Goal: Task Accomplishment & Management: Complete application form

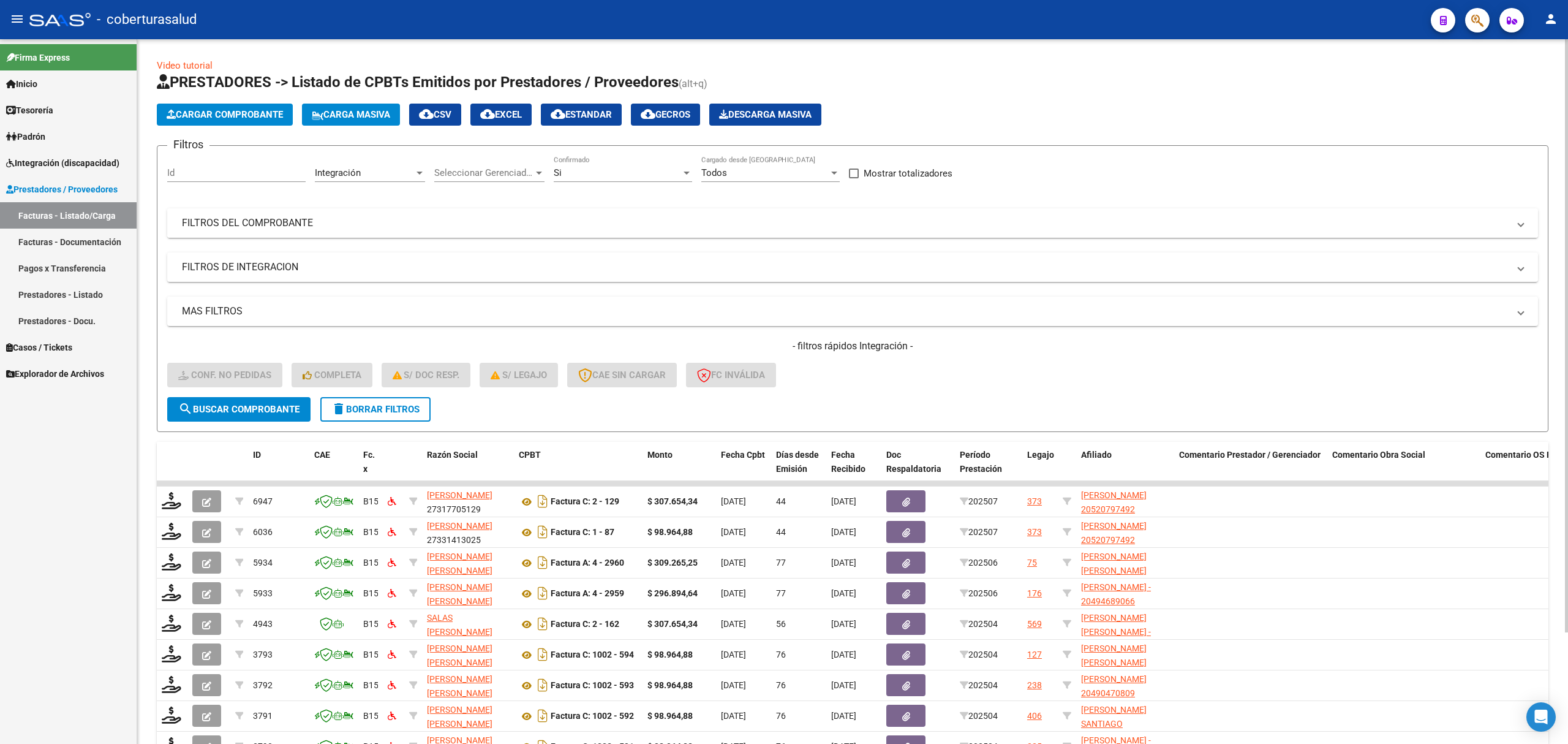
click at [275, 223] on mat-panel-title "FILTROS DEL COMPROBANTE" at bounding box center [845, 223] width 1327 height 14
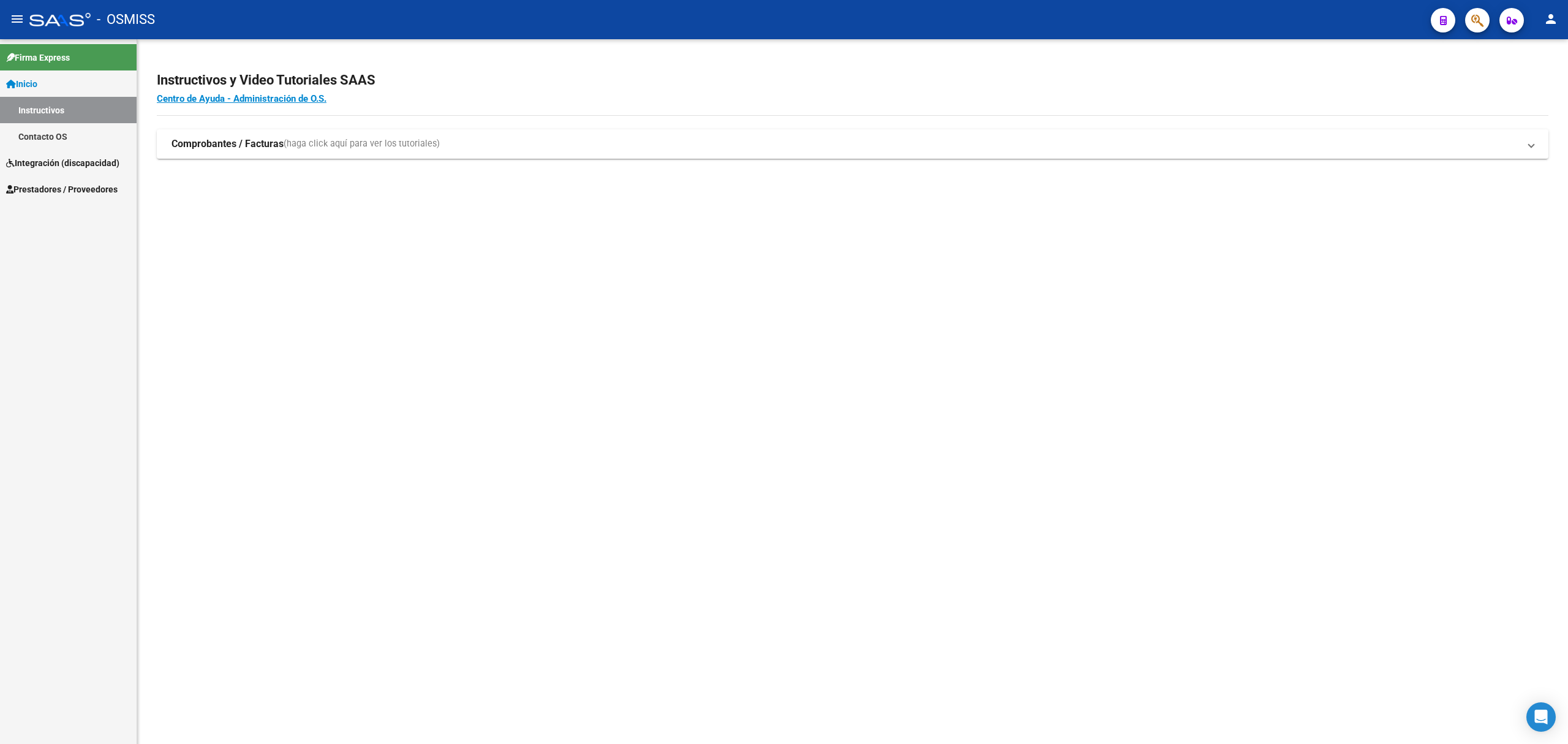
click at [97, 165] on span "Integración (discapacidad)" at bounding box center [62, 163] width 113 height 14
click at [96, 172] on link "Prestadores / Proveedores" at bounding box center [68, 163] width 136 height 26
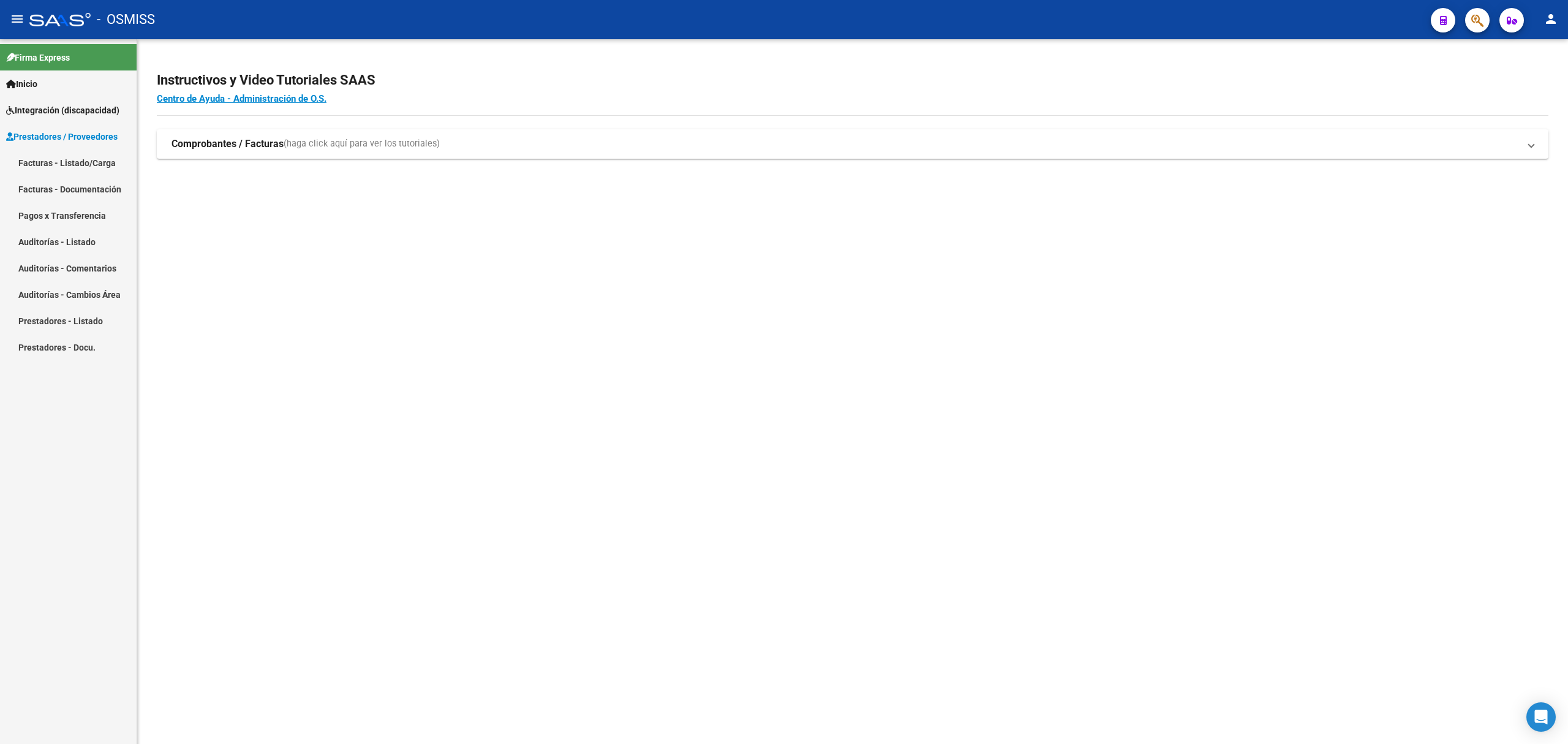
click at [86, 176] on link "Facturas - Listado/Carga" at bounding box center [68, 163] width 136 height 26
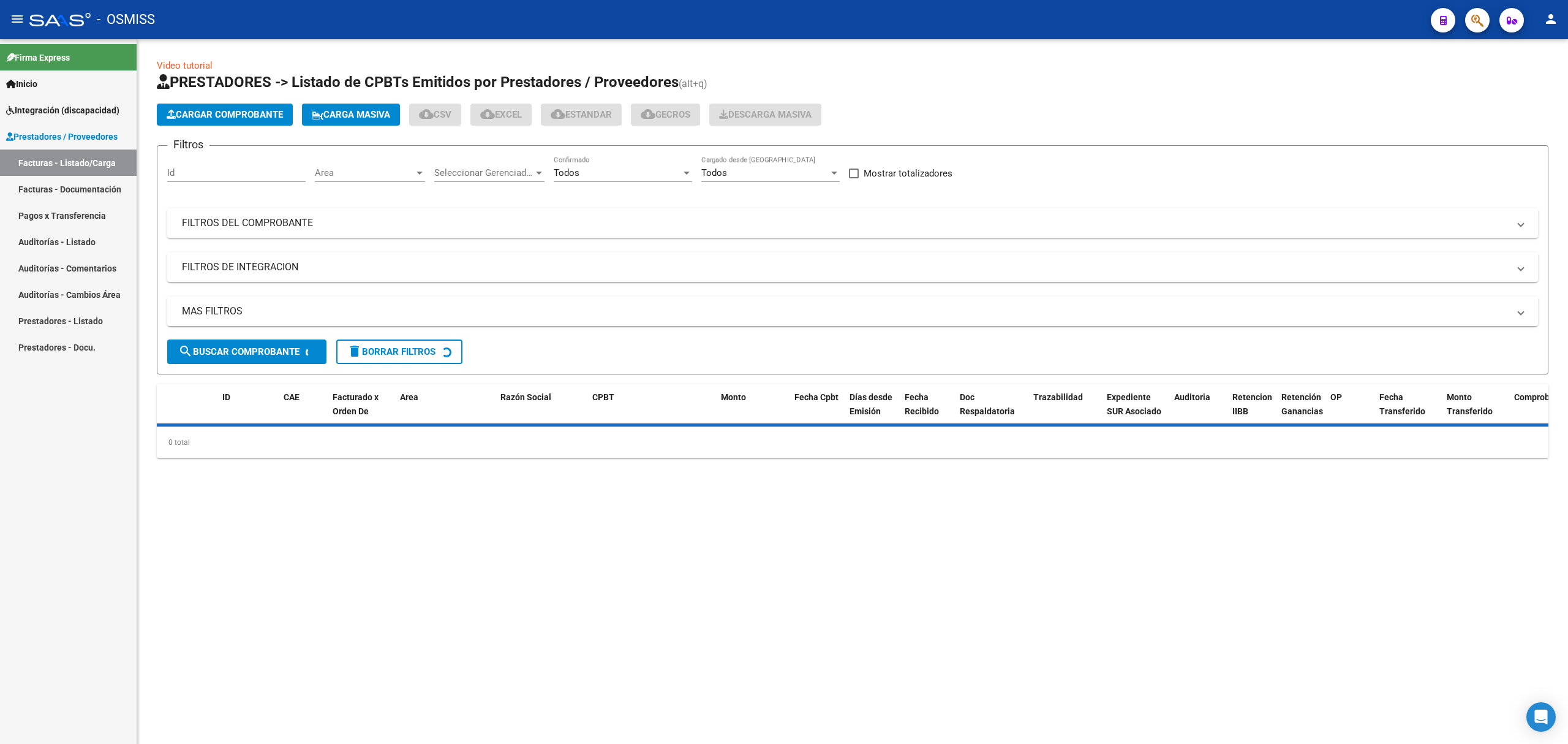
click at [577, 225] on mat-panel-title "FILTROS DEL COMPROBANTE" at bounding box center [845, 223] width 1327 height 14
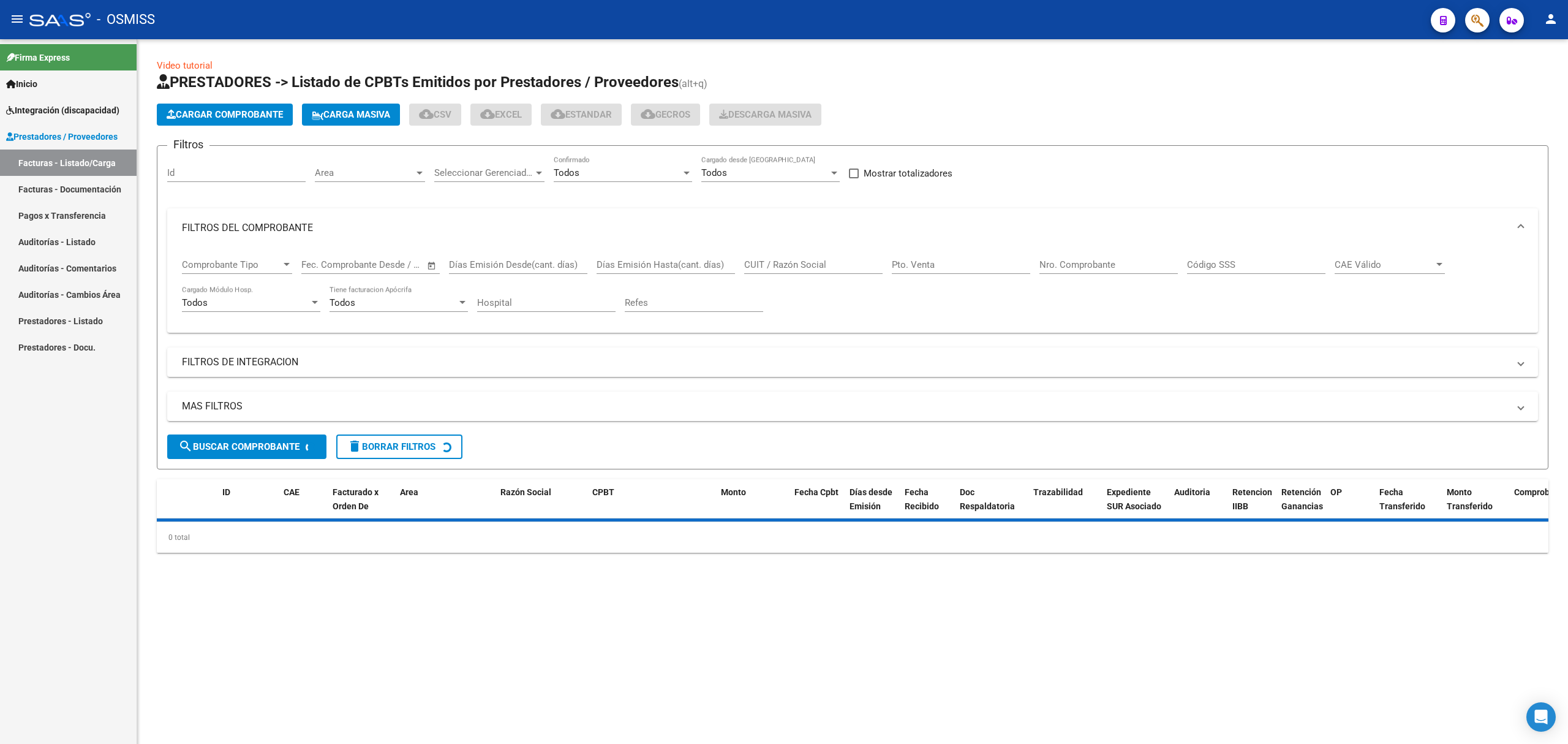
click at [796, 264] on input "CUIT / Razón Social" at bounding box center [813, 264] width 138 height 11
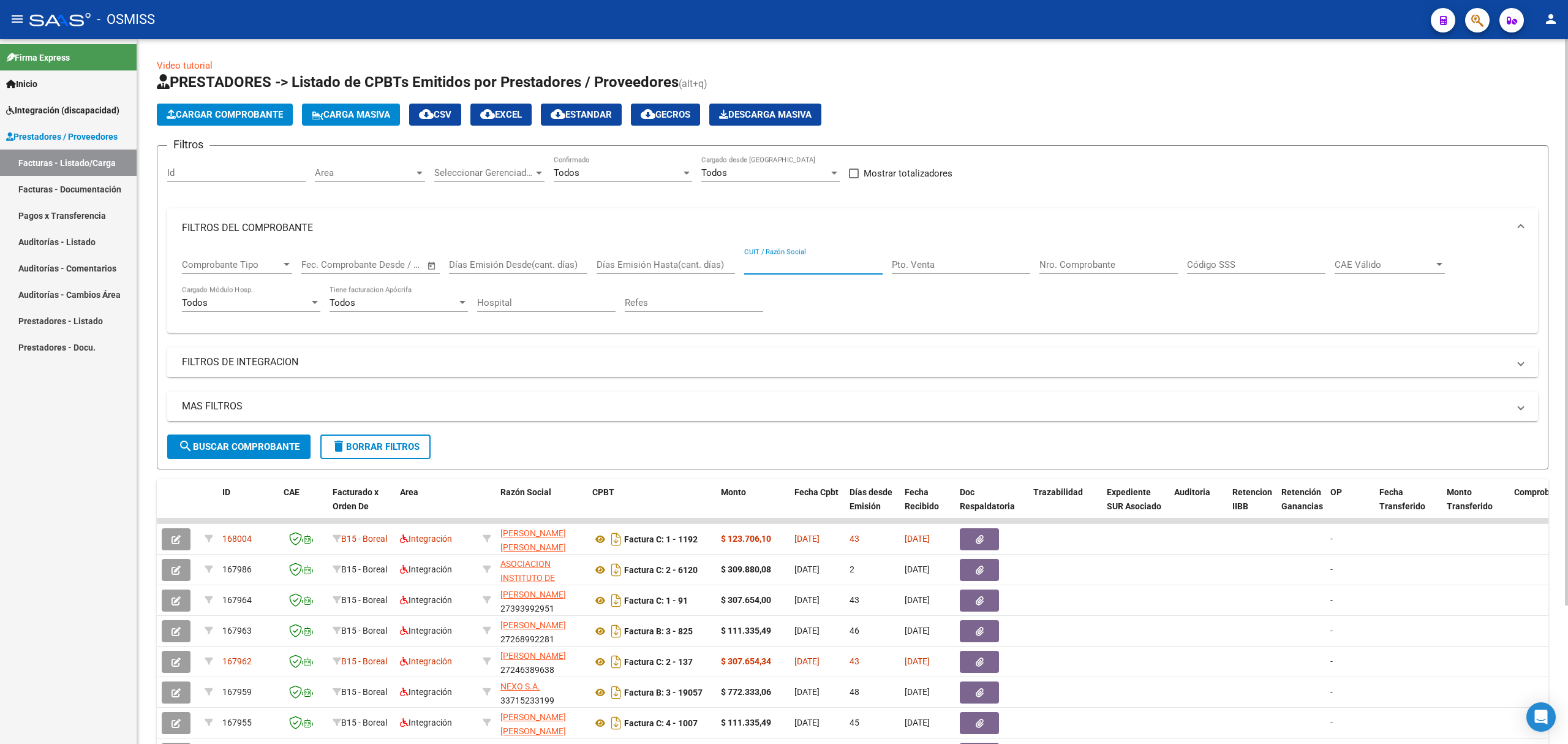
paste input "23317336284"
type input "23317336284"
click at [239, 444] on span "search Buscar Comprobante" at bounding box center [239, 446] width 121 height 11
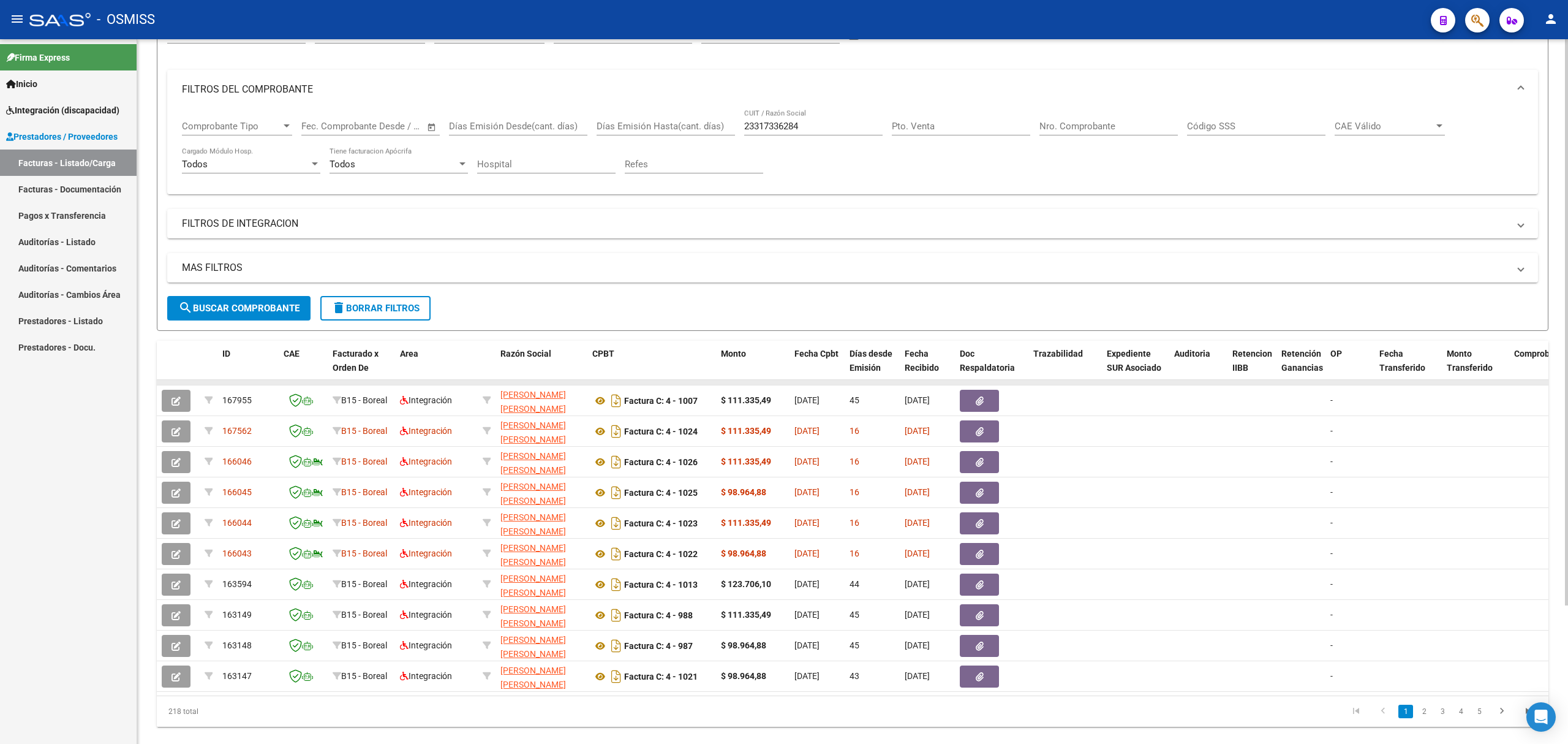
scroll to position [10, 0]
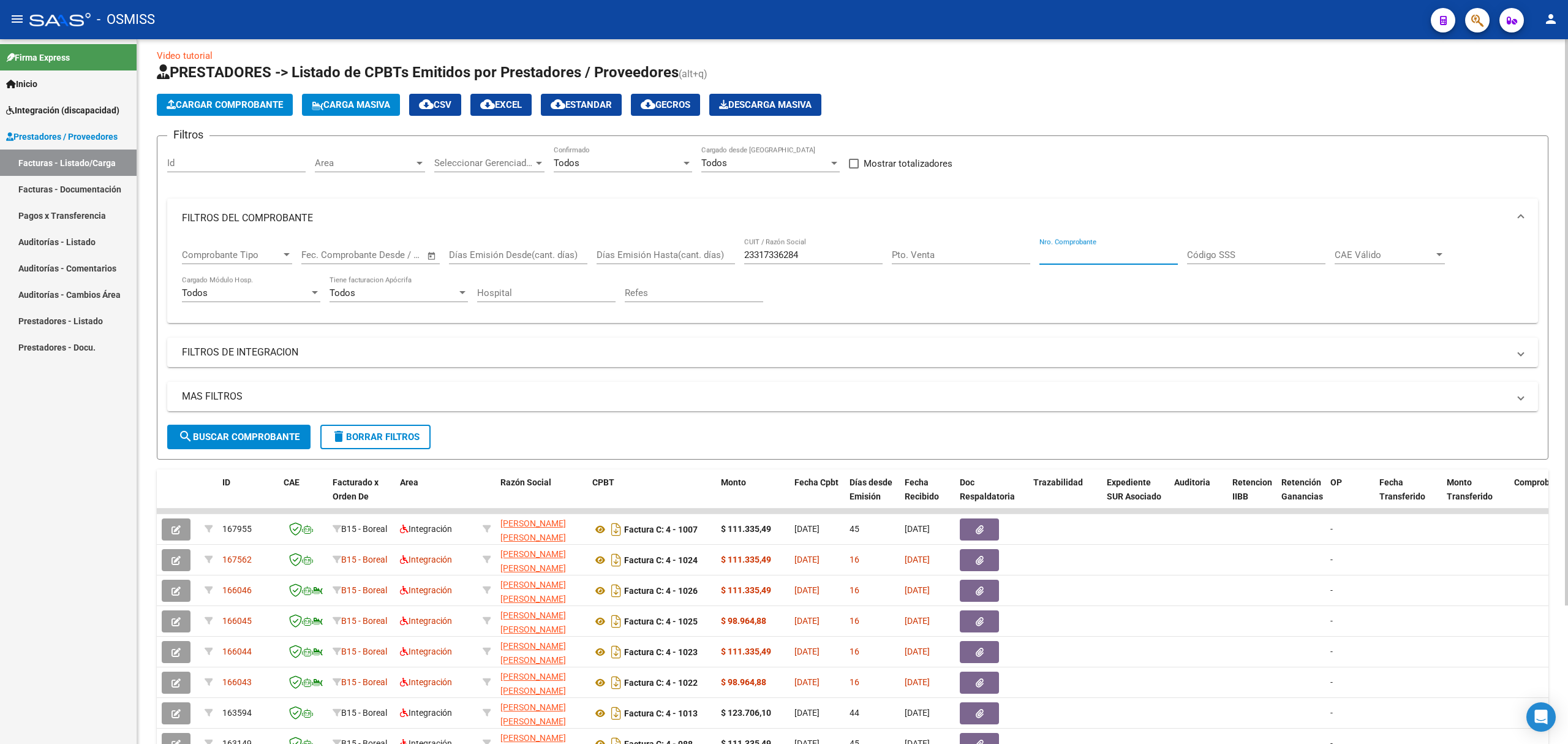
click at [1055, 253] on input "Nro. Comprobante" at bounding box center [1109, 255] width 138 height 11
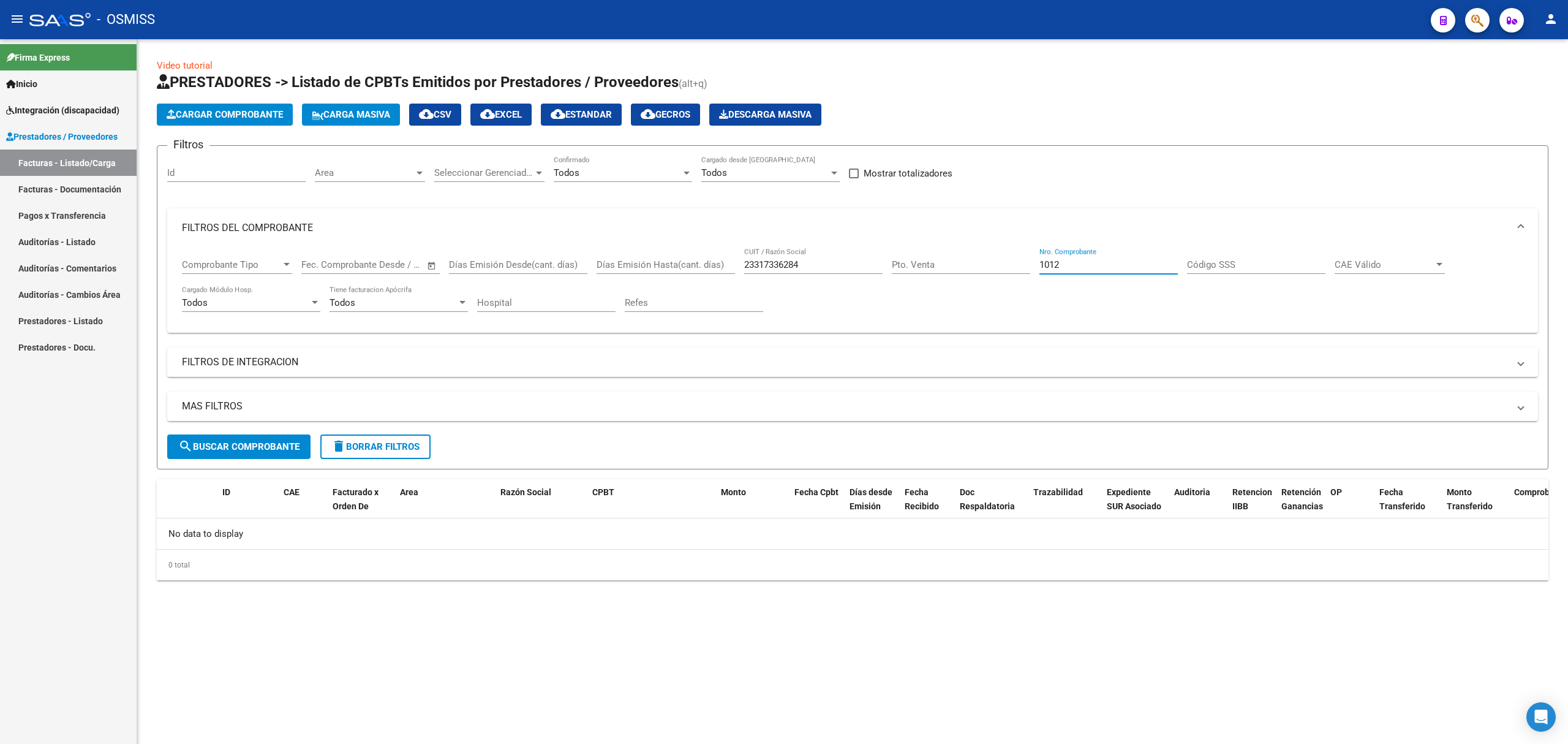
scroll to position [0, 0]
type input "1012"
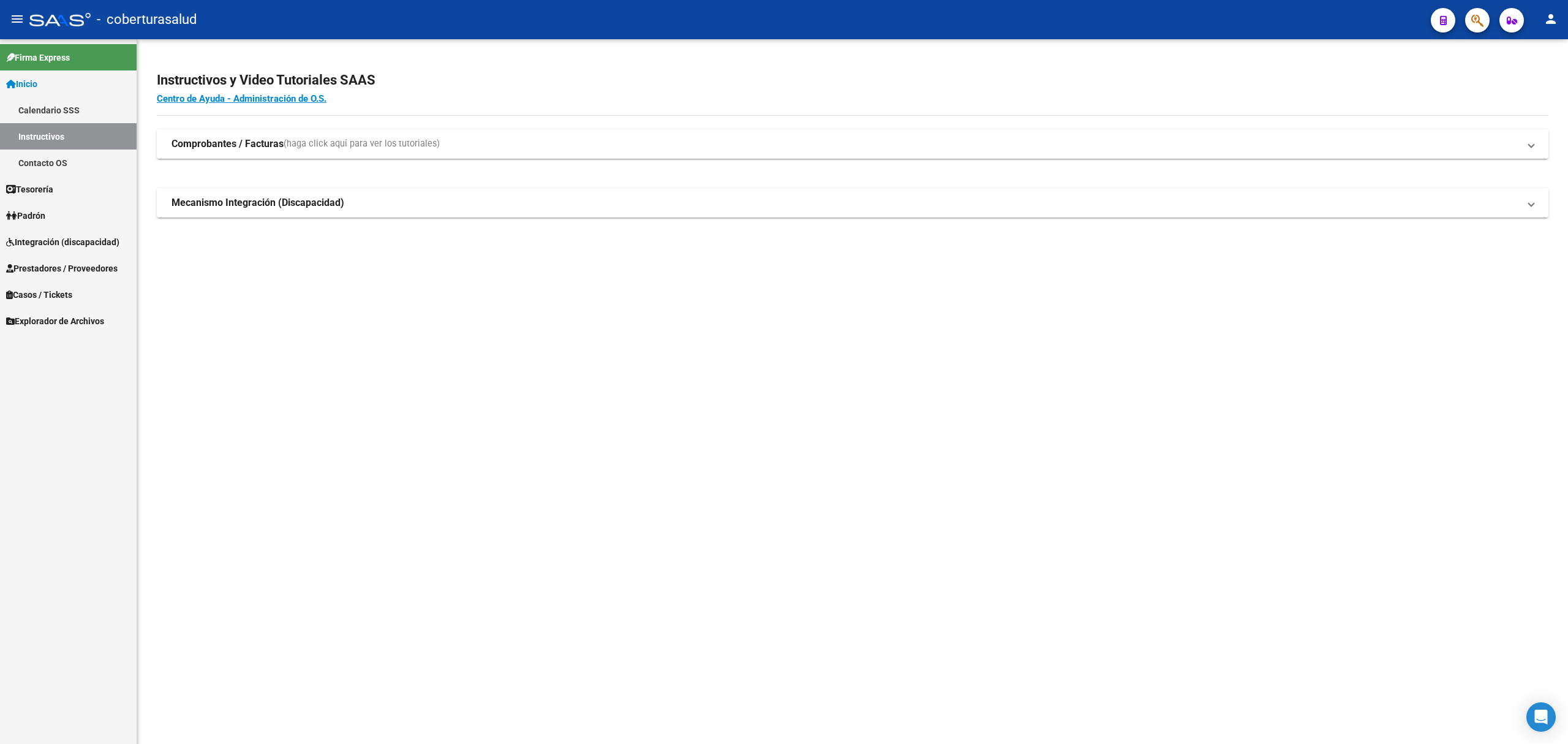
click at [43, 264] on span "Prestadores / Proveedores" at bounding box center [62, 268] width 111 height 14
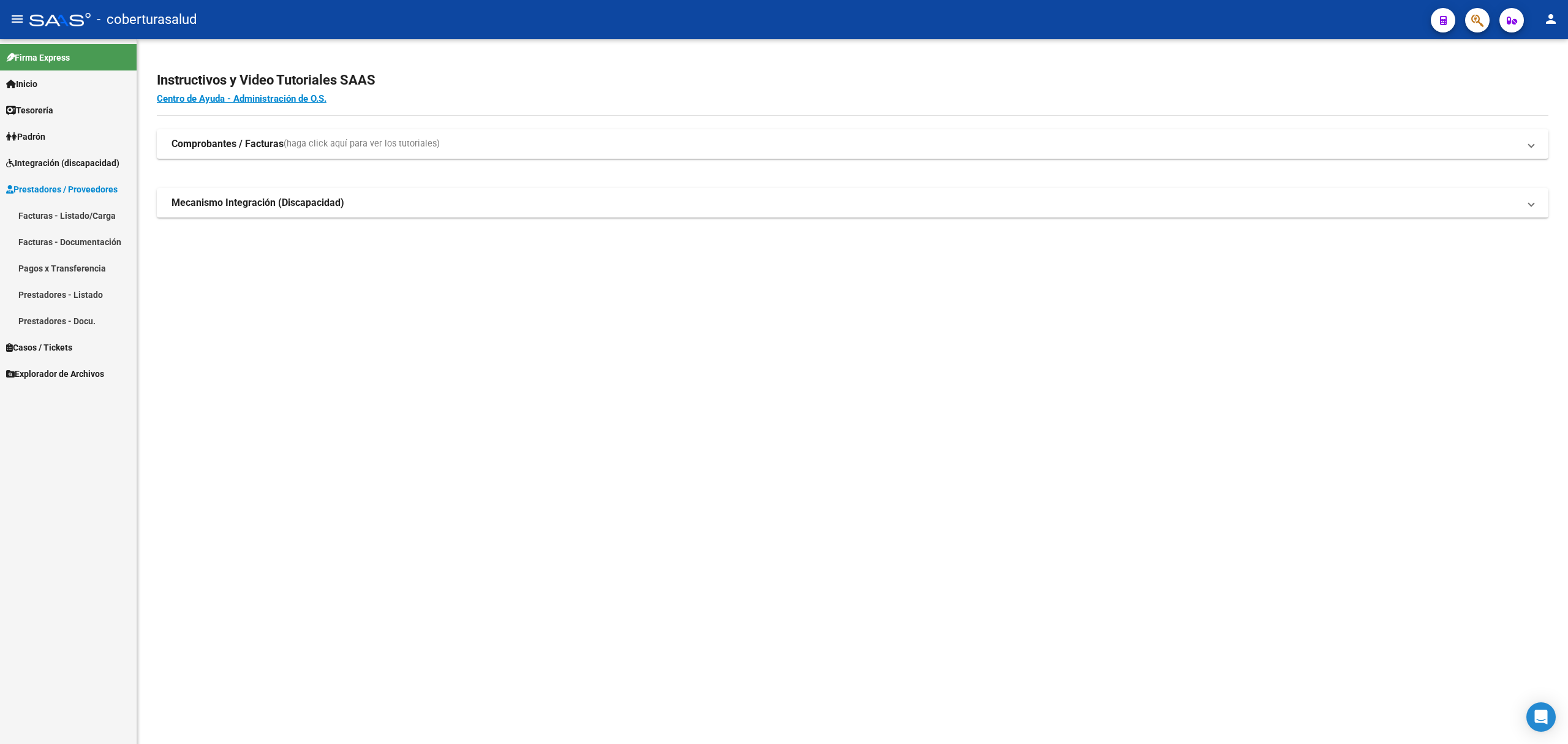
click at [67, 222] on link "Facturas - Listado/Carga" at bounding box center [68, 216] width 136 height 26
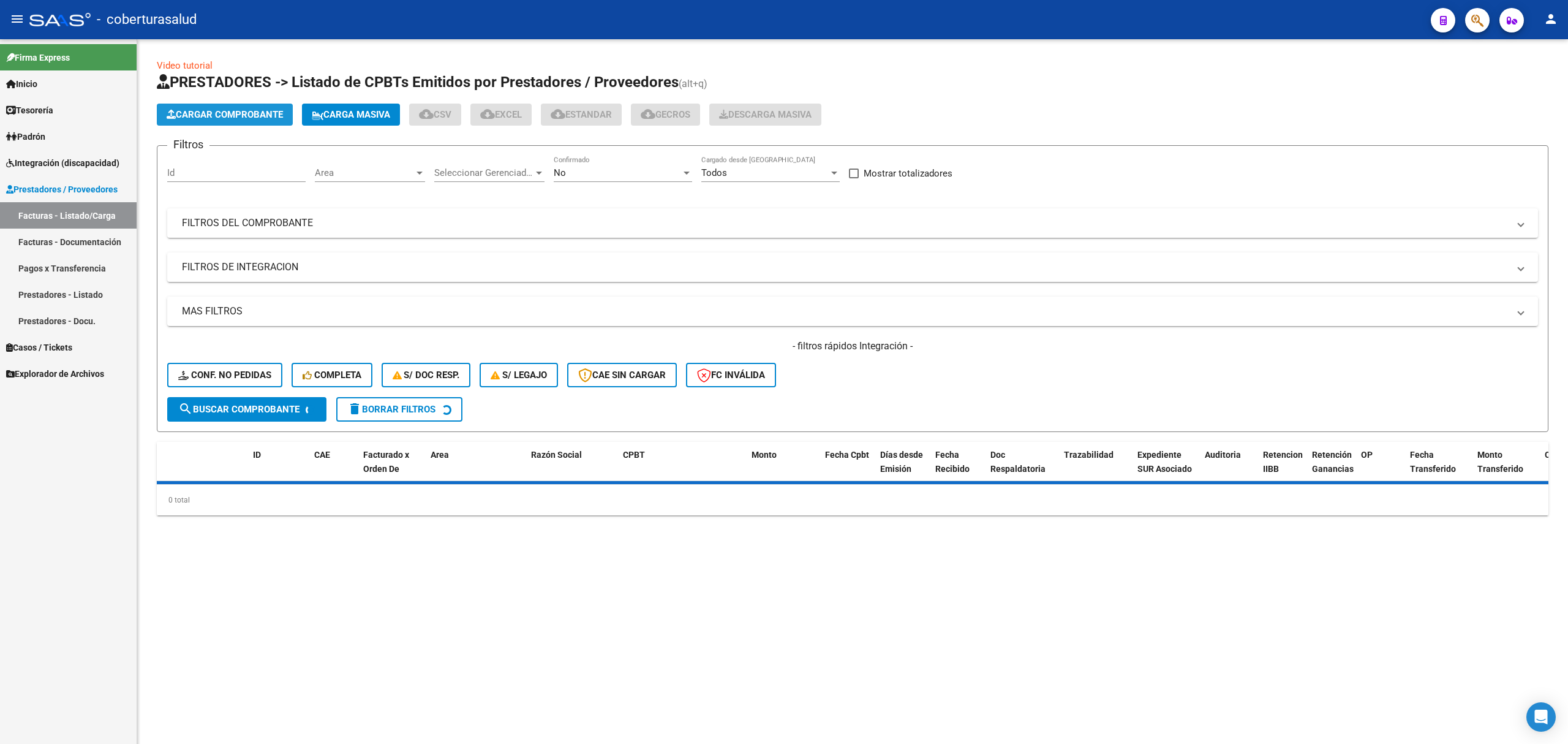
click at [259, 117] on span "Cargar Comprobante" at bounding box center [225, 114] width 117 height 11
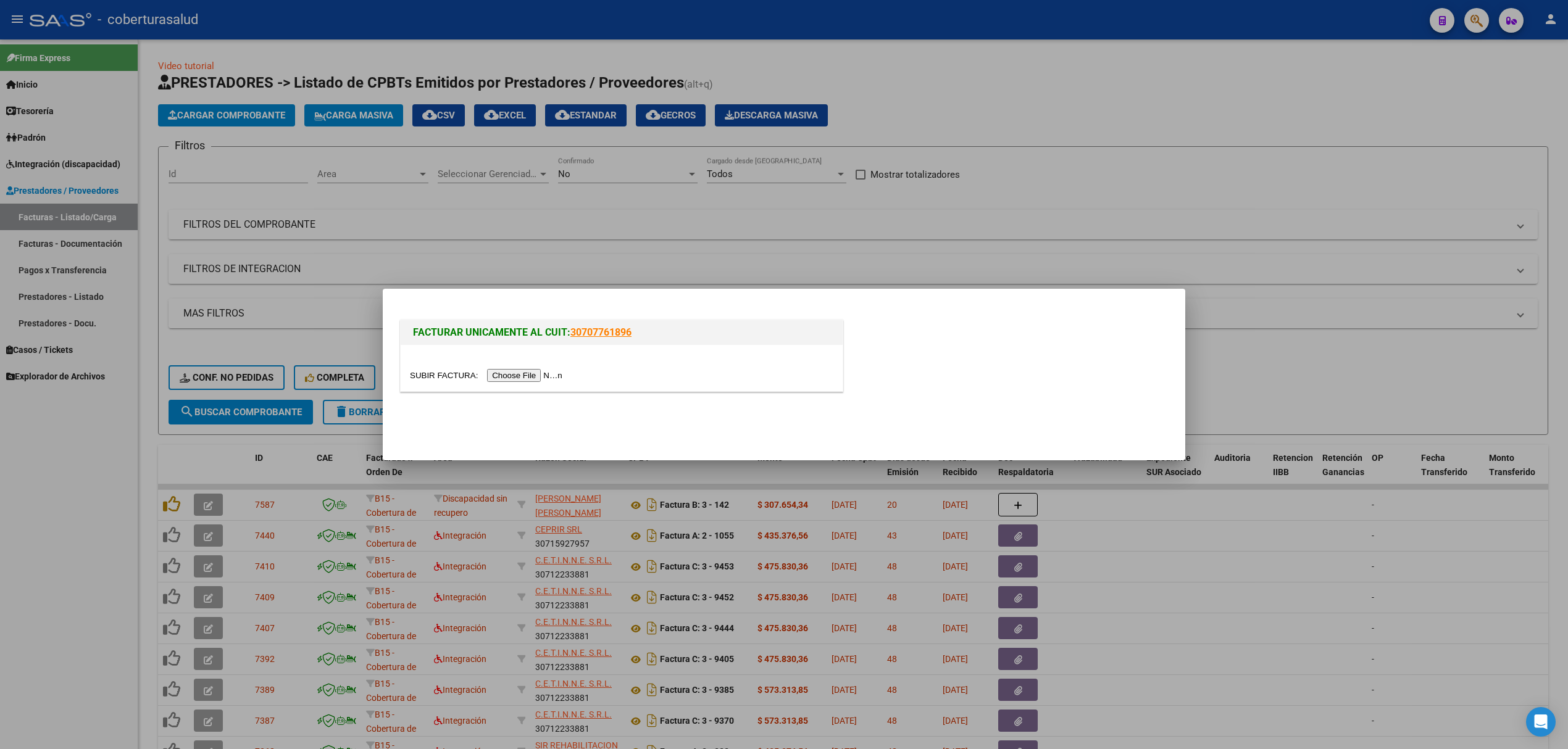
click at [508, 375] on input "file" at bounding box center [488, 375] width 156 height 13
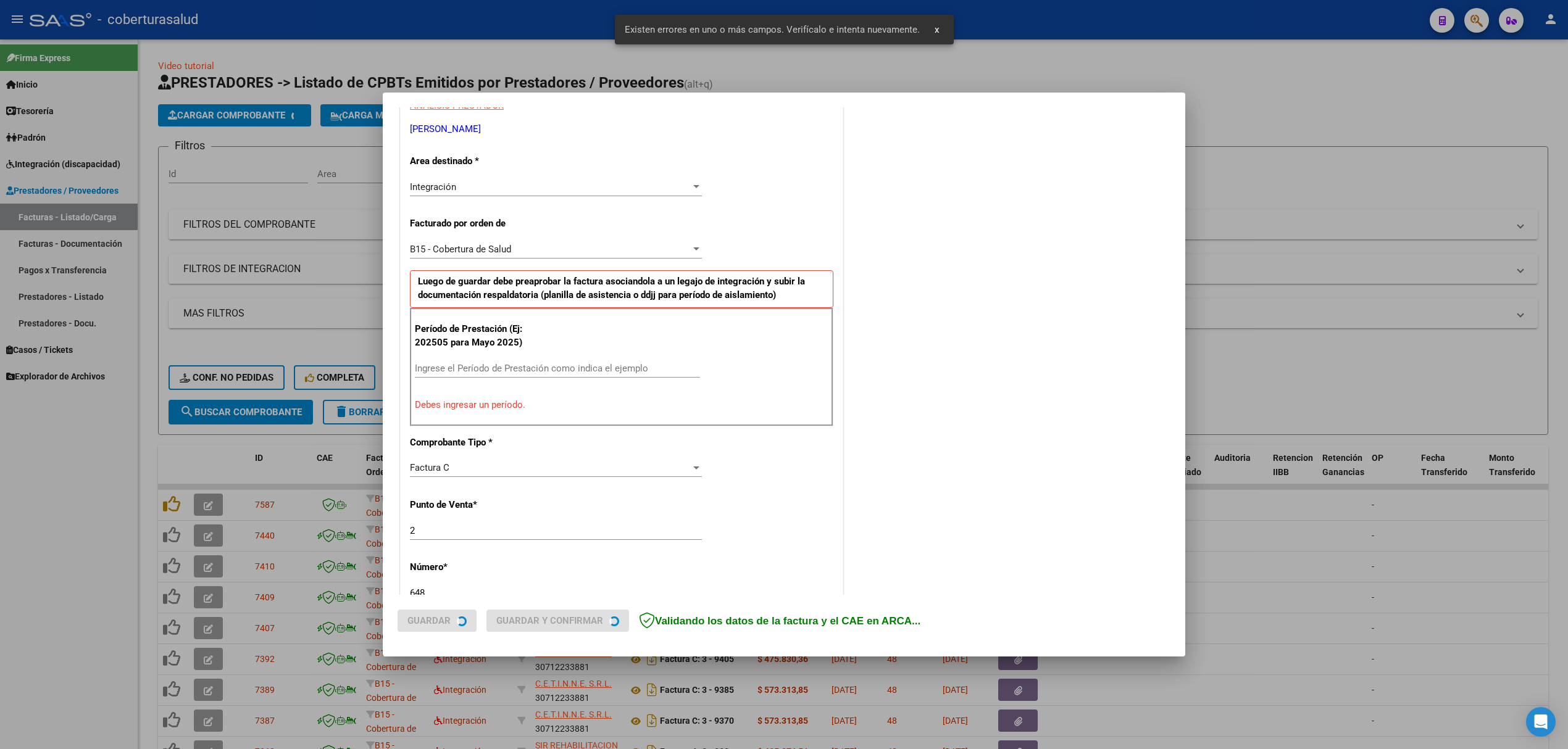
scroll to position [250, 0]
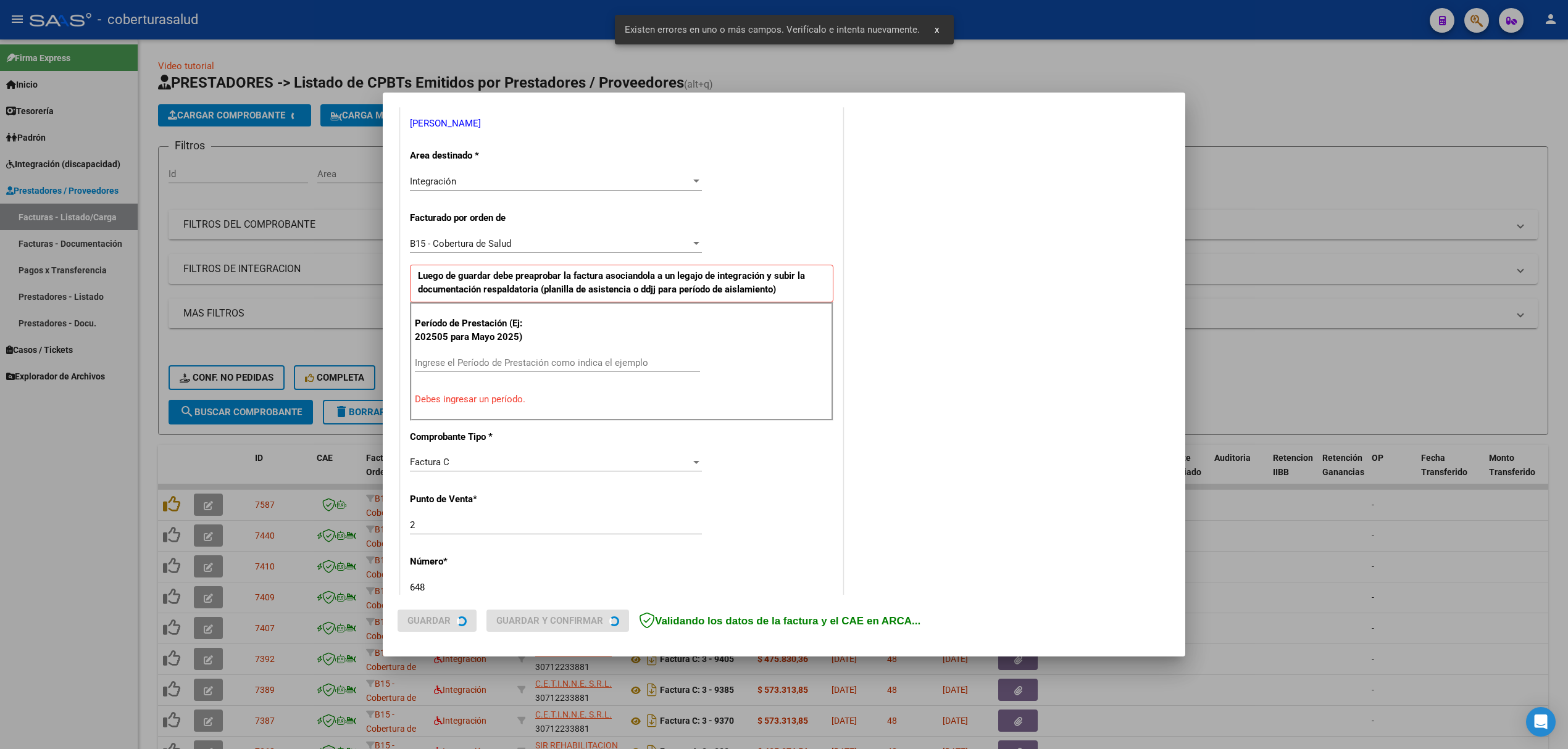
click at [478, 373] on div "Ingrese el Período de Prestación como indica el ejemplo" at bounding box center [557, 369] width 285 height 30
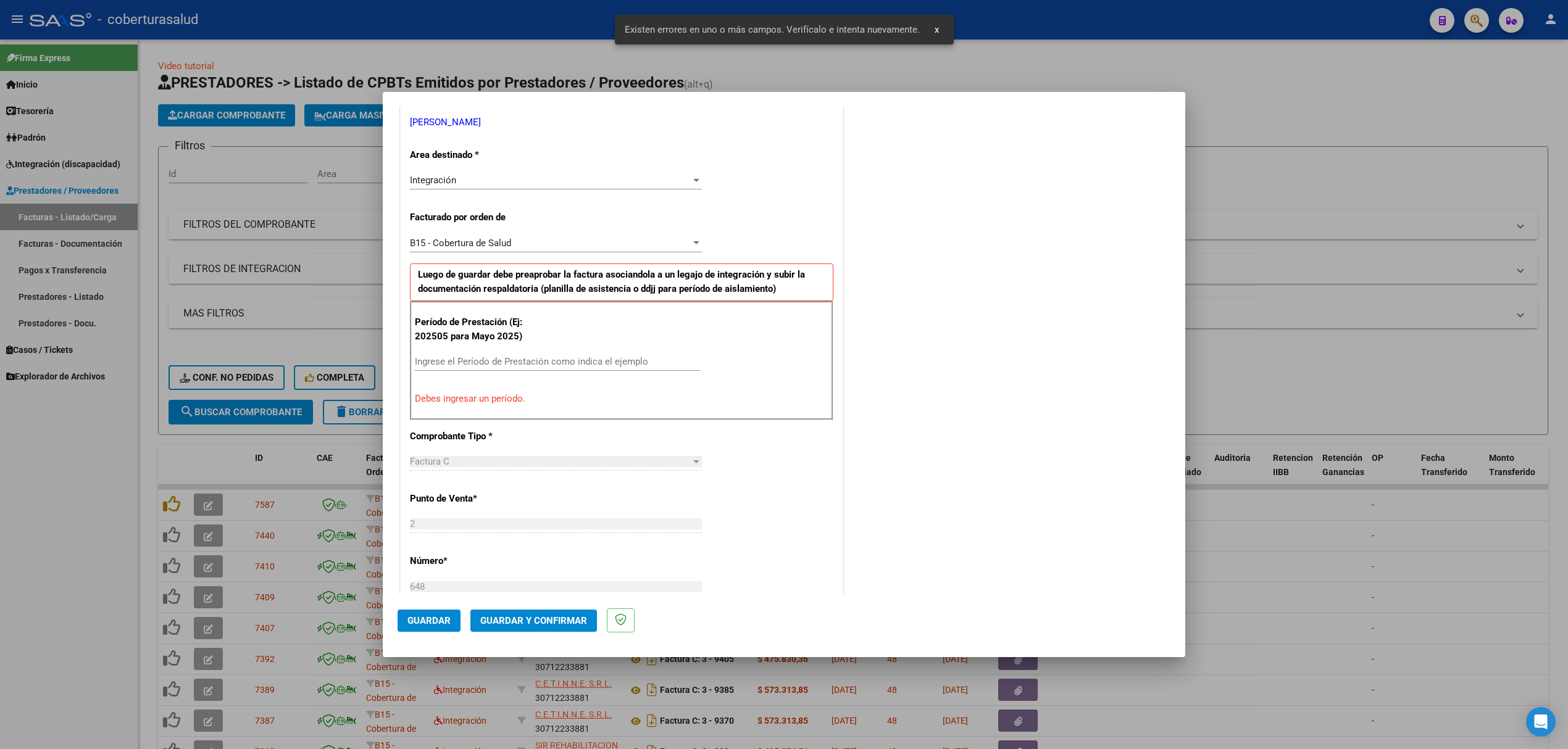
click at [484, 366] on input "Ingrese el Período de Prestación como indica el ejemplo" at bounding box center [557, 361] width 285 height 11
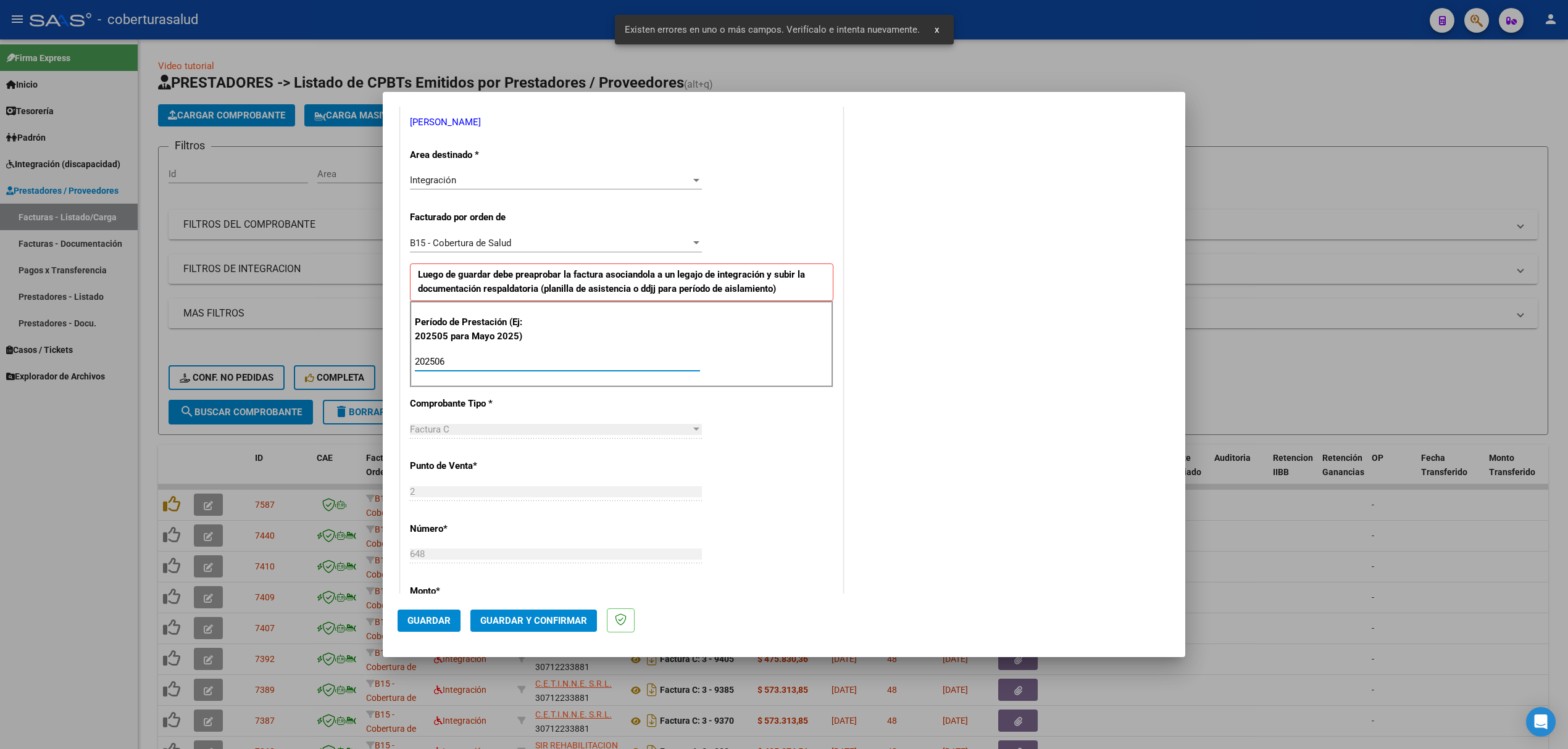
type input "202506"
click at [438, 612] on button "Guardar" at bounding box center [428, 621] width 63 height 22
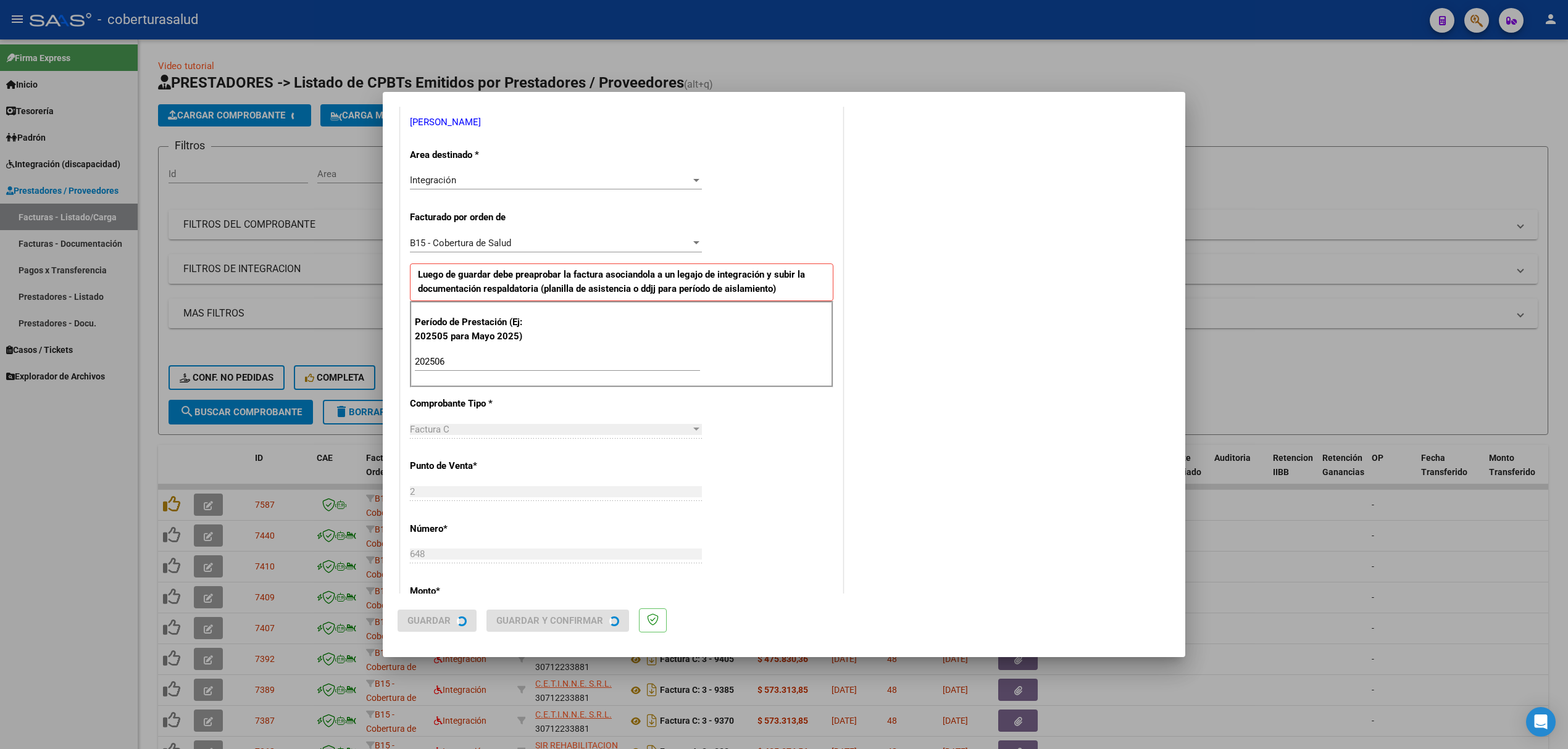
scroll to position [0, 0]
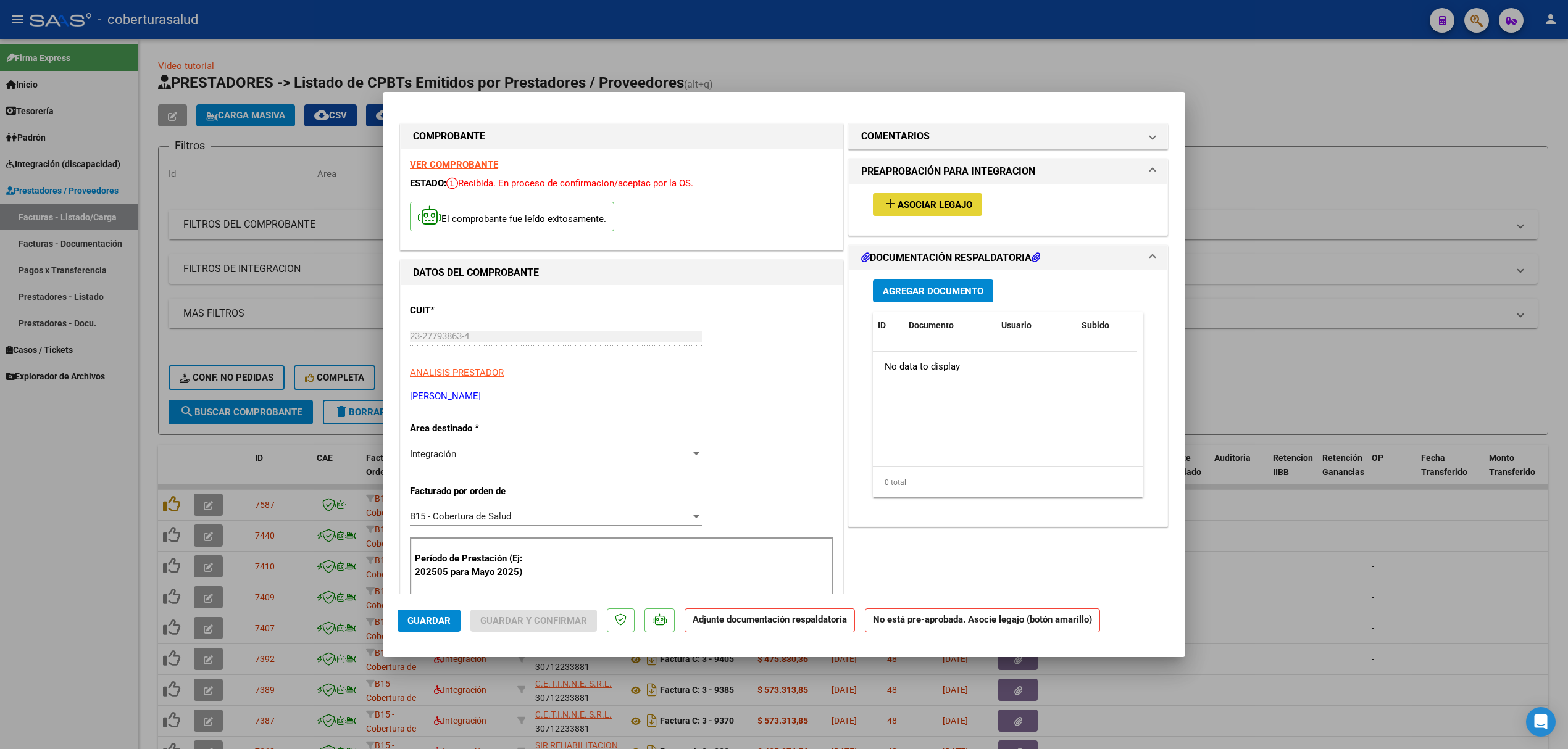
click at [944, 199] on span "Asociar Legajo" at bounding box center [934, 205] width 75 height 11
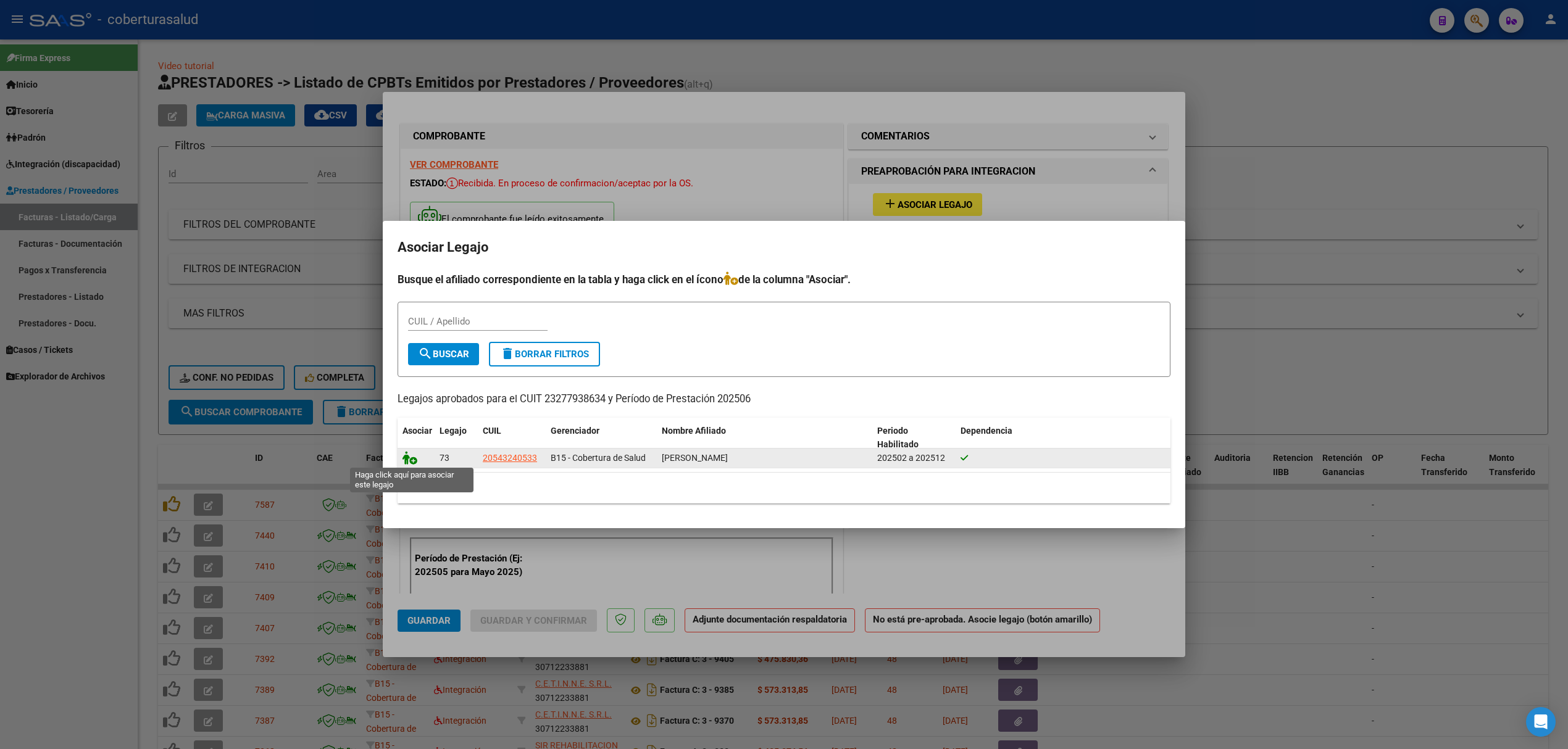
click at [413, 453] on icon at bounding box center [410, 457] width 15 height 14
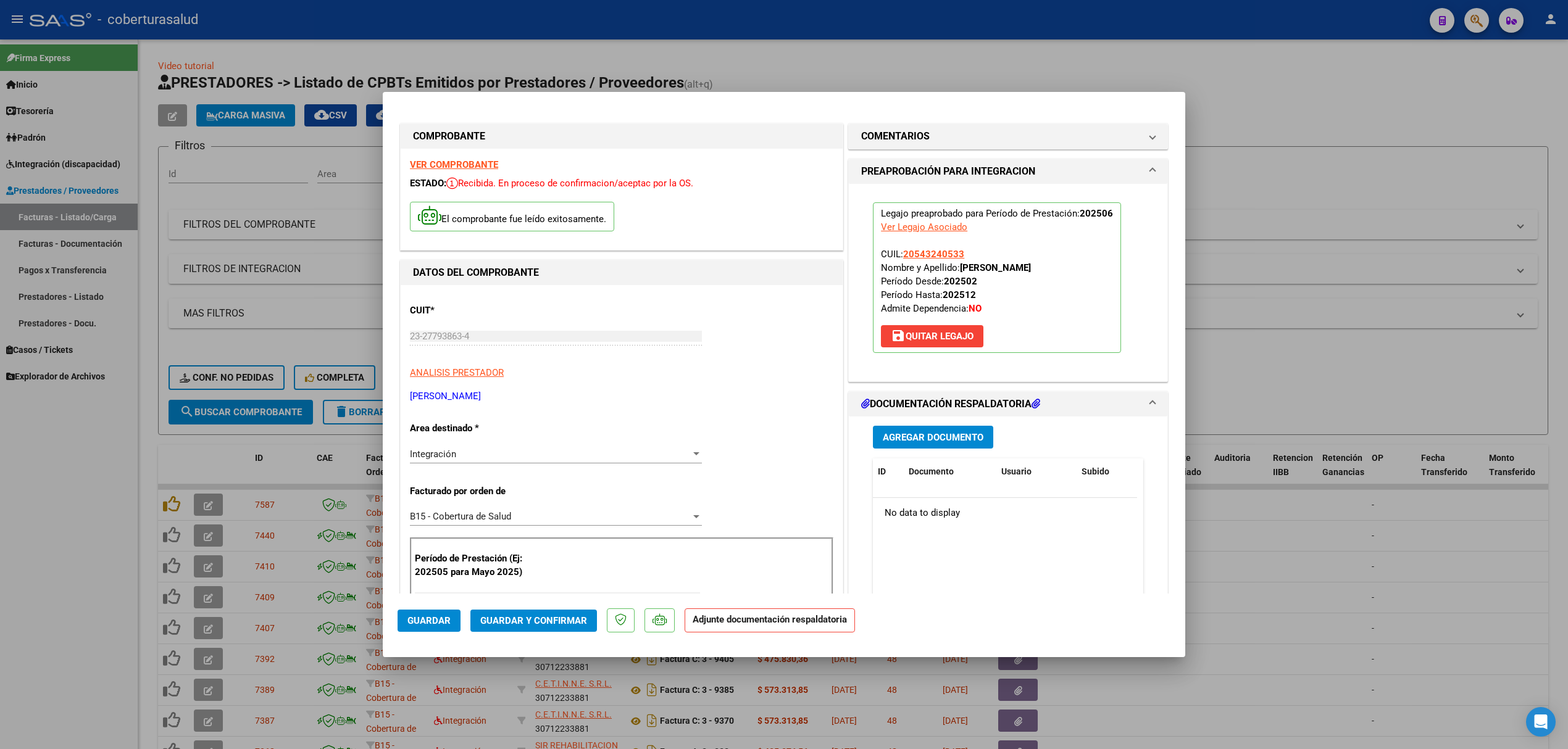
click at [928, 445] on button "Agregar Documento" at bounding box center [933, 437] width 120 height 23
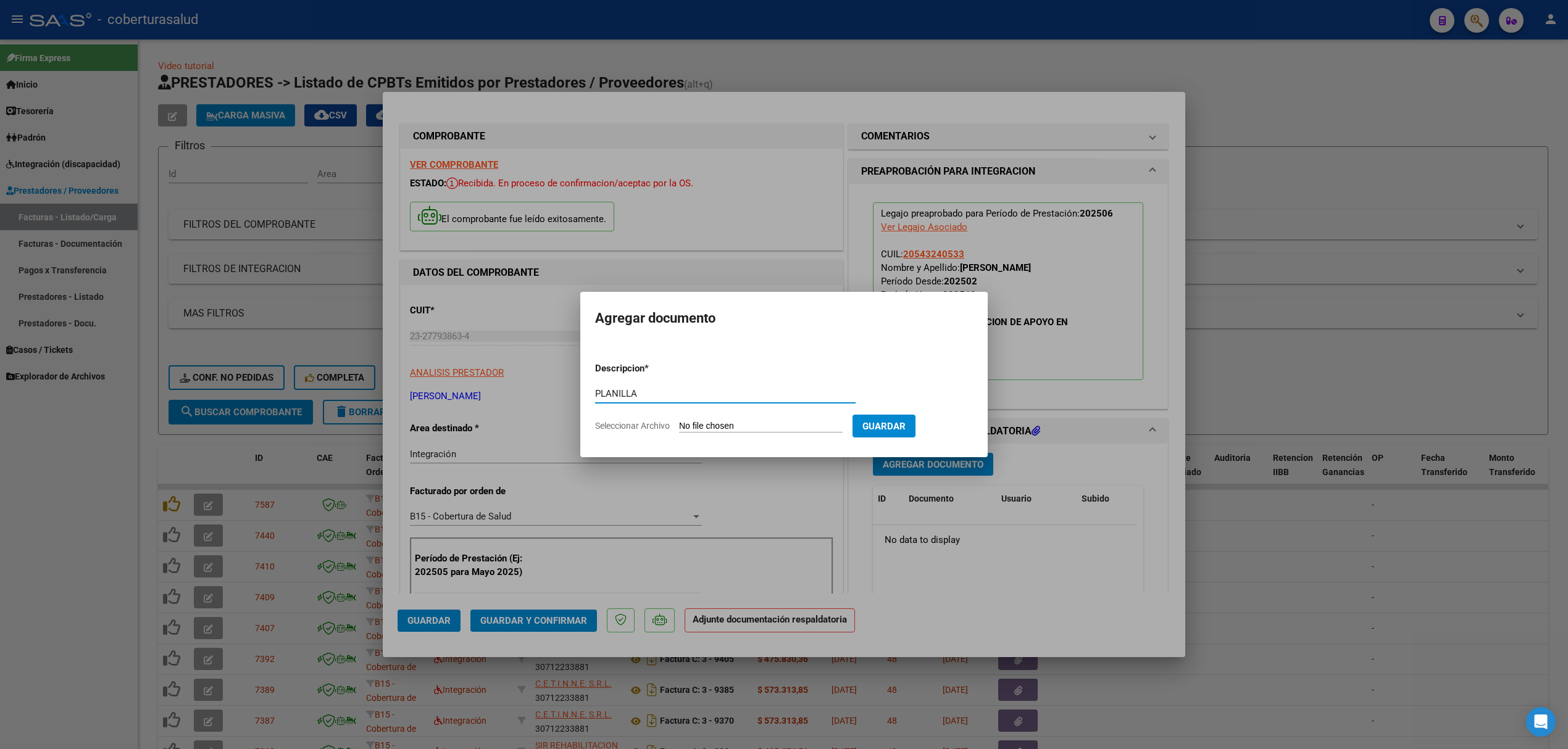
type input "PLANILLA"
click at [762, 426] on input "Seleccionar Archivo" at bounding box center [761, 427] width 164 height 12
type input "C:\fakepath\143598-3-Planilla_de_Asistencia.pdf"
click at [953, 432] on button "Guardar" at bounding box center [948, 426] width 63 height 23
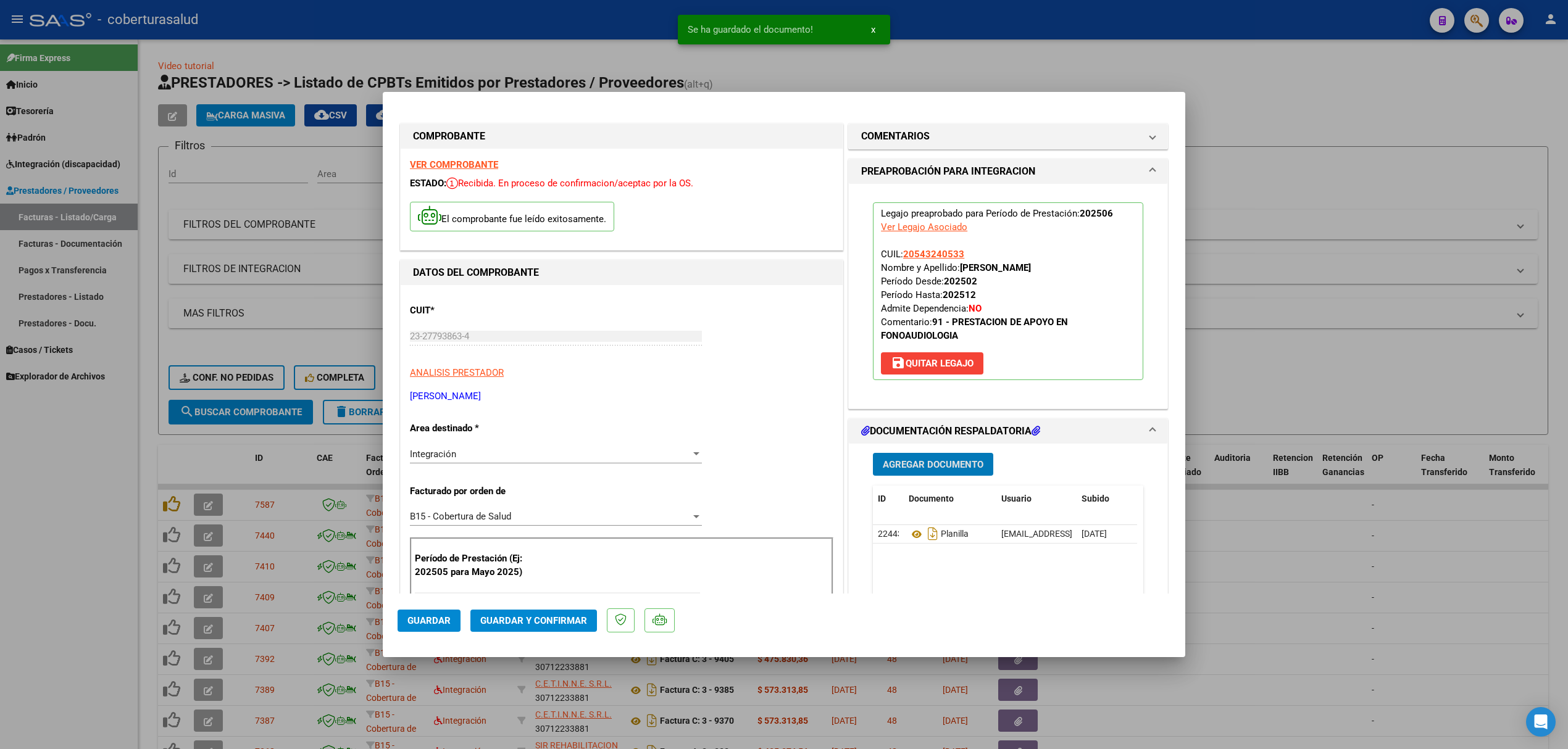
click at [918, 467] on span "Agregar Documento" at bounding box center [933, 465] width 100 height 11
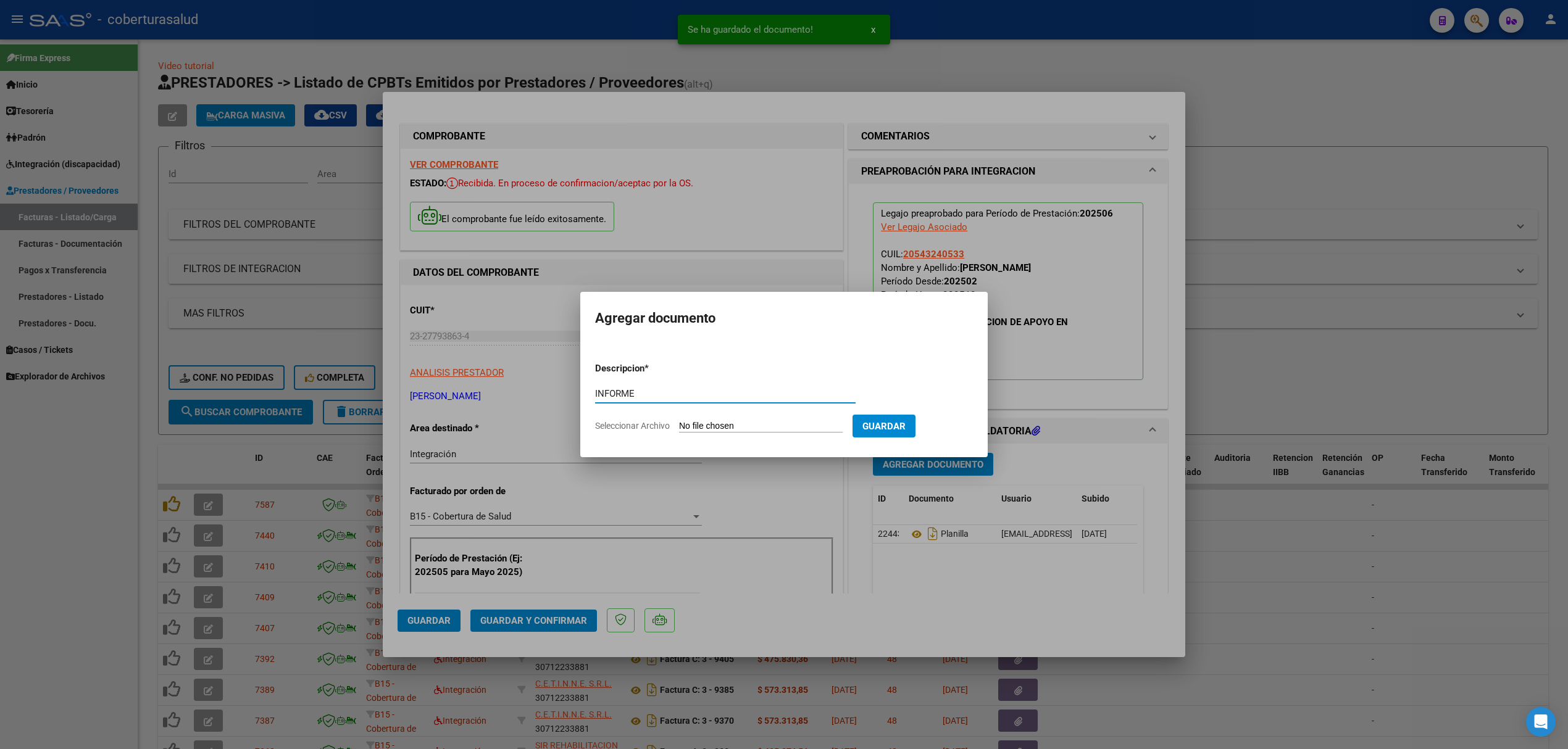
type input "INFORME"
click at [739, 426] on input "Seleccionar Archivo" at bounding box center [761, 427] width 164 height 12
type input "C:\fakepath\143598-5-Informe_de_evolucion_semestral.pdf"
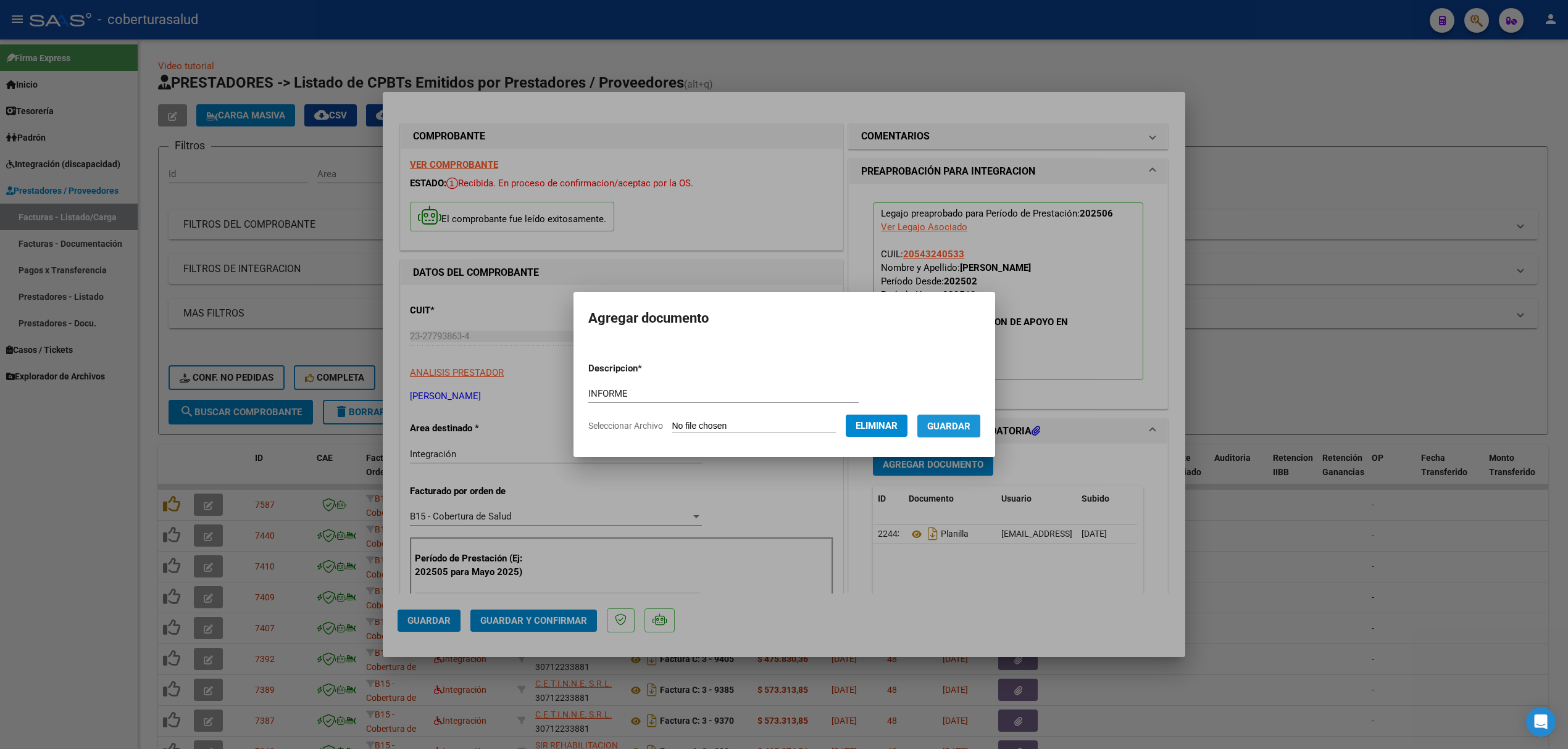
click at [959, 432] on button "Guardar" at bounding box center [948, 426] width 63 height 23
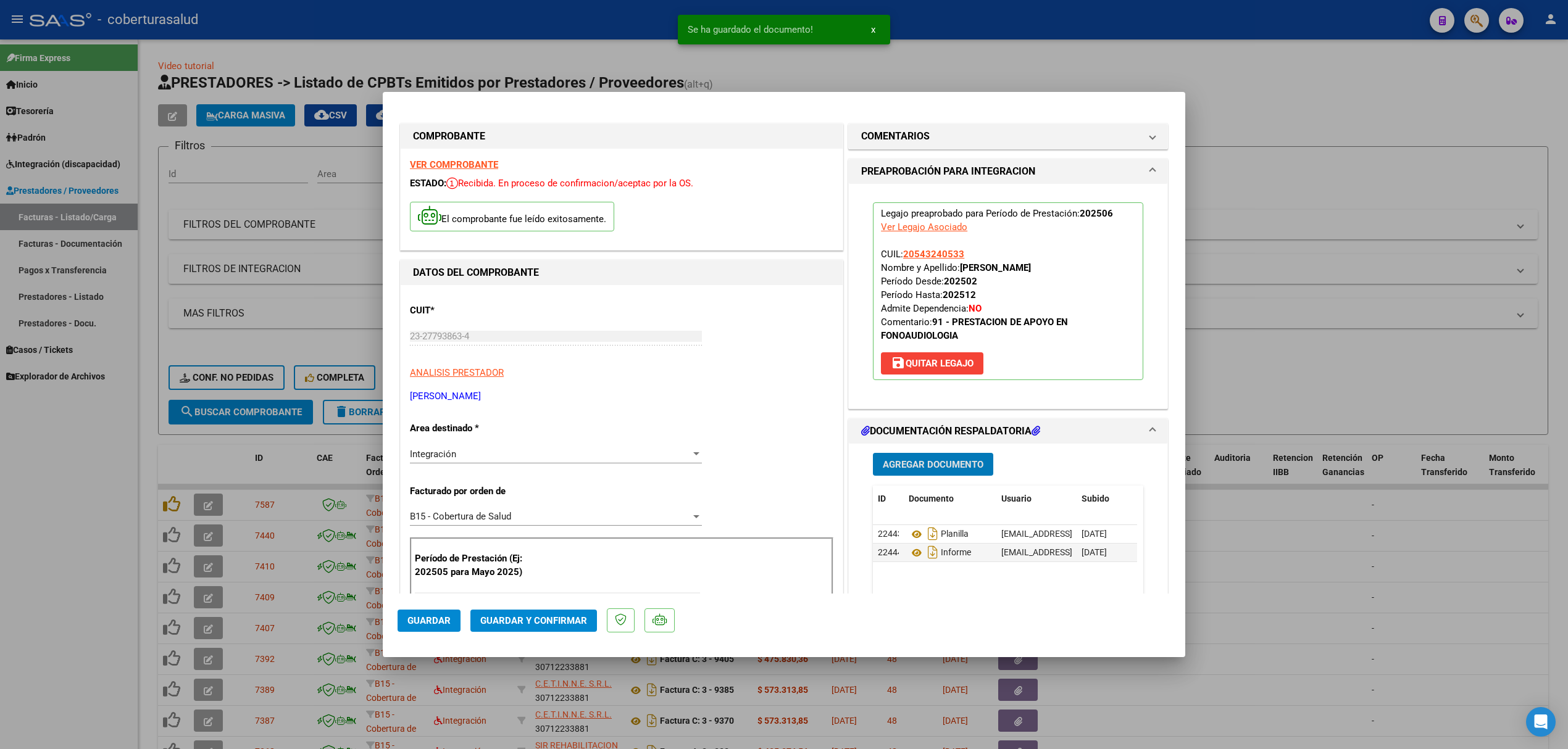
click at [529, 622] on span "Guardar y Confirmar" at bounding box center [533, 620] width 107 height 11
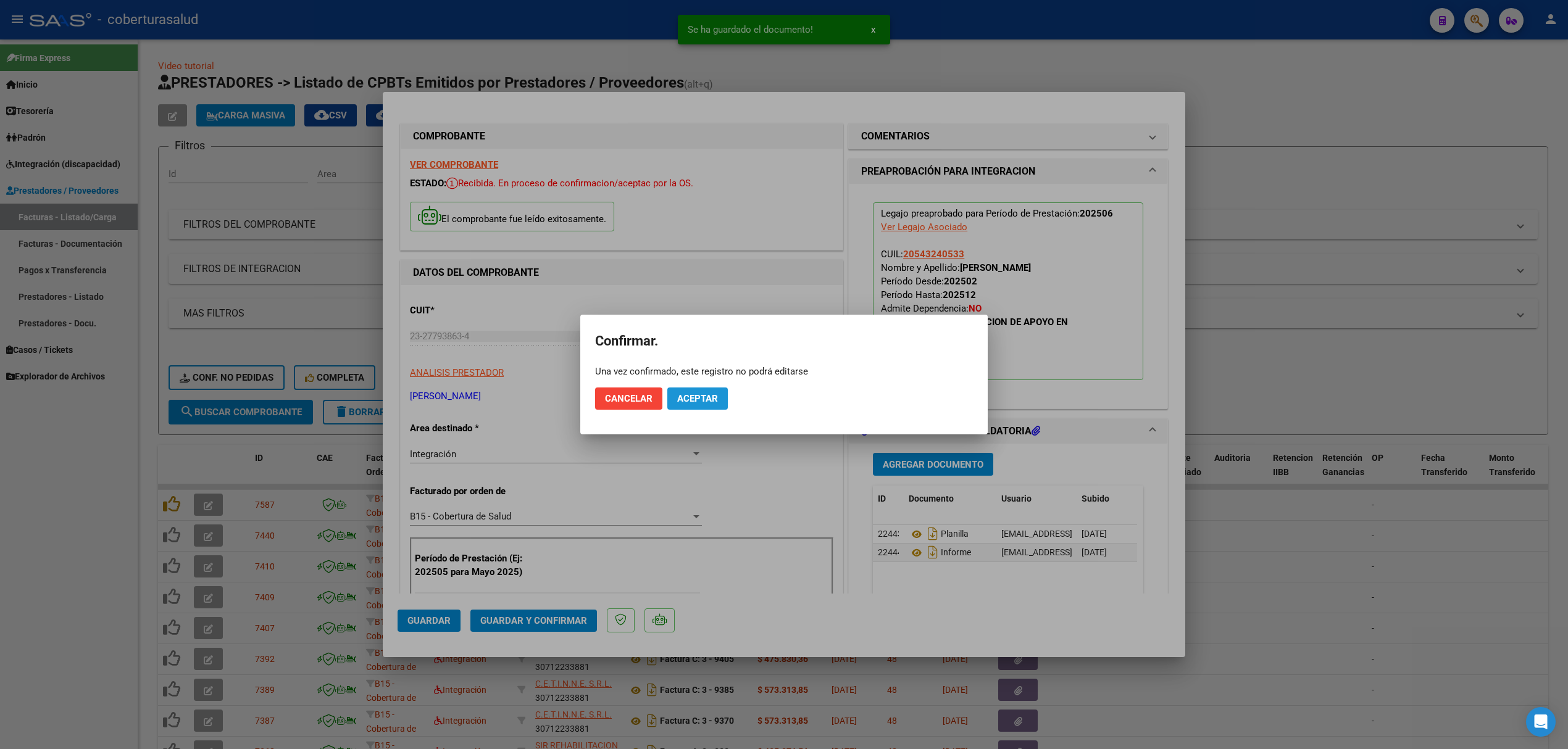
click at [702, 395] on span "Aceptar" at bounding box center [698, 399] width 41 height 11
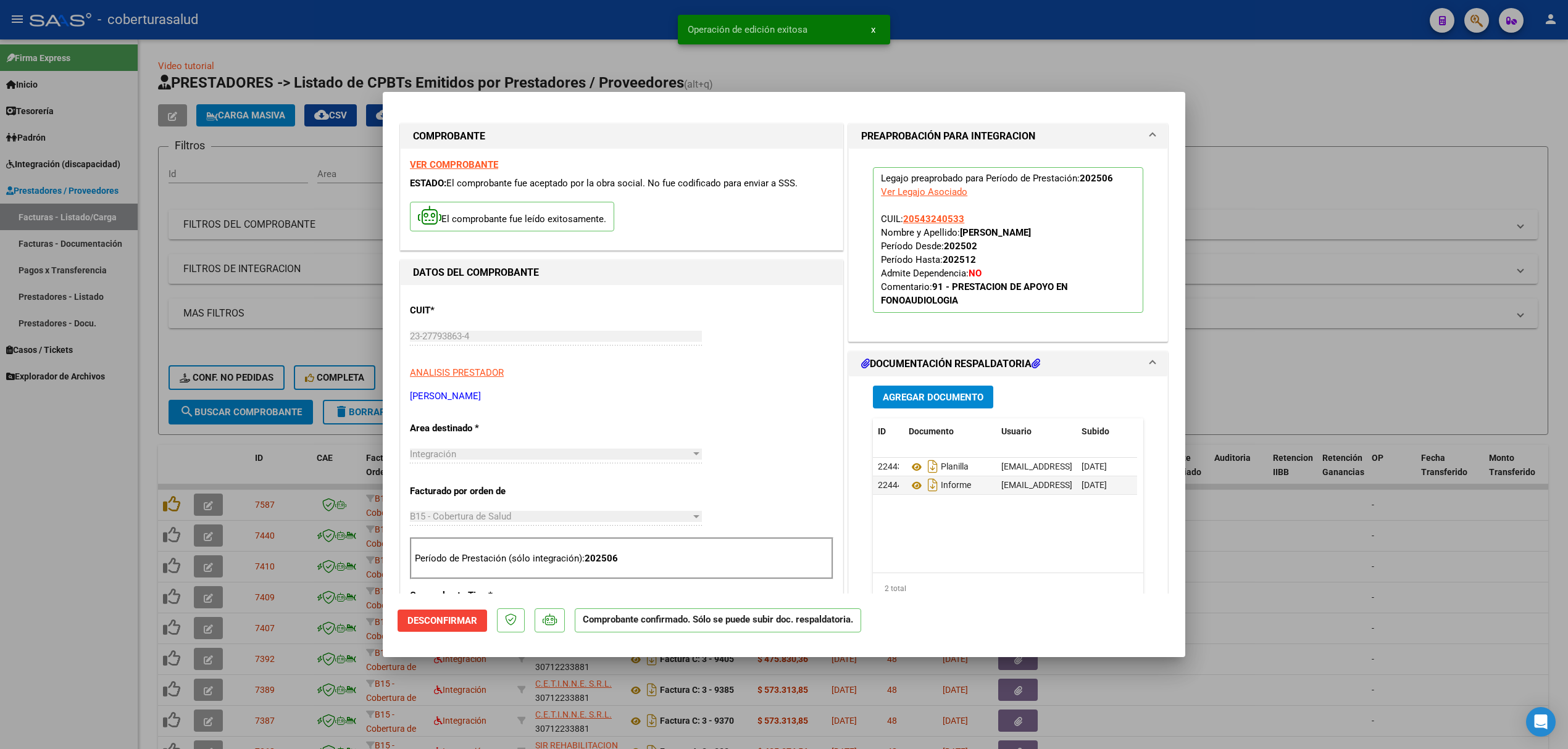
click at [244, 467] on div at bounding box center [784, 374] width 1568 height 749
type input "$ 0,00"
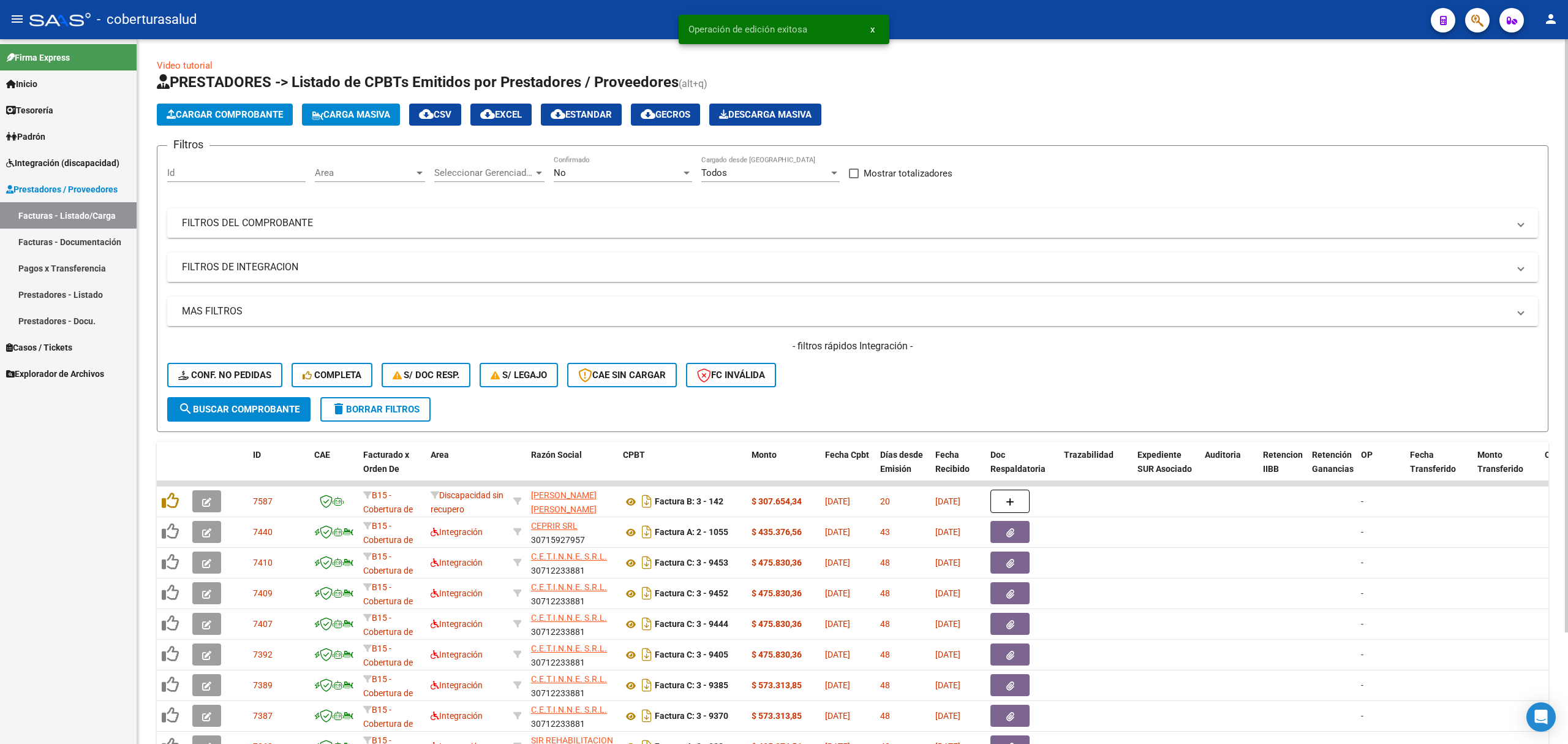
click at [571, 165] on div "No Confirmado" at bounding box center [622, 168] width 138 height 26
click at [581, 121] on span "Todos" at bounding box center [622, 118] width 138 height 28
click at [246, 401] on button "search Buscar Comprobante" at bounding box center [239, 409] width 143 height 24
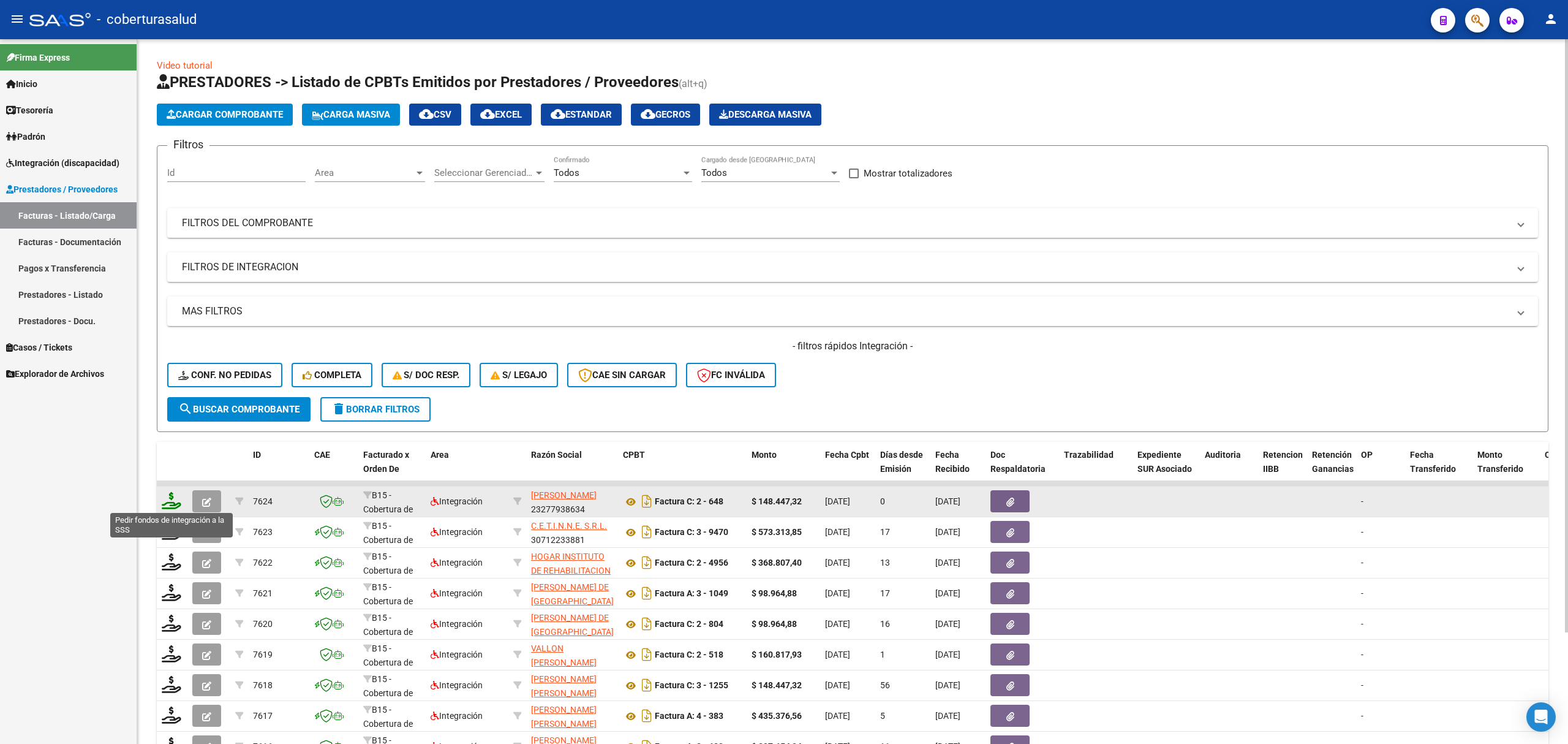
click at [169, 505] on icon at bounding box center [172, 501] width 20 height 17
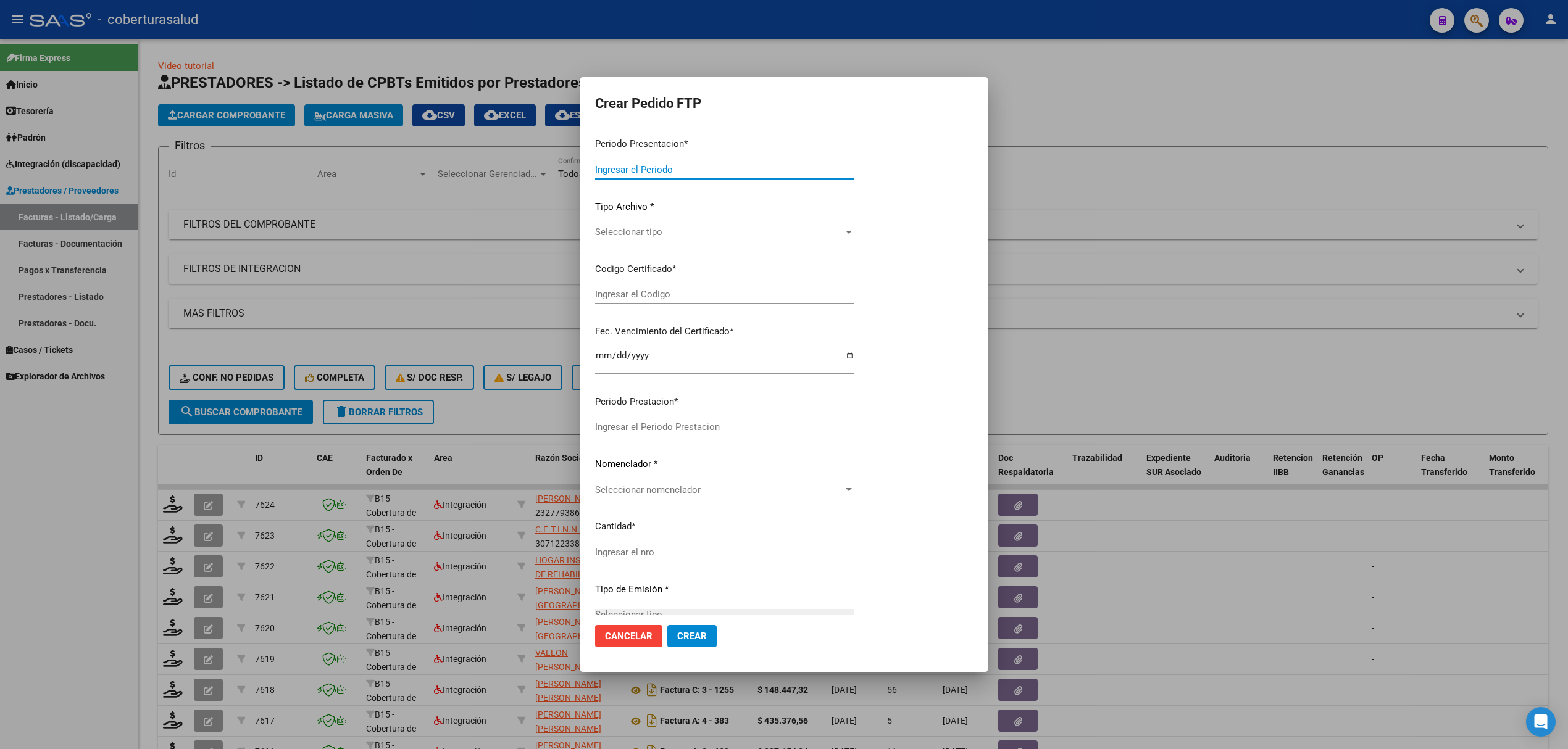
type input "202508"
type input "202506"
type input "$ 148.447,32"
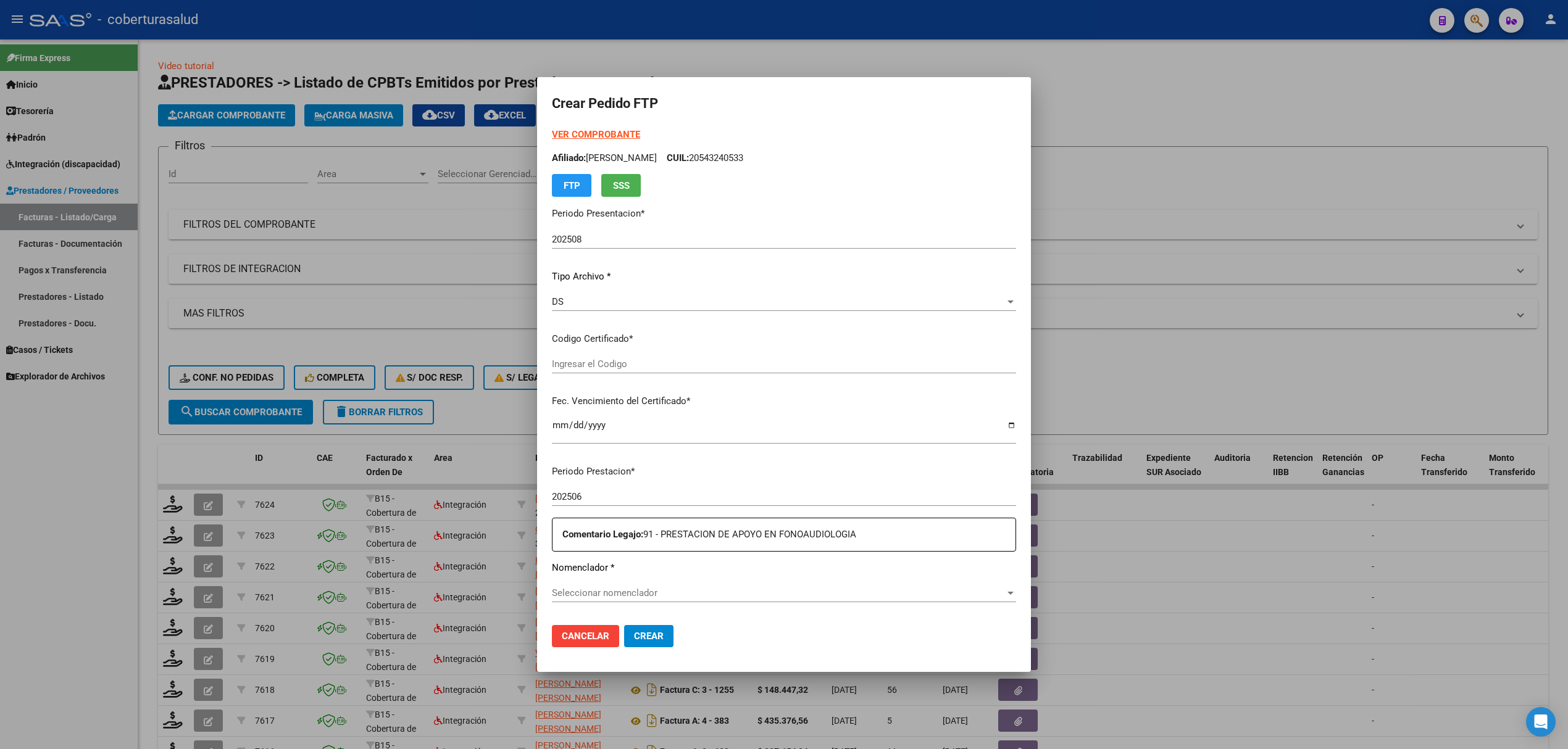
type input "ARG02000543240532019121120241211SGO116"
type input "2024-12-11"
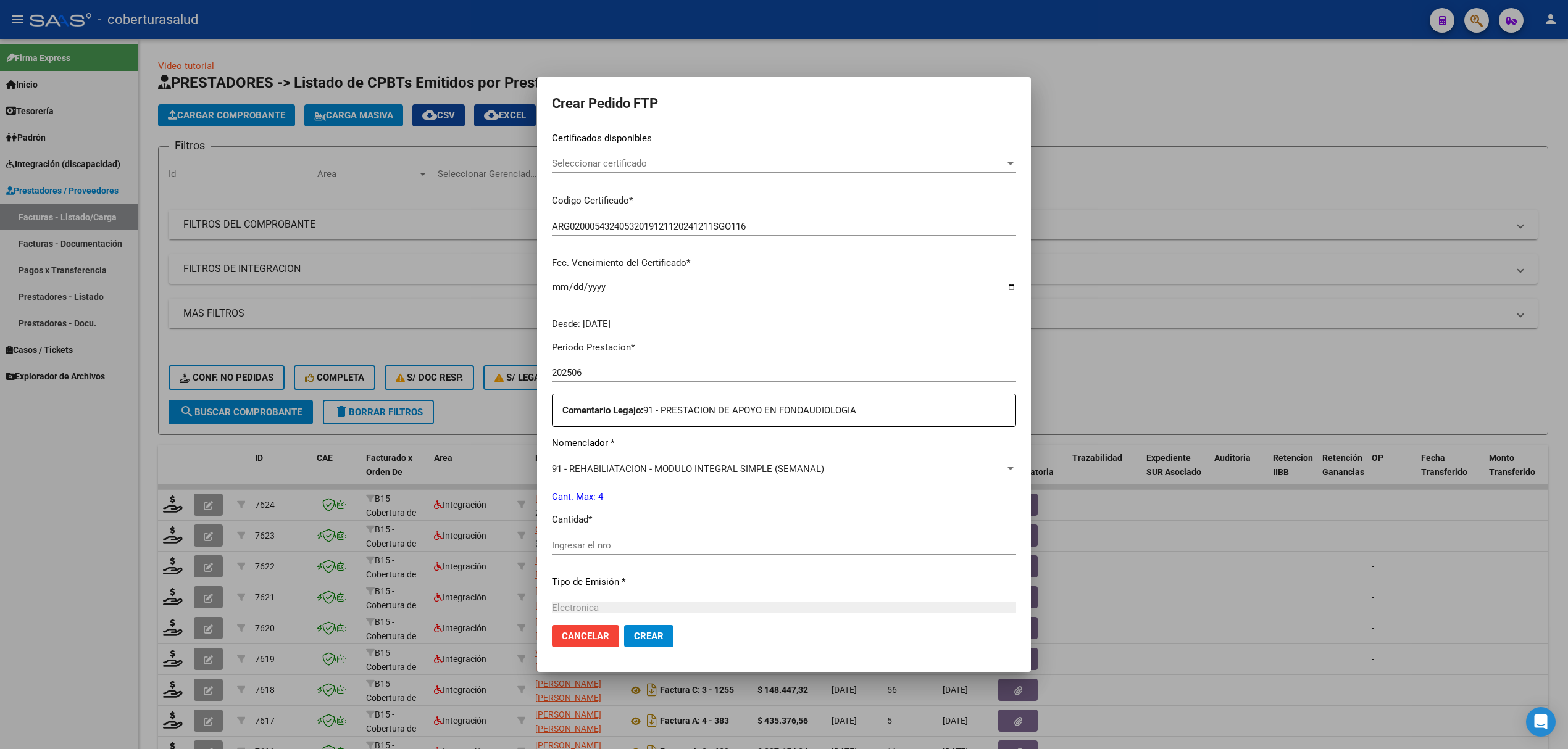
scroll to position [247, 0]
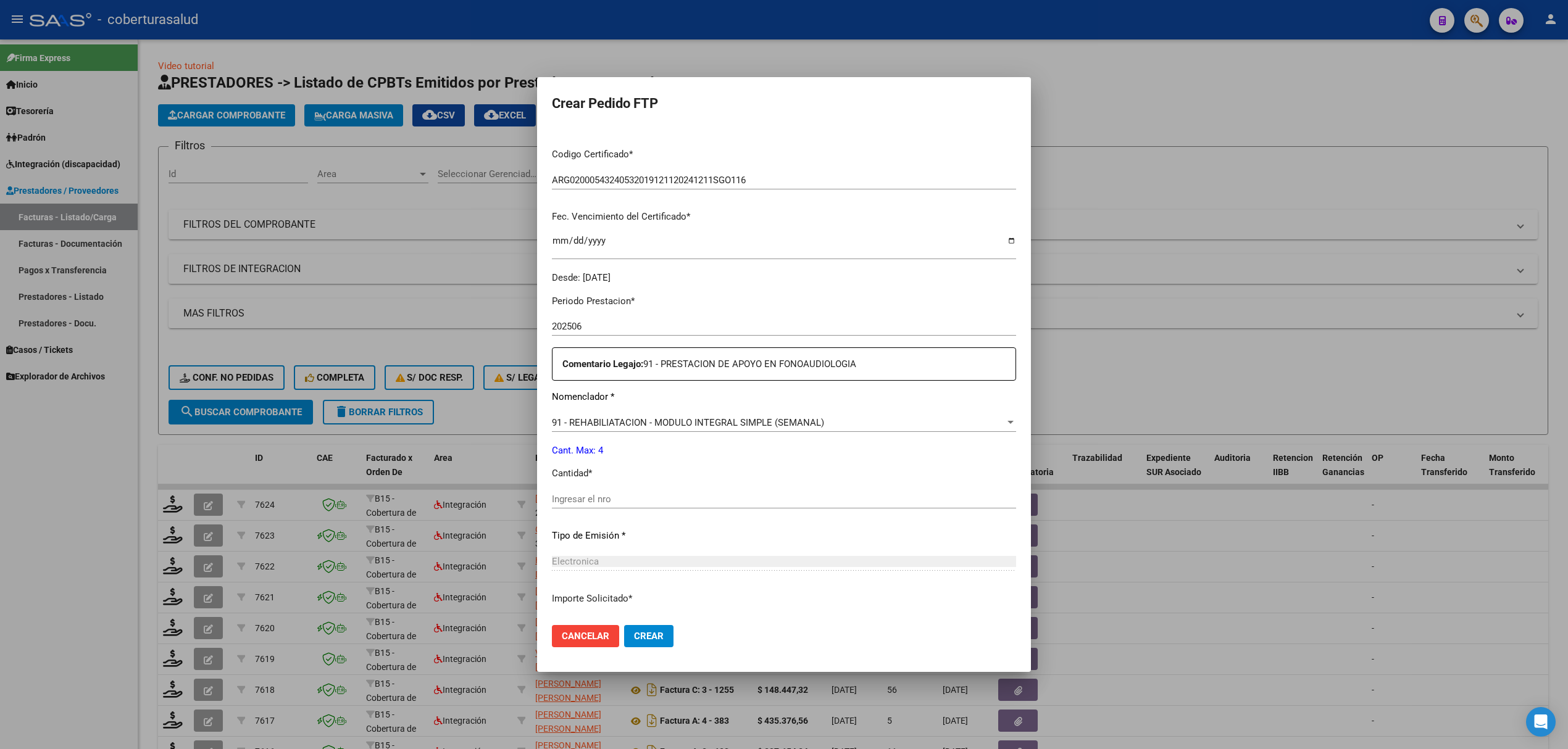
click at [602, 505] on div "Ingresar el nro" at bounding box center [784, 499] width 464 height 18
type input "4"
click at [650, 634] on span "Crear" at bounding box center [648, 635] width 30 height 11
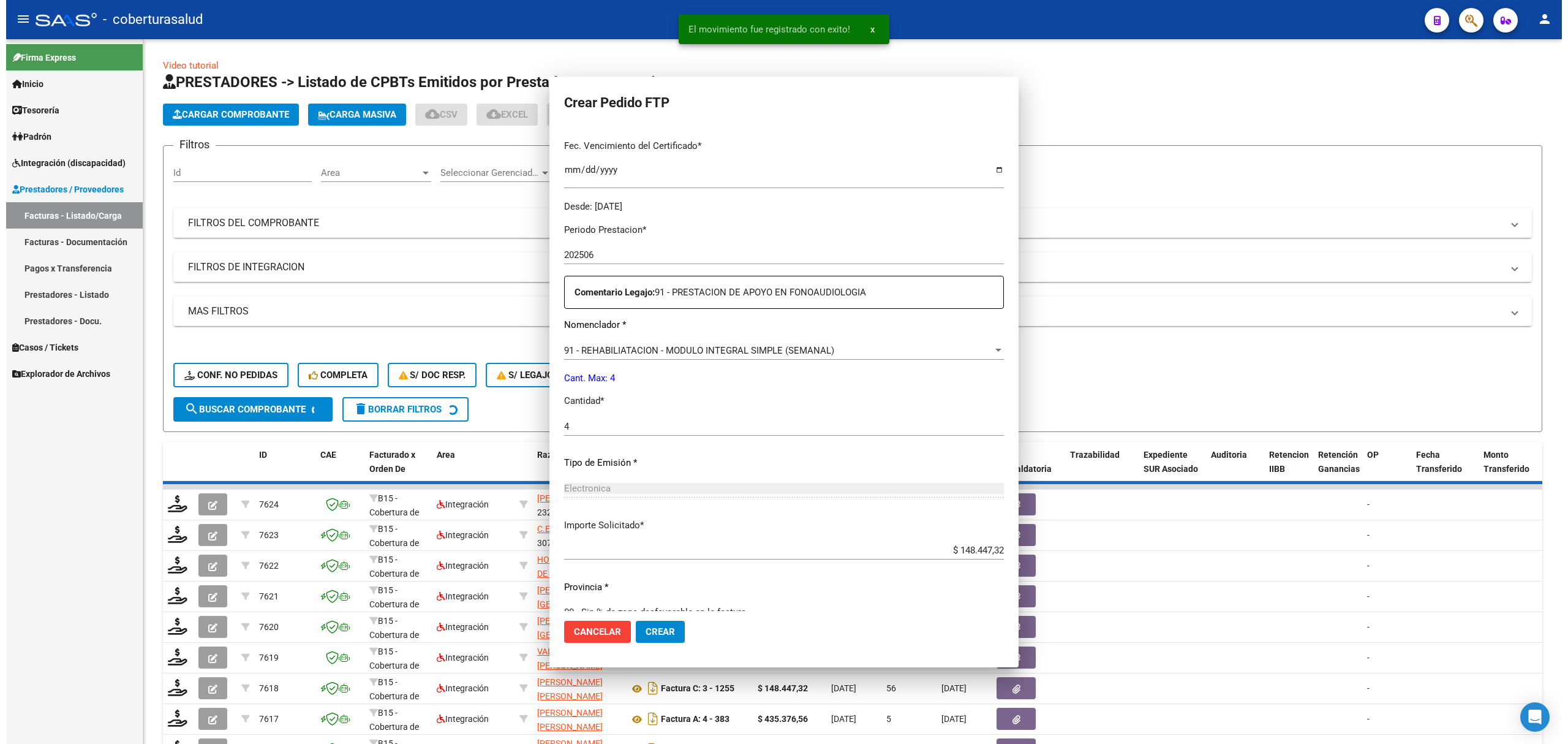
scroll to position [175, 0]
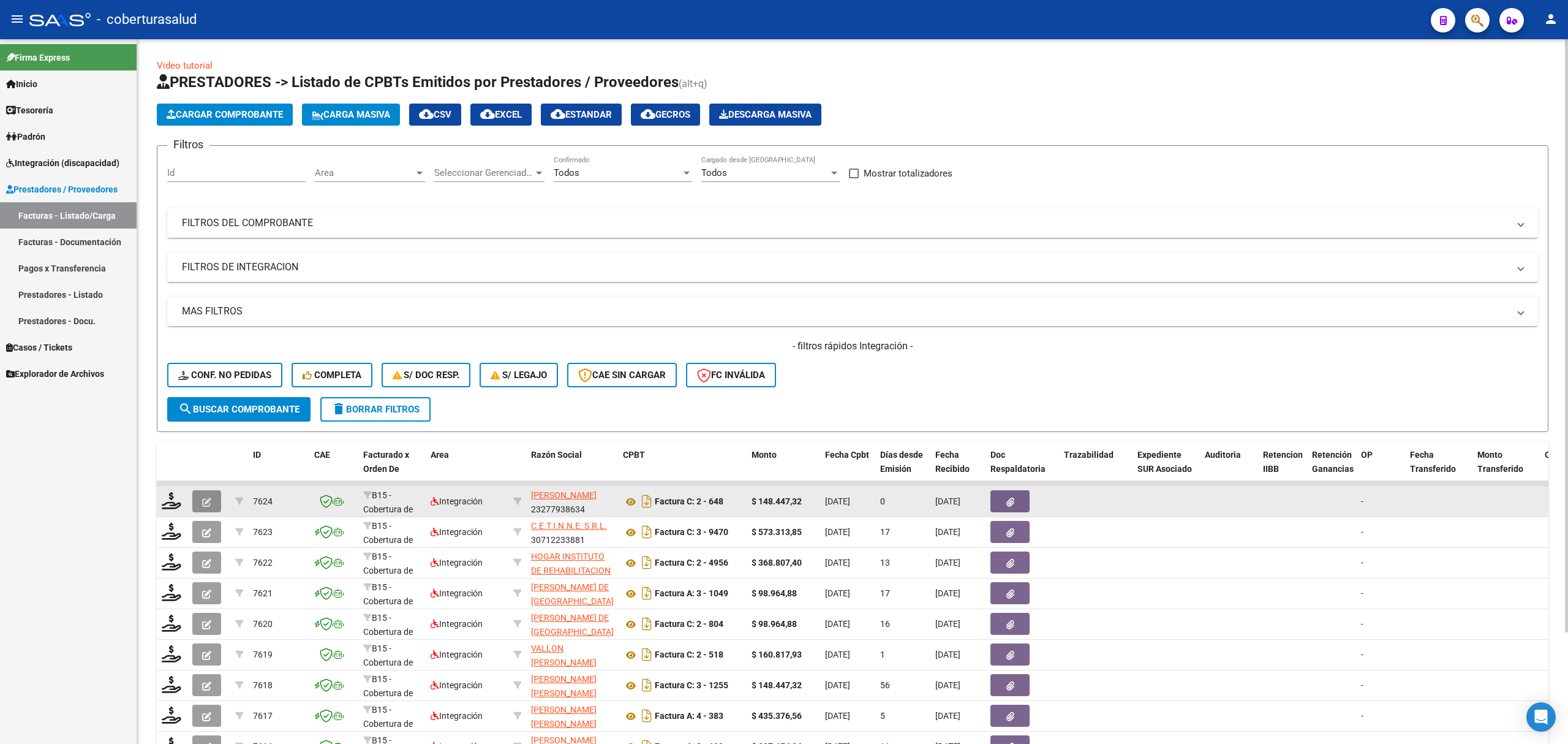
click at [209, 498] on icon "button" at bounding box center [207, 502] width 9 height 9
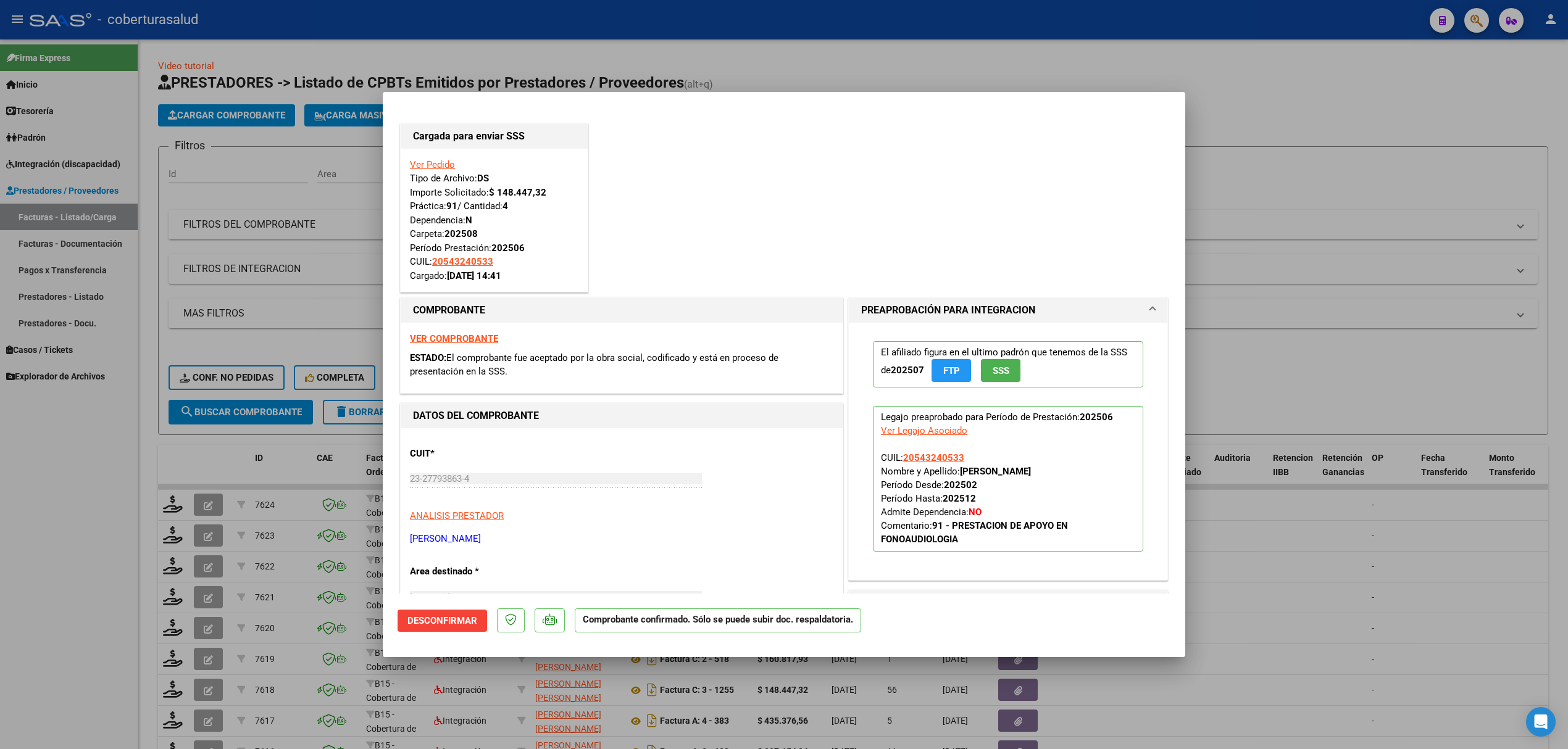
click at [460, 344] on strong "VER COMPROBANTE" at bounding box center [454, 339] width 88 height 11
drag, startPoint x: 288, startPoint y: 444, endPoint x: 295, endPoint y: 445, distance: 7.1
click at [289, 445] on div at bounding box center [784, 374] width 1568 height 749
type input "$ 0,00"
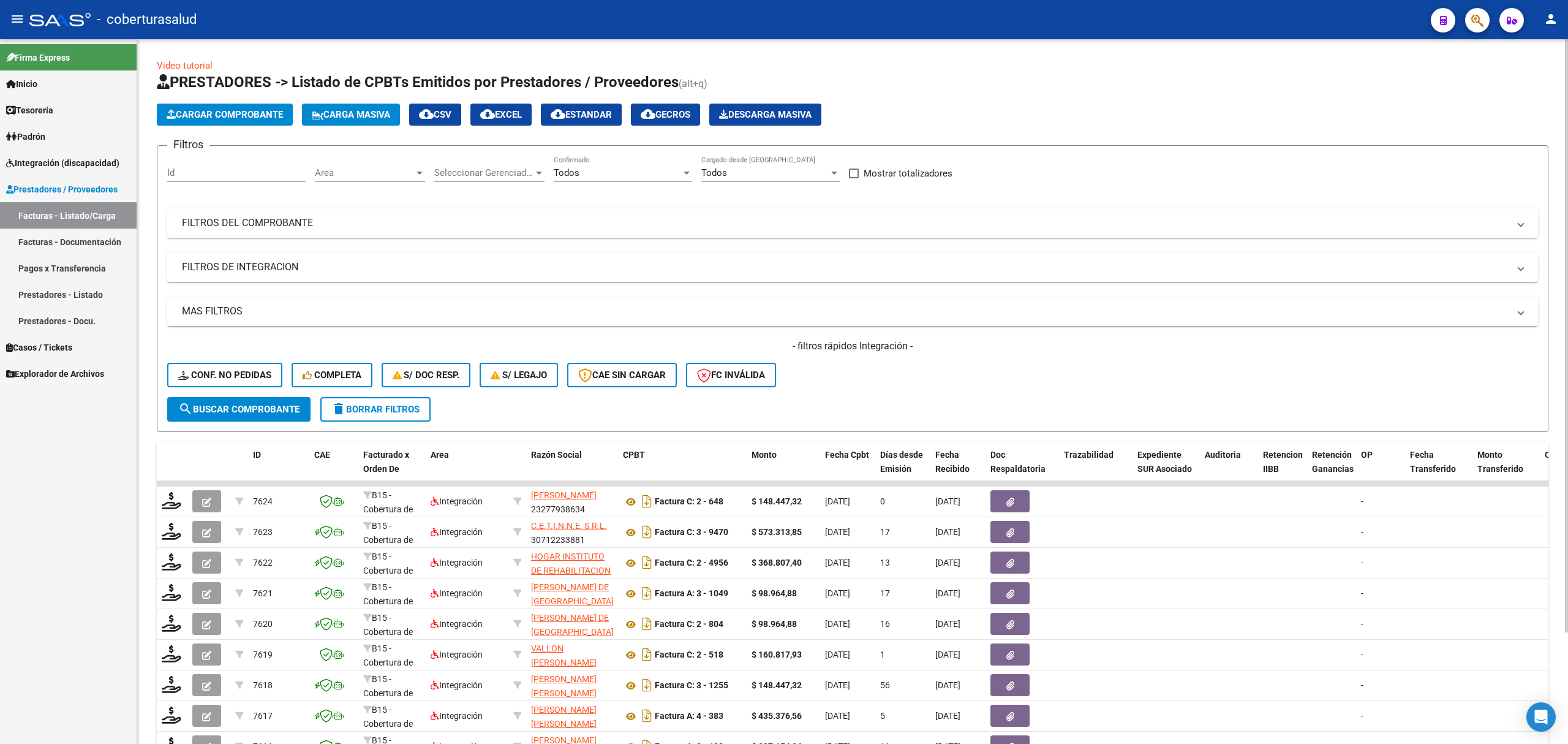
click at [294, 224] on mat-panel-title "FILTROS DEL COMPROBANTE" at bounding box center [845, 223] width 1327 height 14
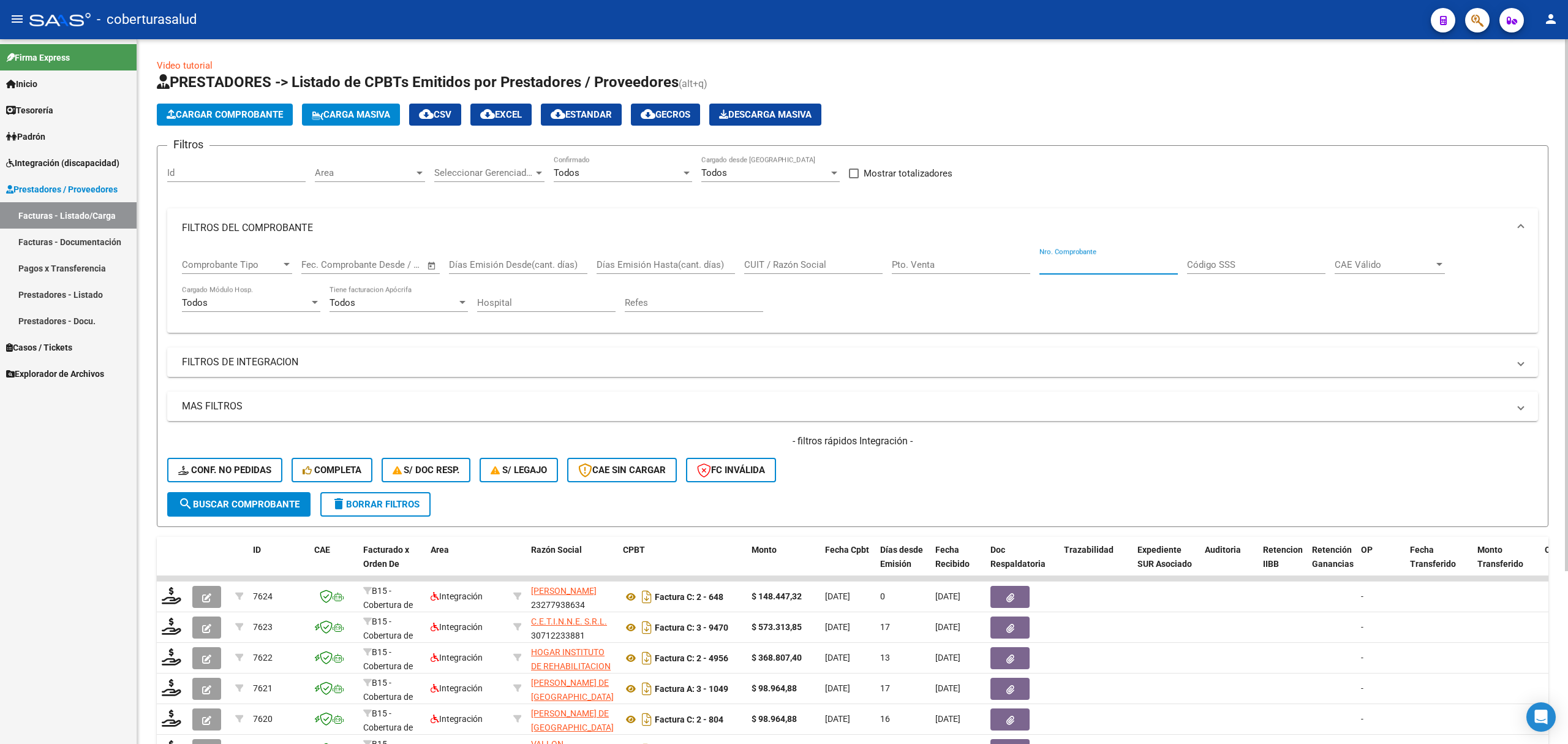
click at [1047, 265] on input "Nro. Comprobante" at bounding box center [1109, 264] width 138 height 11
paste input "23277938634"
type input "23277938634"
click at [955, 260] on input "Pto. Venta" at bounding box center [961, 264] width 138 height 11
click at [951, 261] on input "Pto. Venta" at bounding box center [961, 264] width 138 height 11
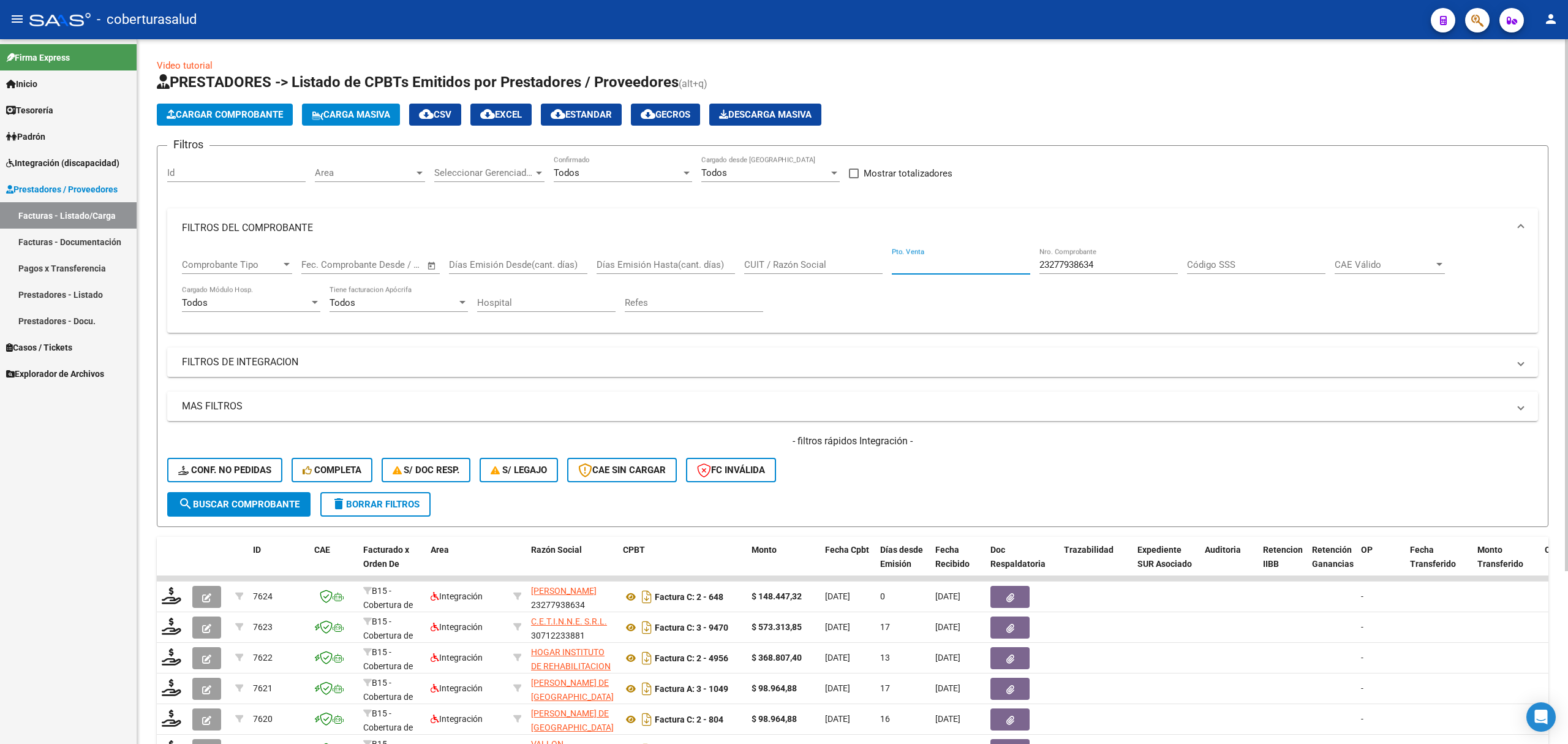
click at [812, 268] on input "CUIT / Razón Social" at bounding box center [813, 264] width 138 height 11
paste input "23277938634"
type input "23277938634"
click at [1076, 270] on input "23277938634" at bounding box center [1109, 264] width 138 height 11
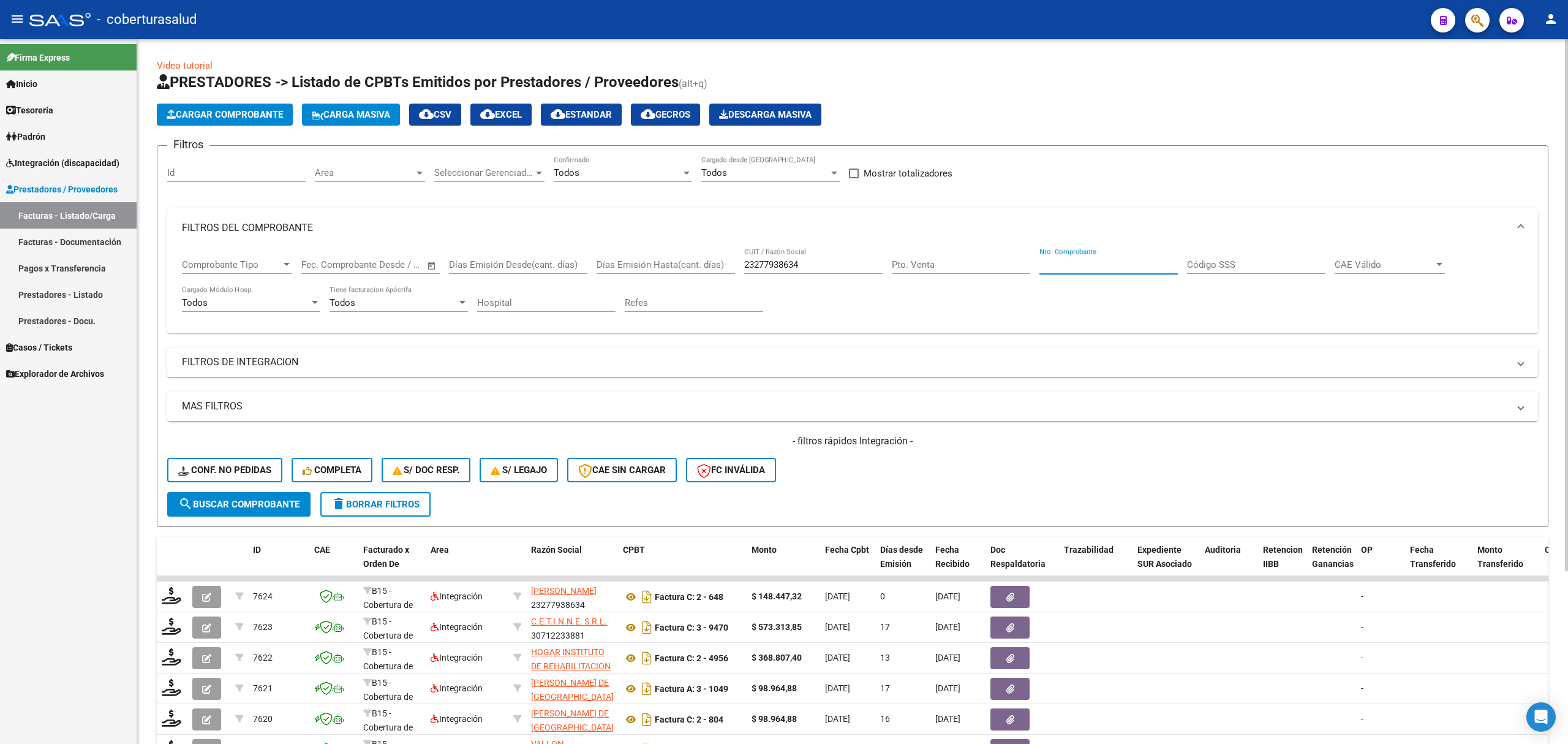
click at [295, 494] on button "search Buscar Comprobante" at bounding box center [239, 504] width 143 height 24
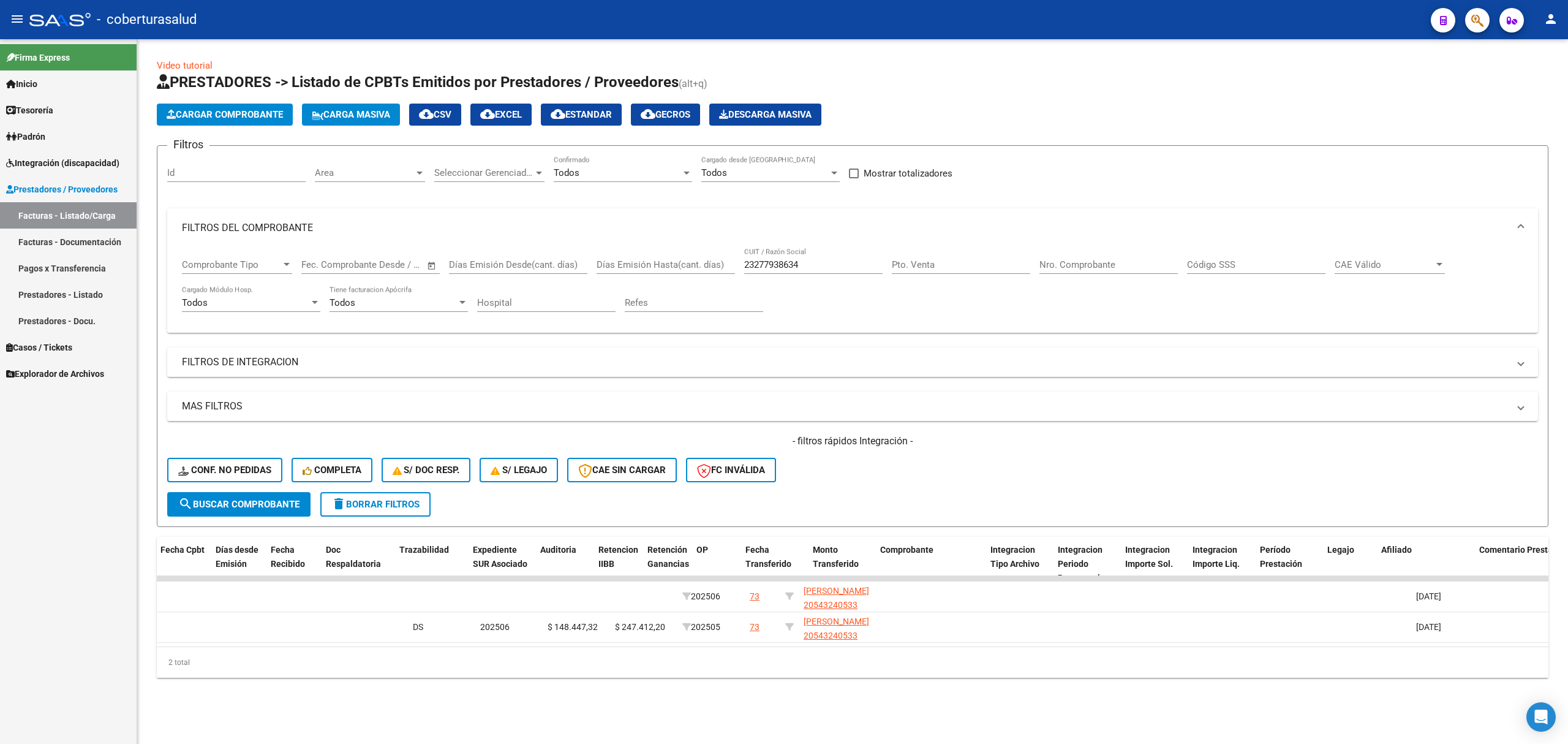
scroll to position [0, 0]
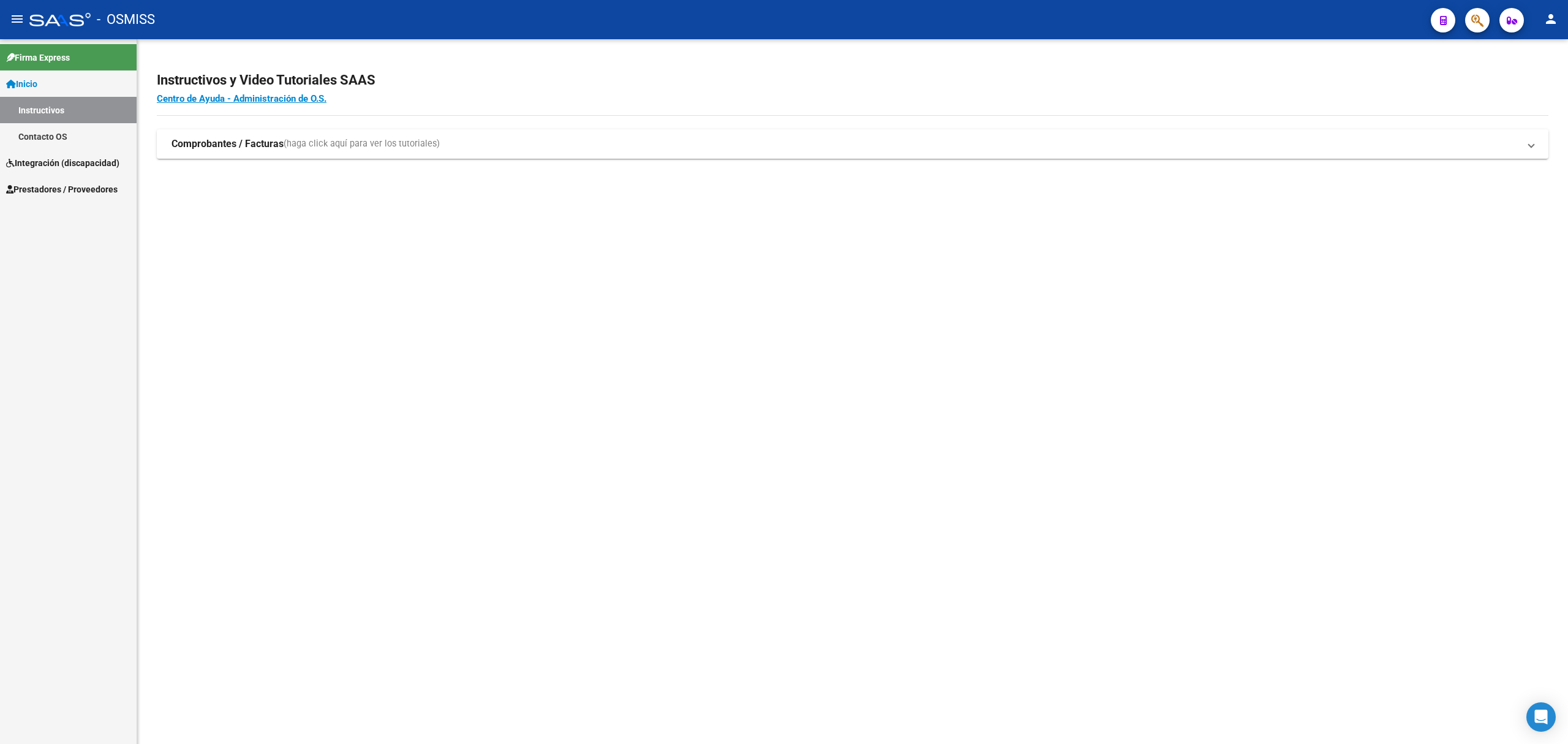
click at [77, 163] on span "Integración (discapacidad)" at bounding box center [62, 163] width 113 height 14
click at [70, 161] on span "Prestadores / Proveedores" at bounding box center [62, 163] width 111 height 14
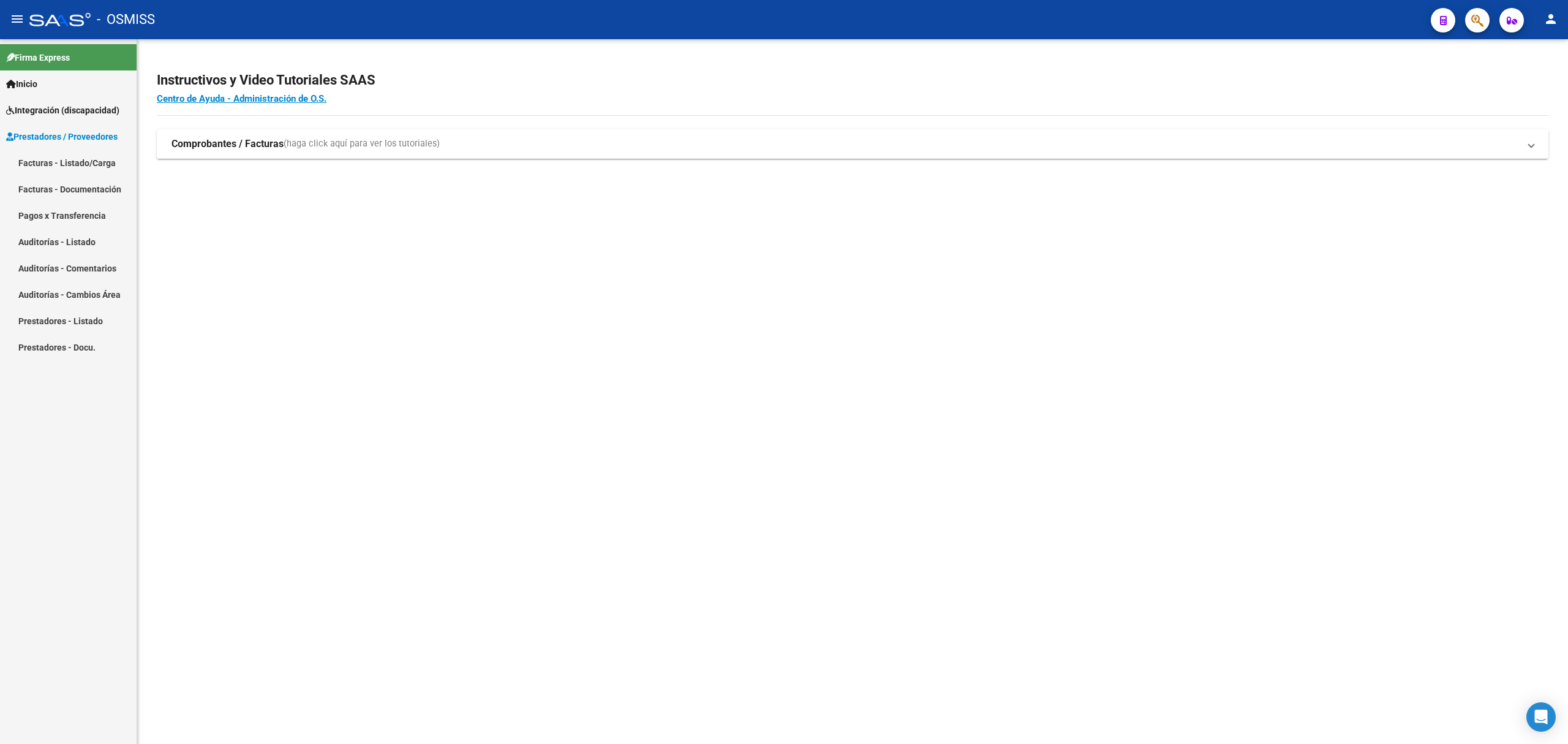
click at [69, 155] on link "Facturas - Listado/Carga" at bounding box center [68, 163] width 136 height 26
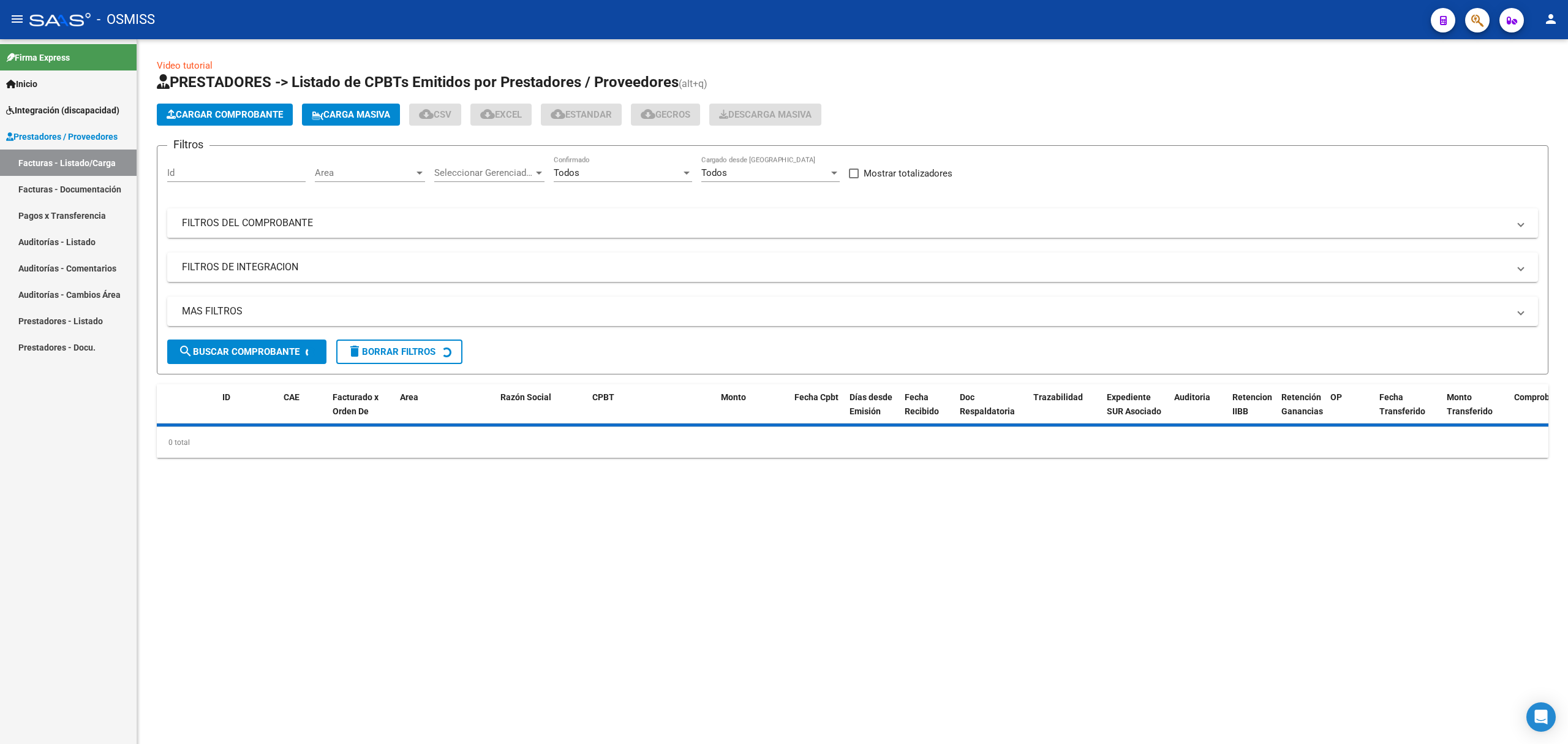
click at [292, 229] on mat-panel-title "FILTROS DEL COMPROBANTE" at bounding box center [845, 223] width 1327 height 14
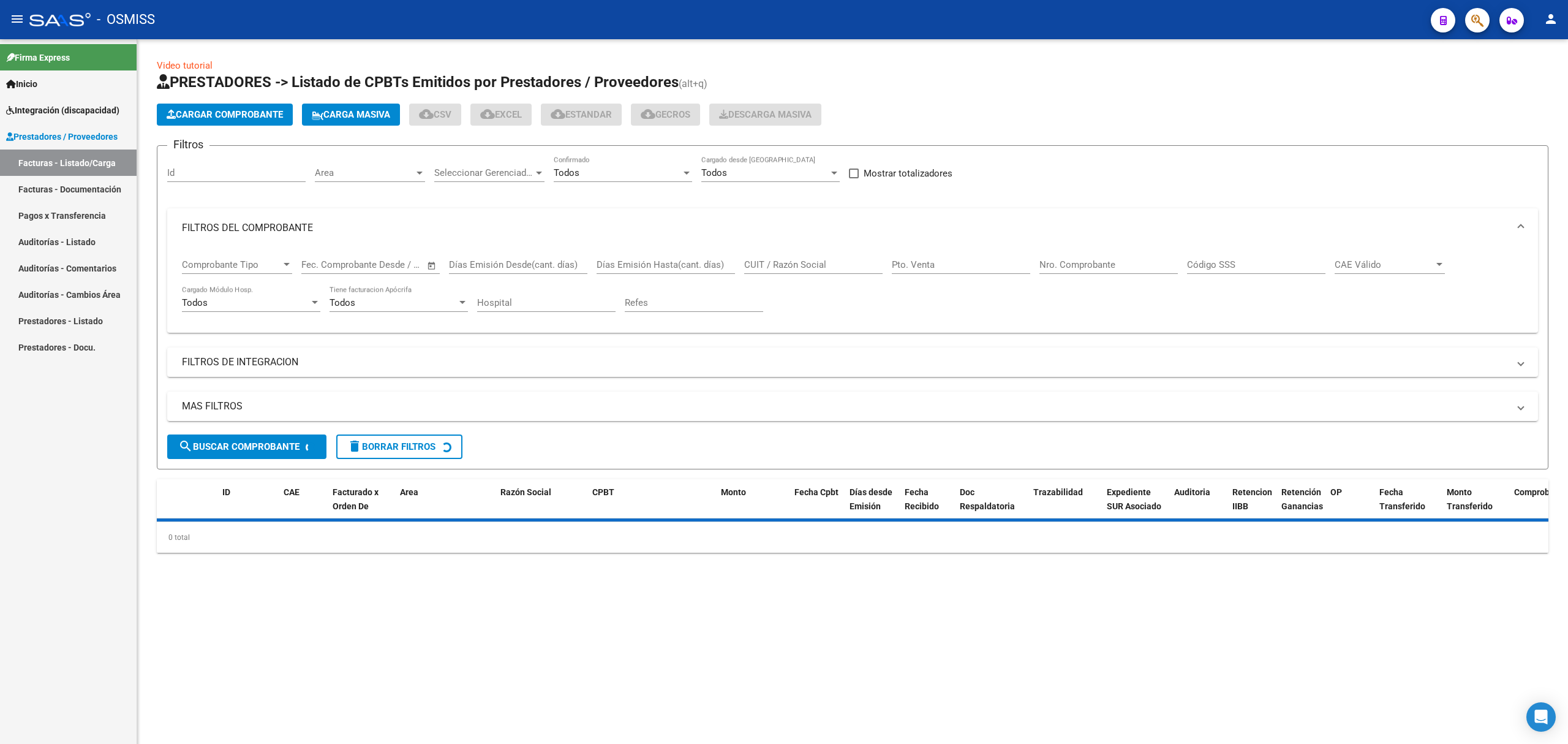
click at [780, 268] on input "CUIT / Razón Social" at bounding box center [813, 264] width 138 height 11
paste input "27268992281"
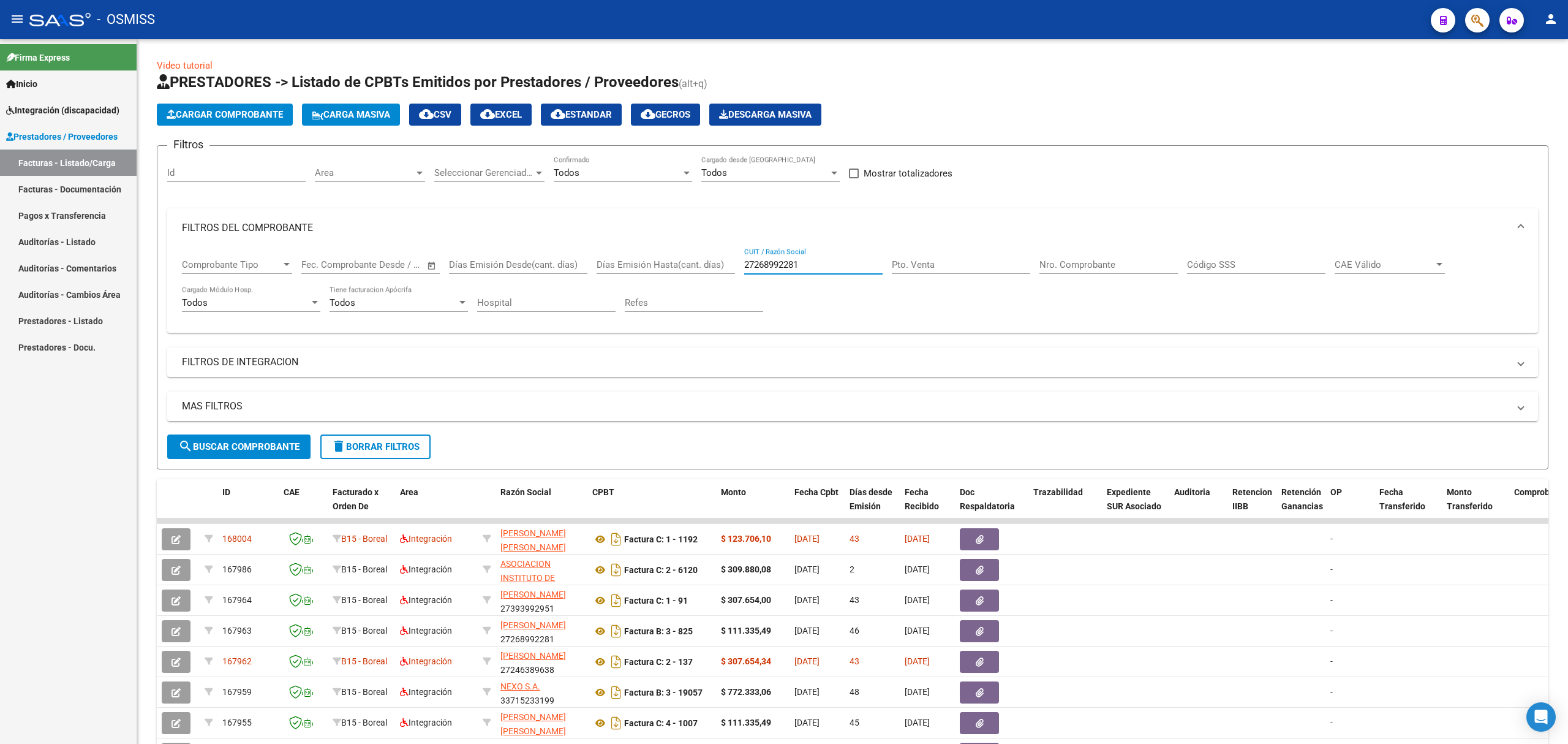
type input "27268992281"
click at [248, 441] on span "search Buscar Comprobante" at bounding box center [239, 446] width 121 height 11
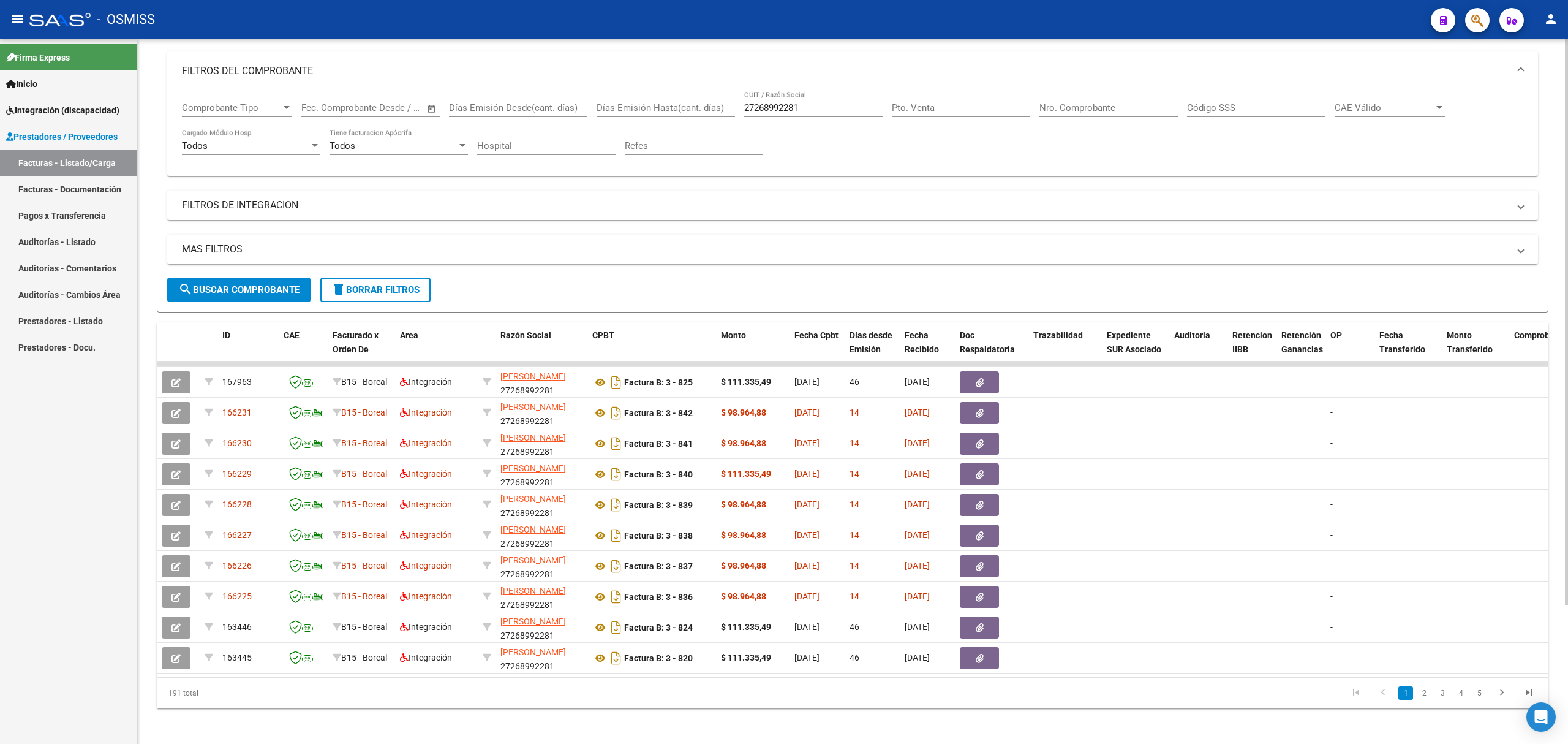
scroll to position [163, 0]
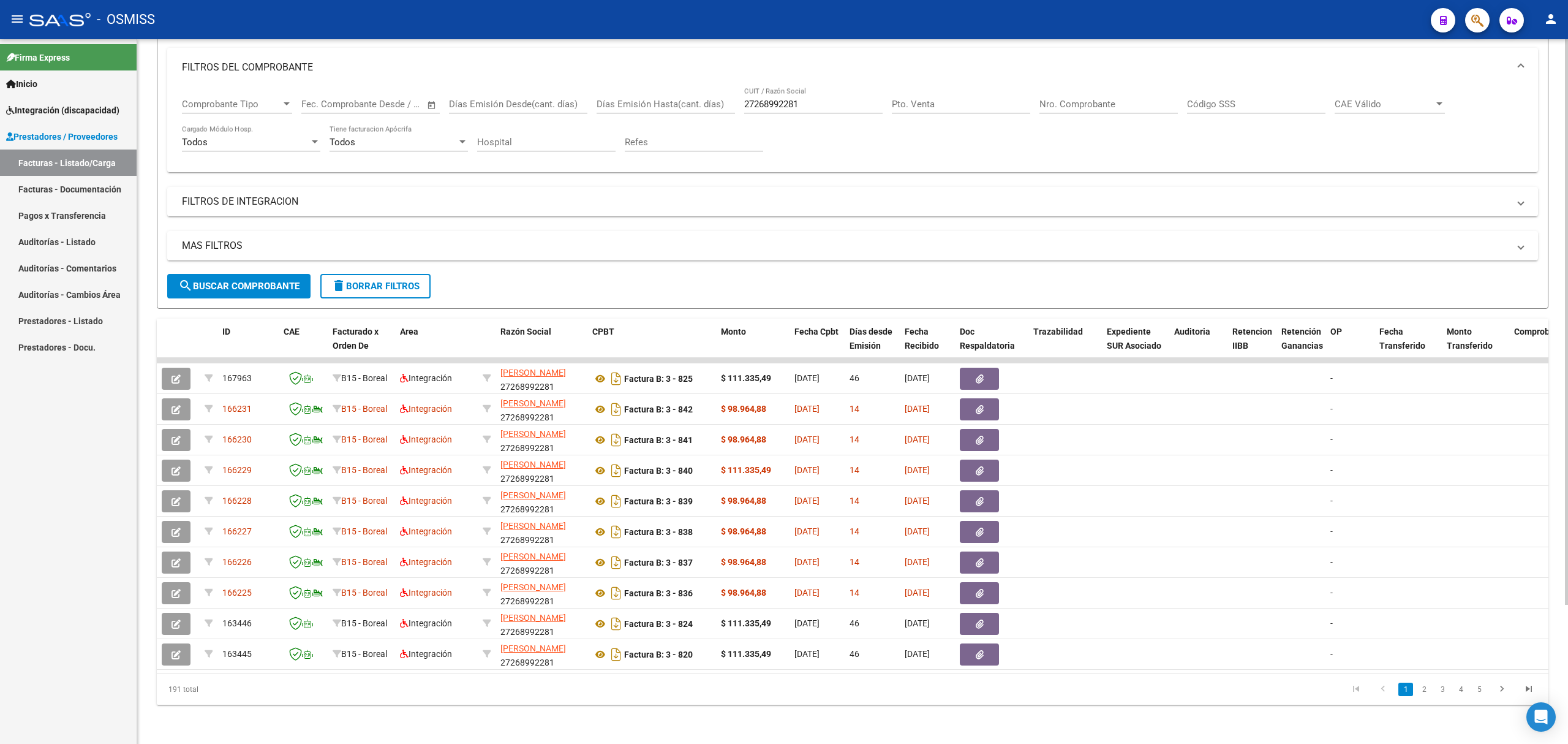
click at [1052, 111] on div "Nro. Comprobante" at bounding box center [1109, 106] width 138 height 38
click at [1057, 106] on input "Nro. Comprobante" at bounding box center [1109, 104] width 138 height 11
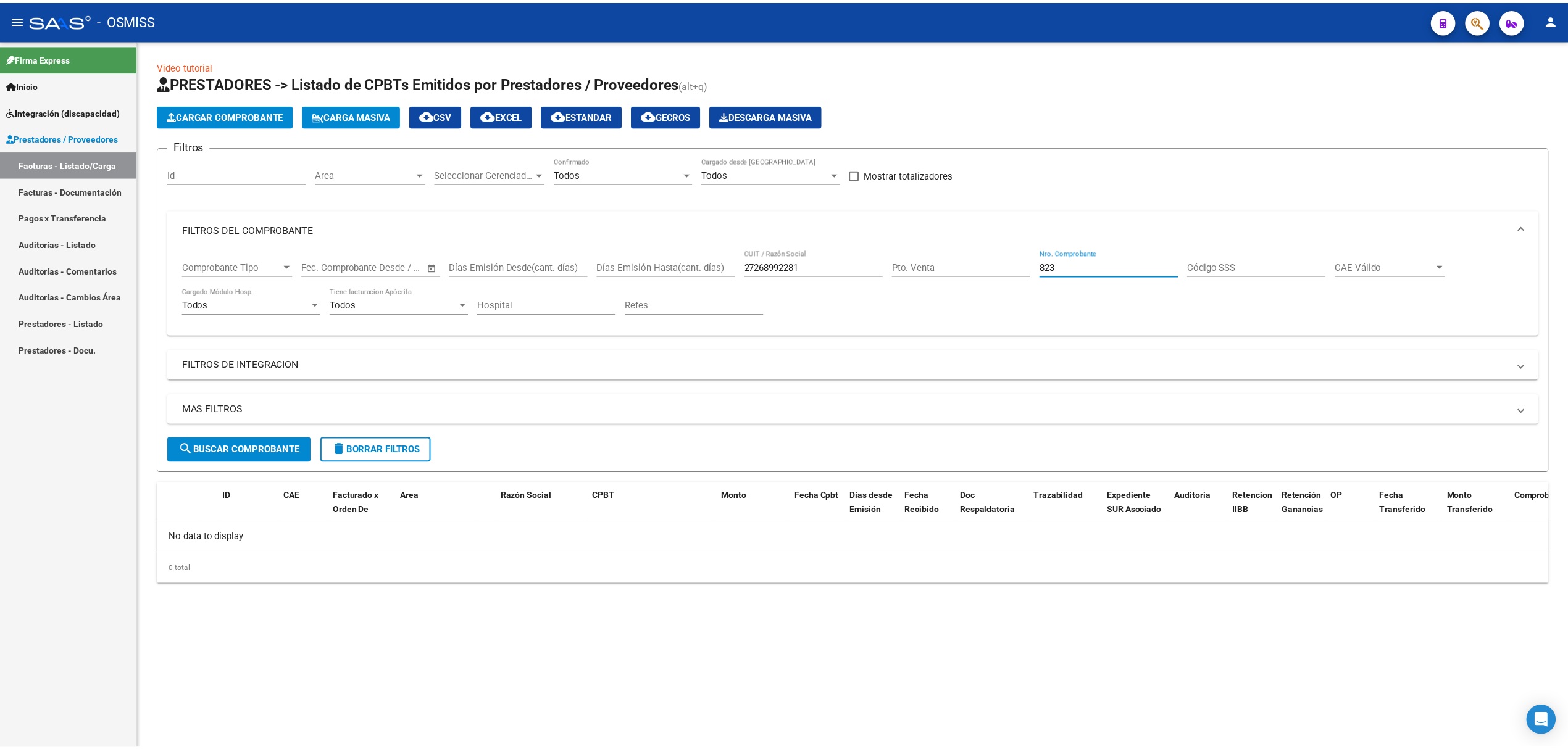
scroll to position [0, 0]
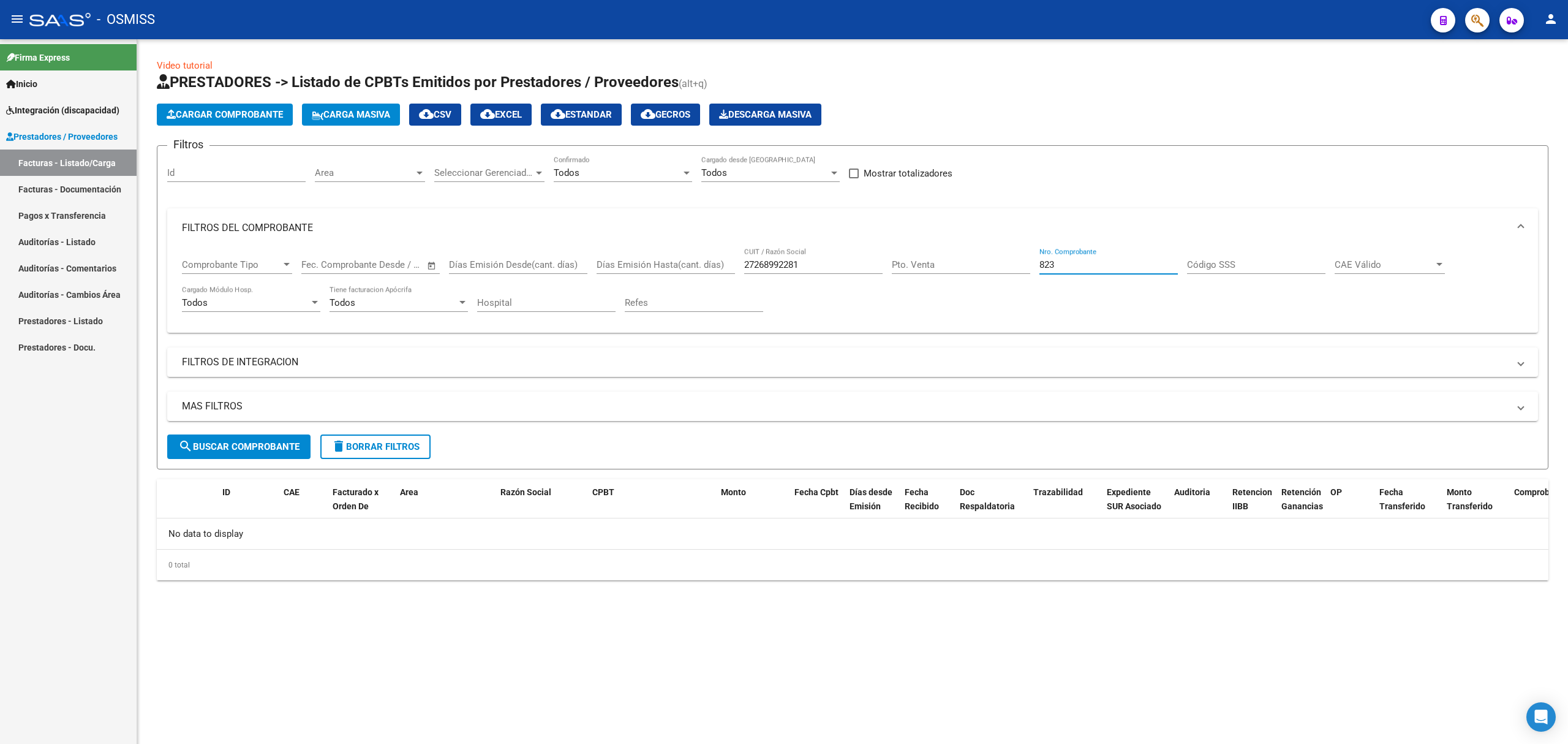
type input "823"
click at [246, 115] on span "Cargar Comprobante" at bounding box center [225, 114] width 117 height 11
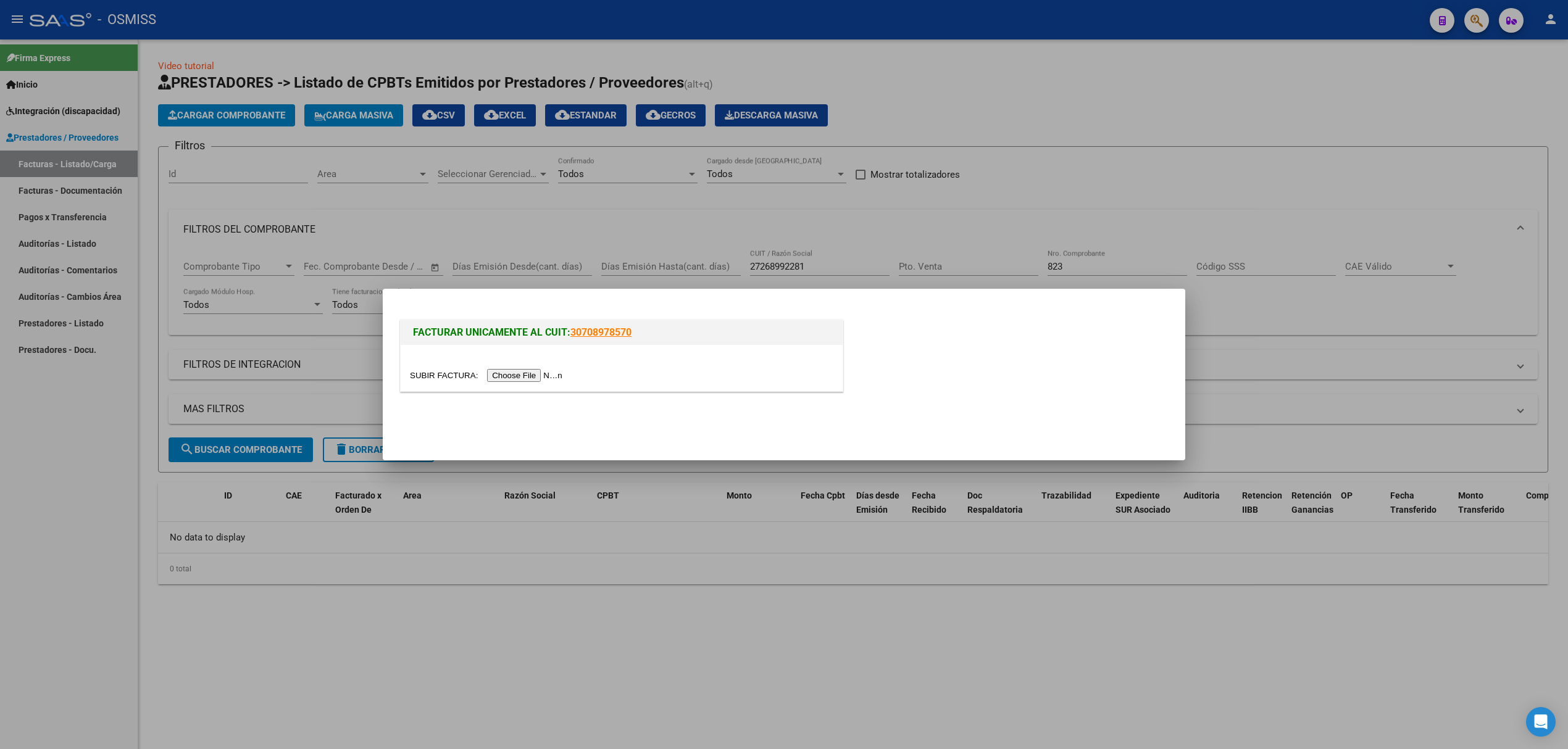
click at [541, 376] on input "file" at bounding box center [488, 375] width 156 height 13
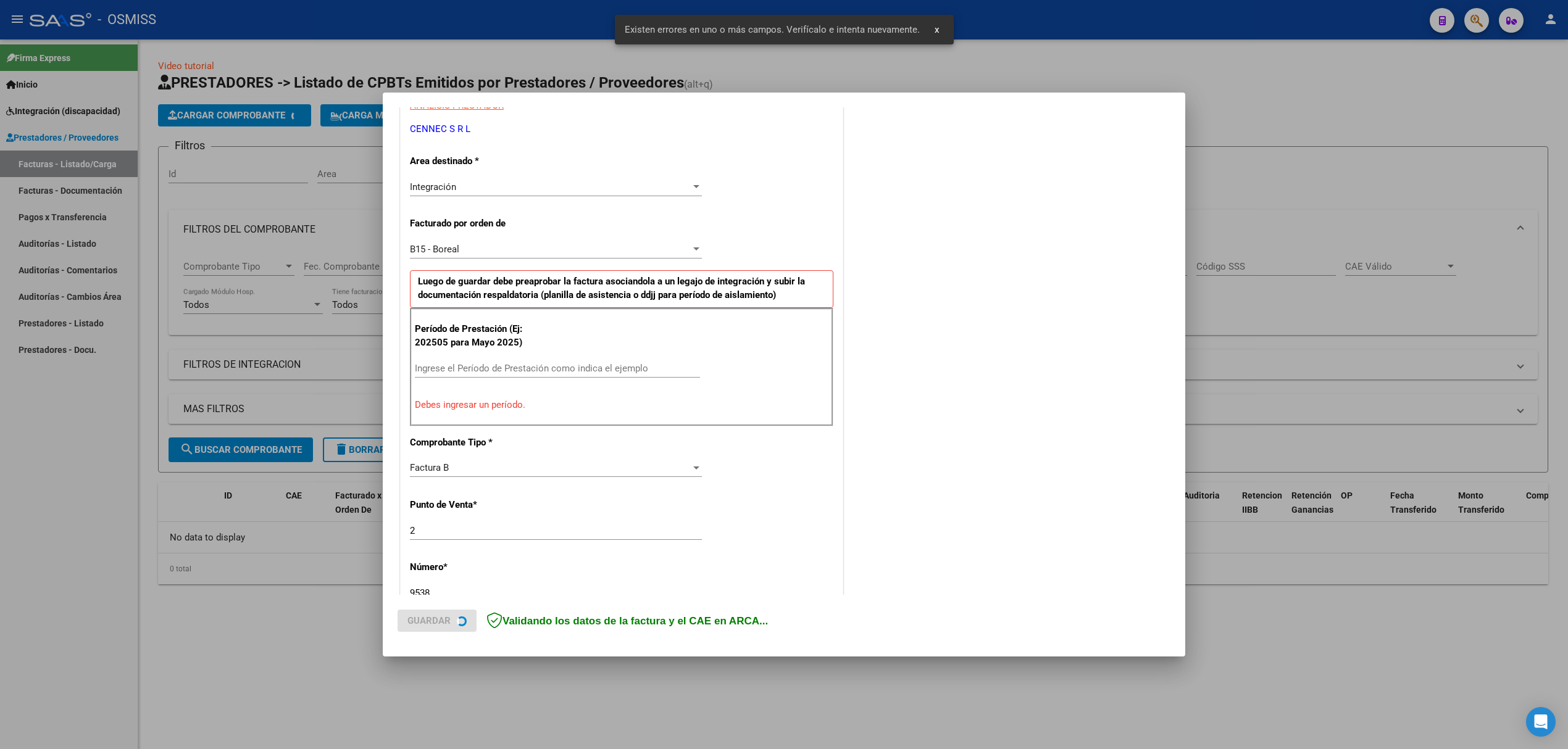
scroll to position [250, 0]
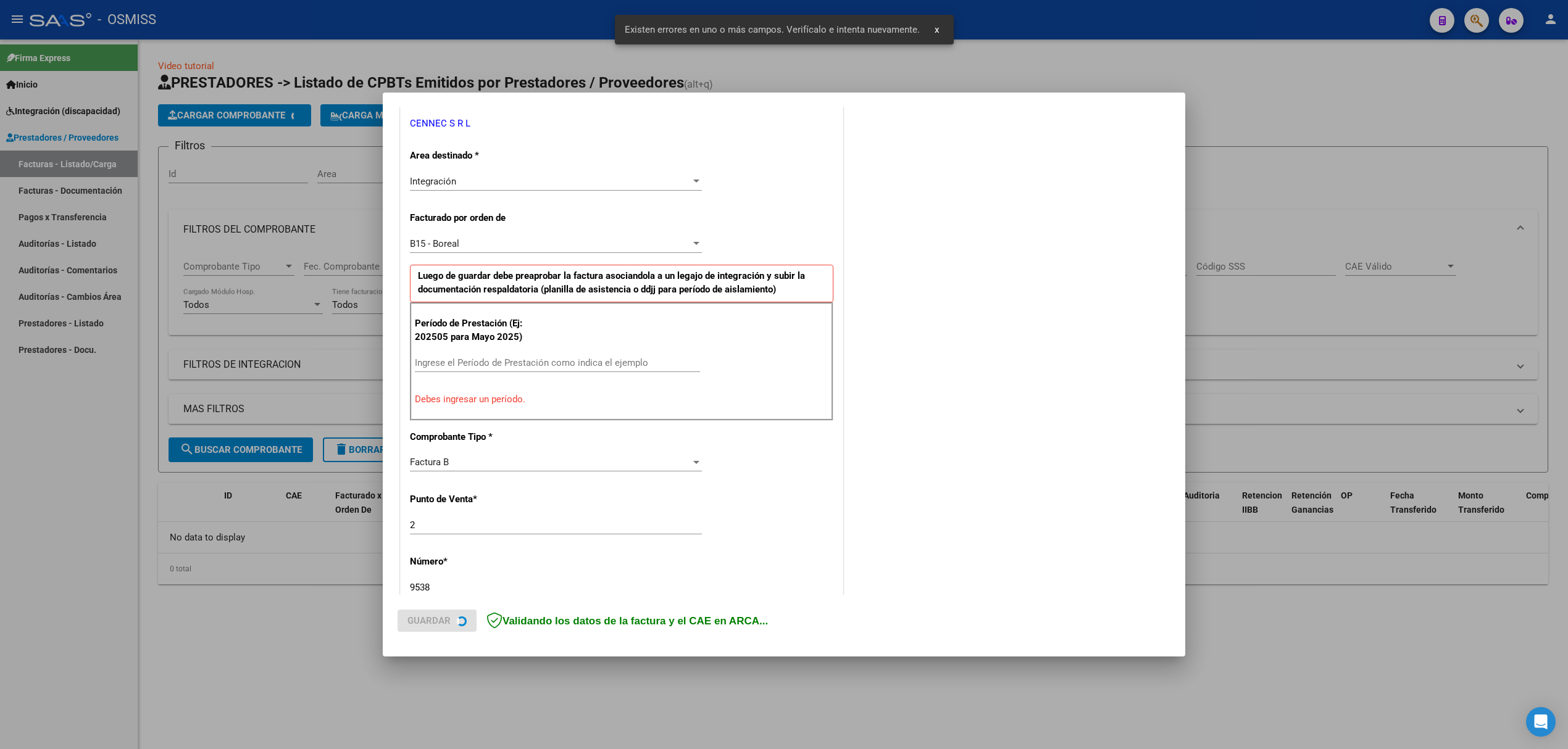
click at [524, 351] on div "Período de Prestación (Ej: 202505 para Mayo 2025) Ingrese el Período de Prestac…" at bounding box center [621, 362] width 423 height 119
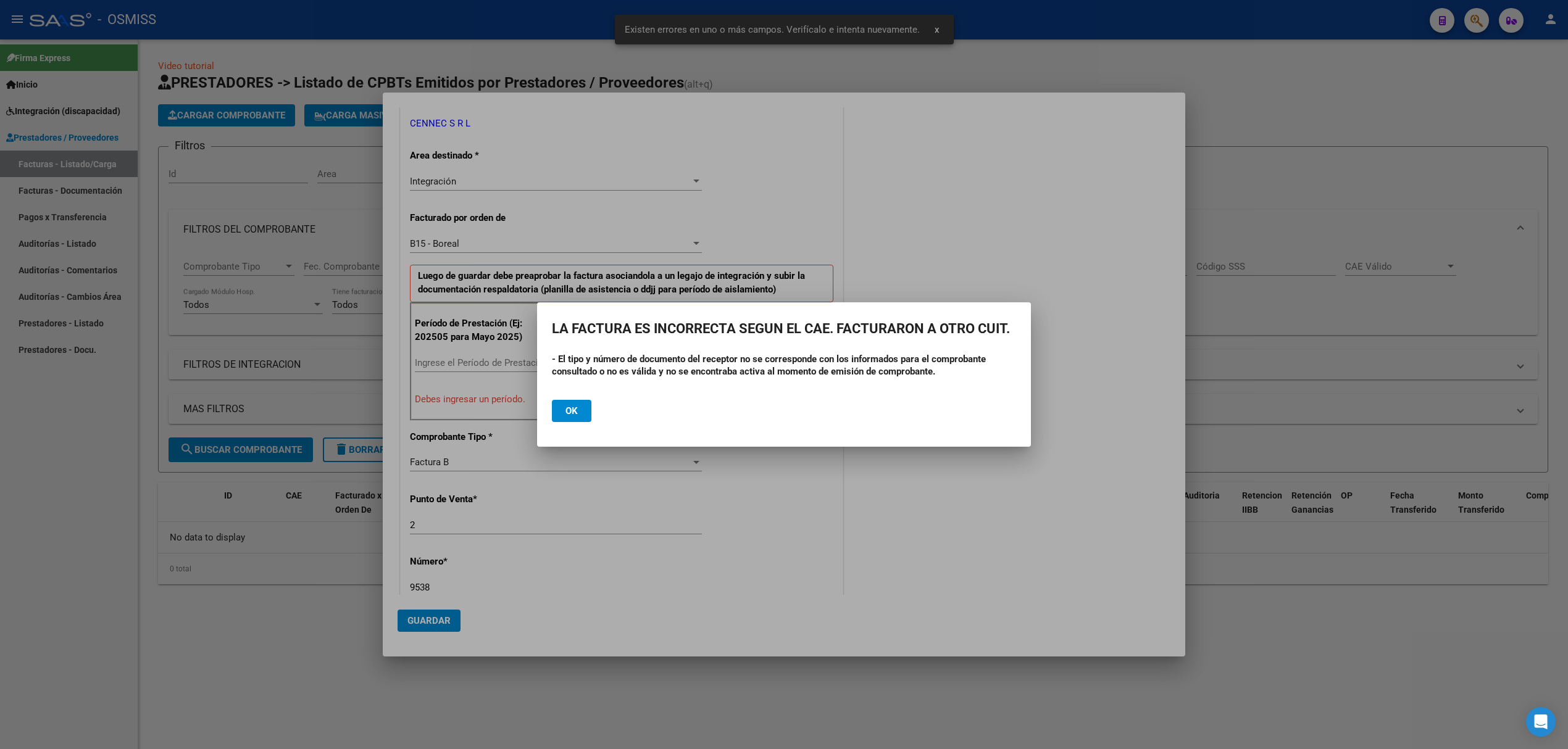
click at [519, 362] on div at bounding box center [784, 374] width 1568 height 749
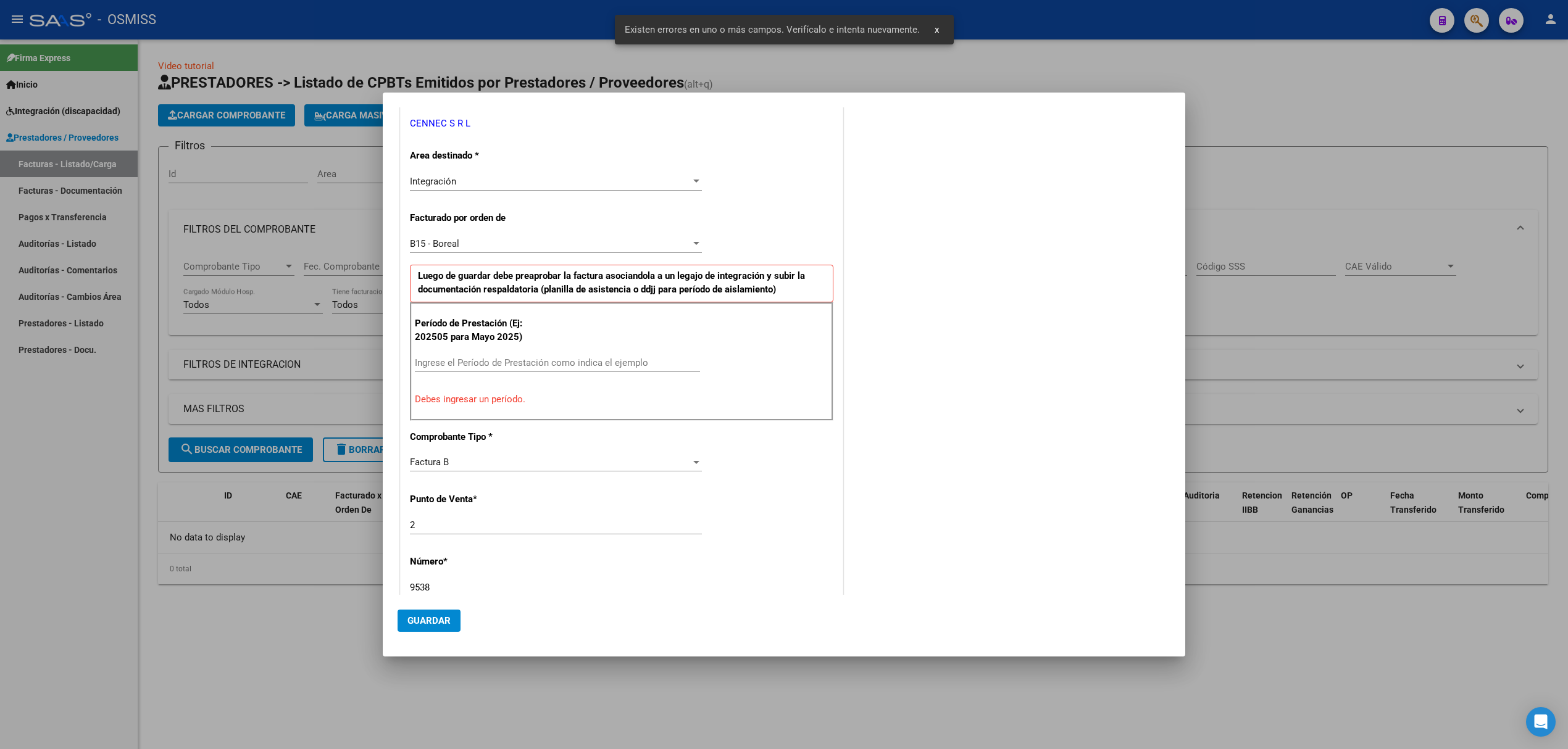
click at [519, 362] on input "Ingrese el Período de Prestación como indica el ejemplo" at bounding box center [557, 362] width 285 height 11
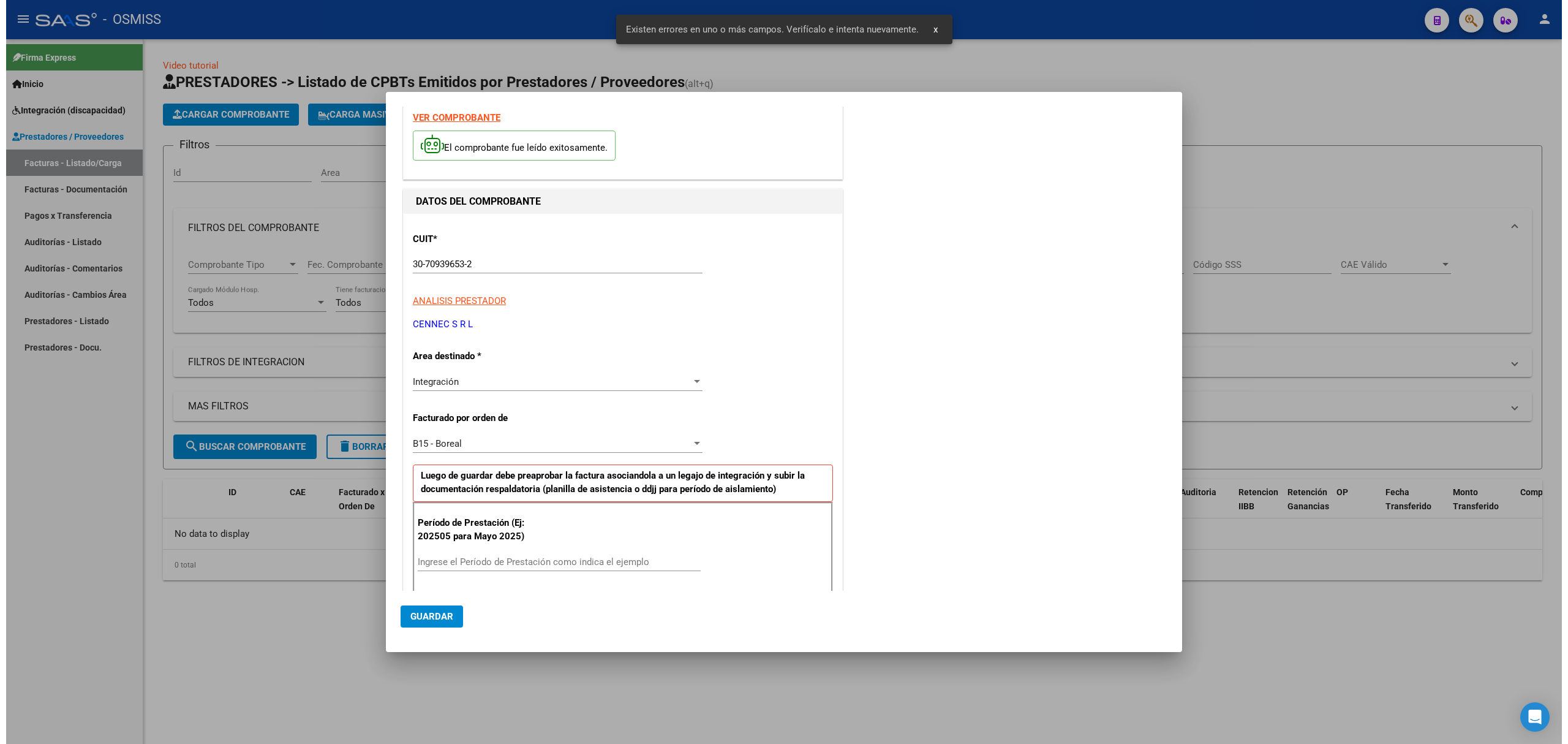
scroll to position [0, 0]
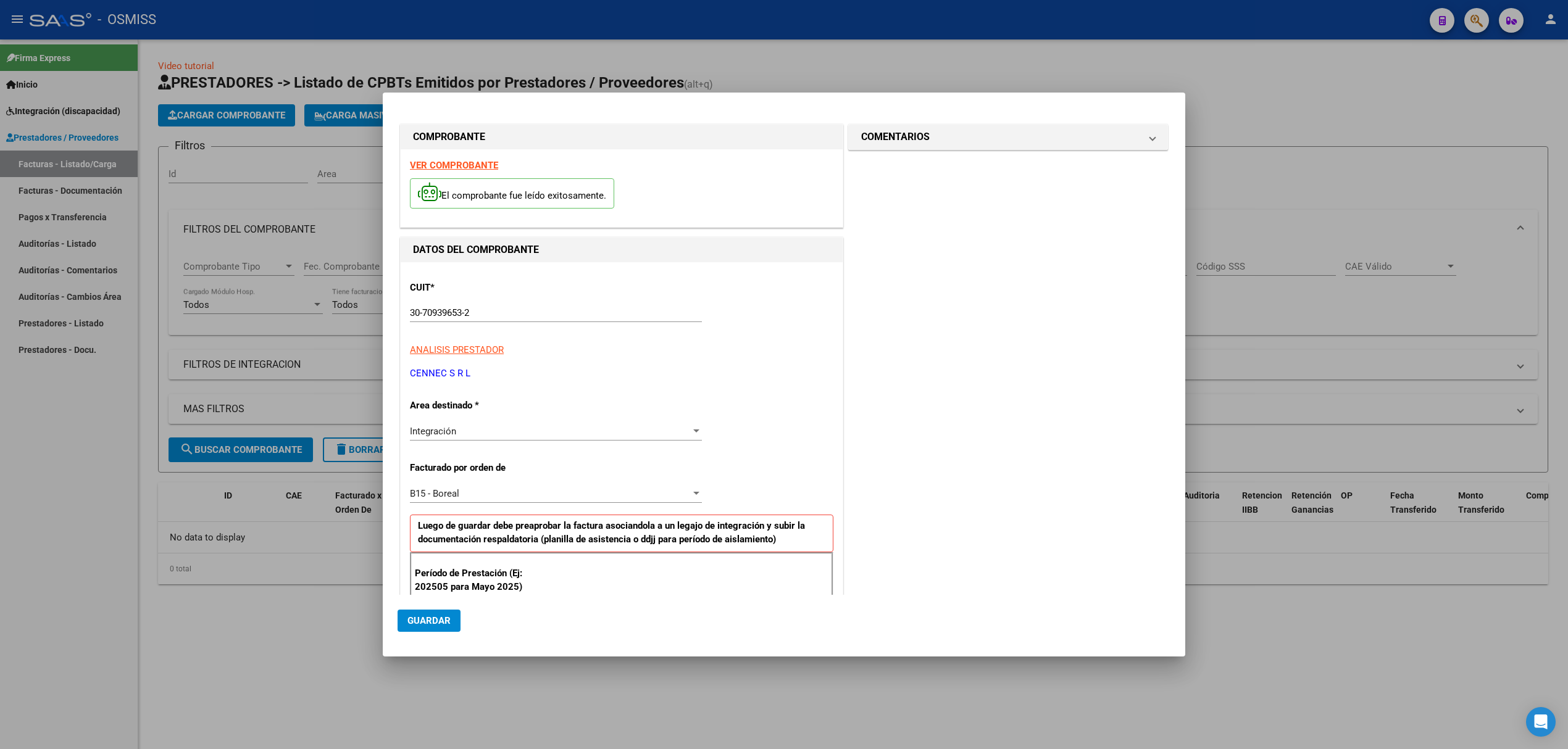
click at [287, 422] on div at bounding box center [784, 374] width 1568 height 749
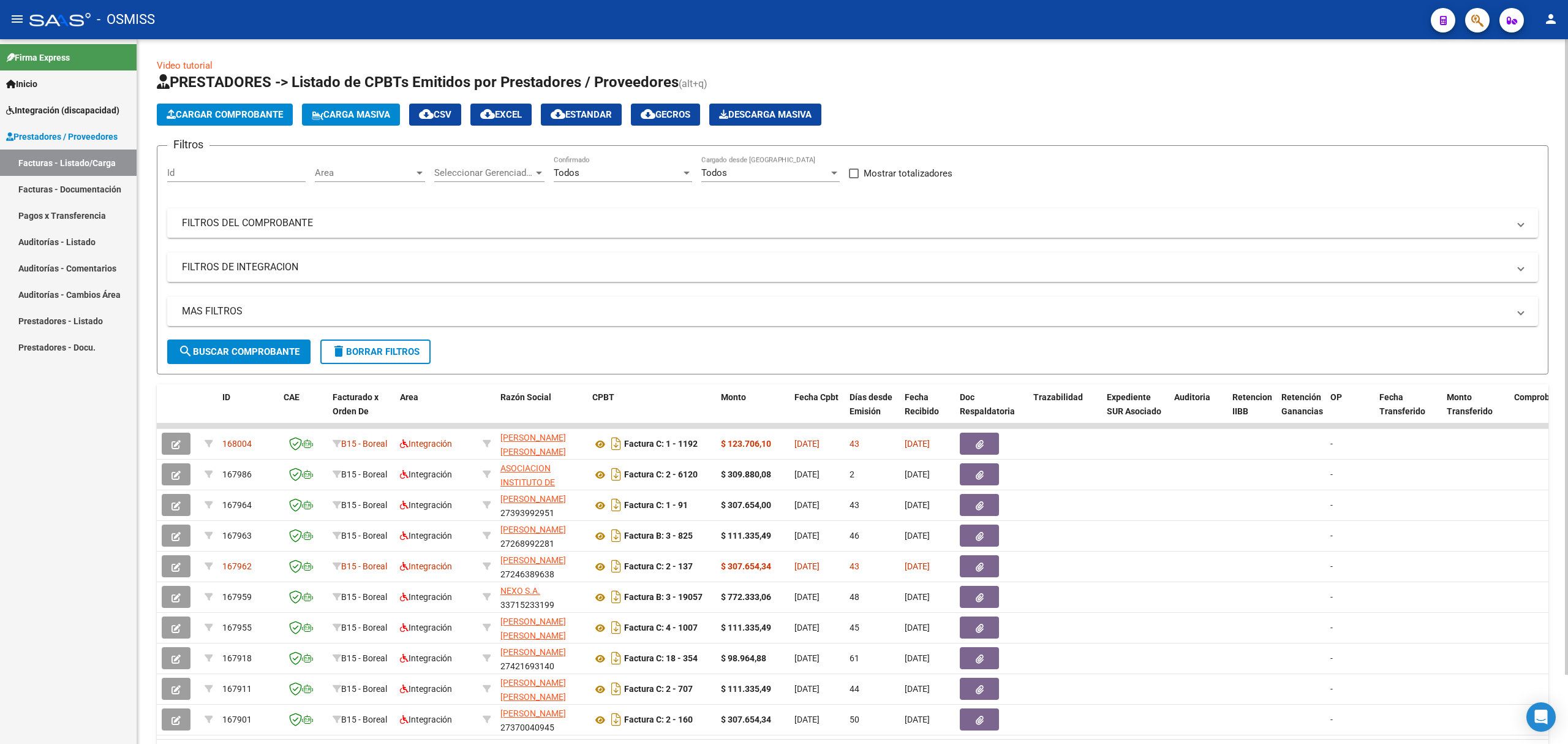
click at [260, 104] on button "Cargar Comprobante" at bounding box center [225, 115] width 136 height 22
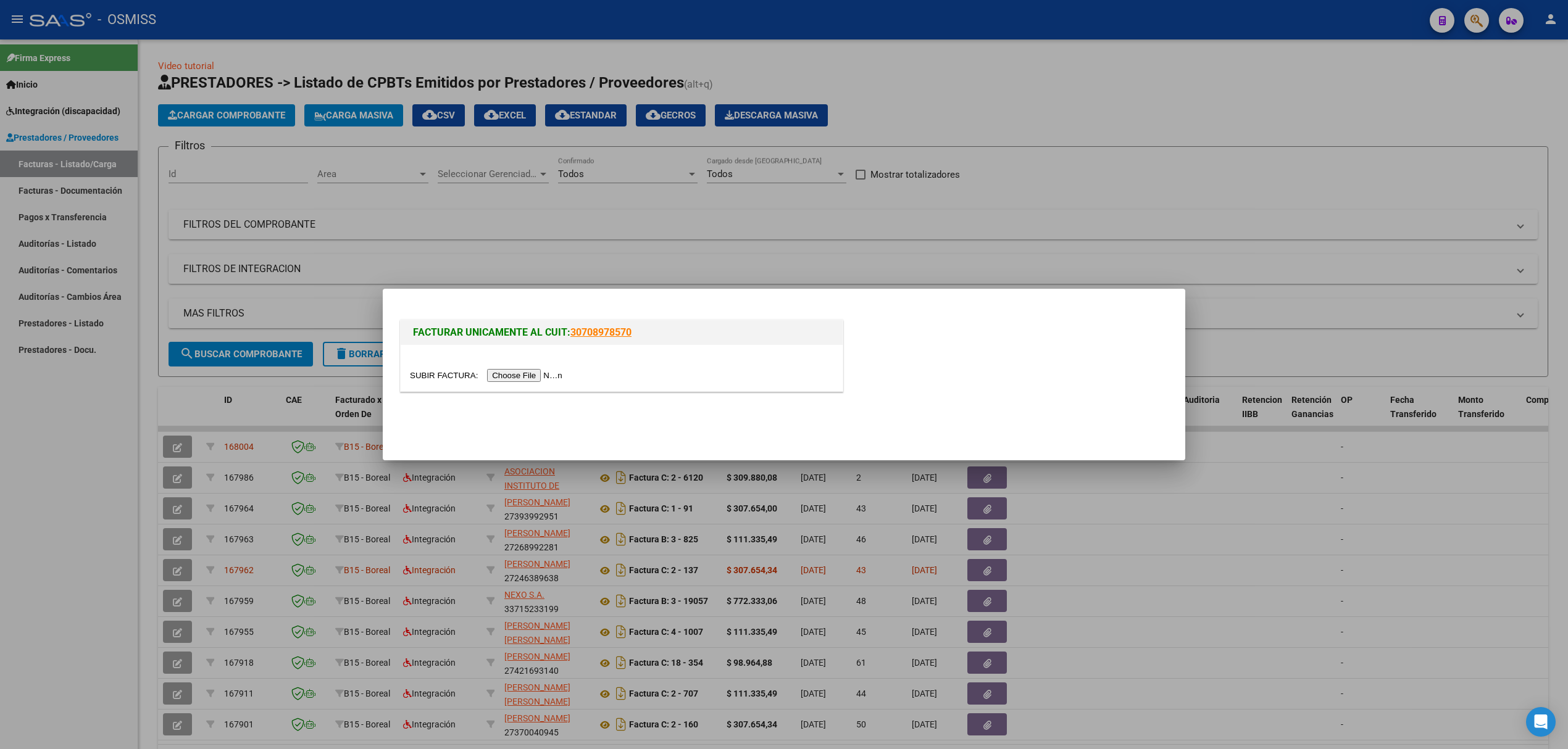
click at [541, 370] on input "file" at bounding box center [488, 375] width 156 height 13
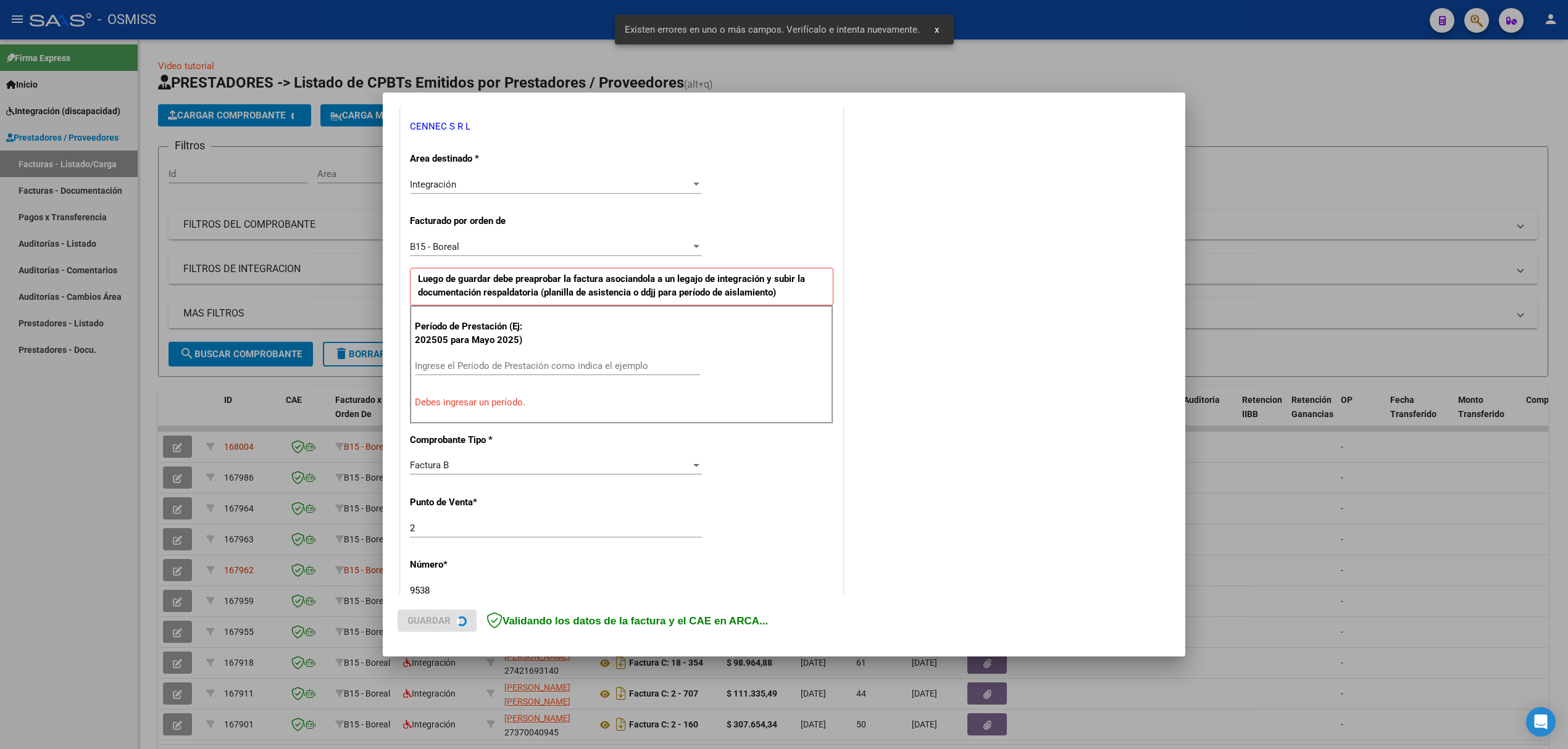
scroll to position [250, 0]
click at [545, 362] on input "Ingrese el Período de Prestación como indica el ejemplo" at bounding box center [557, 362] width 285 height 11
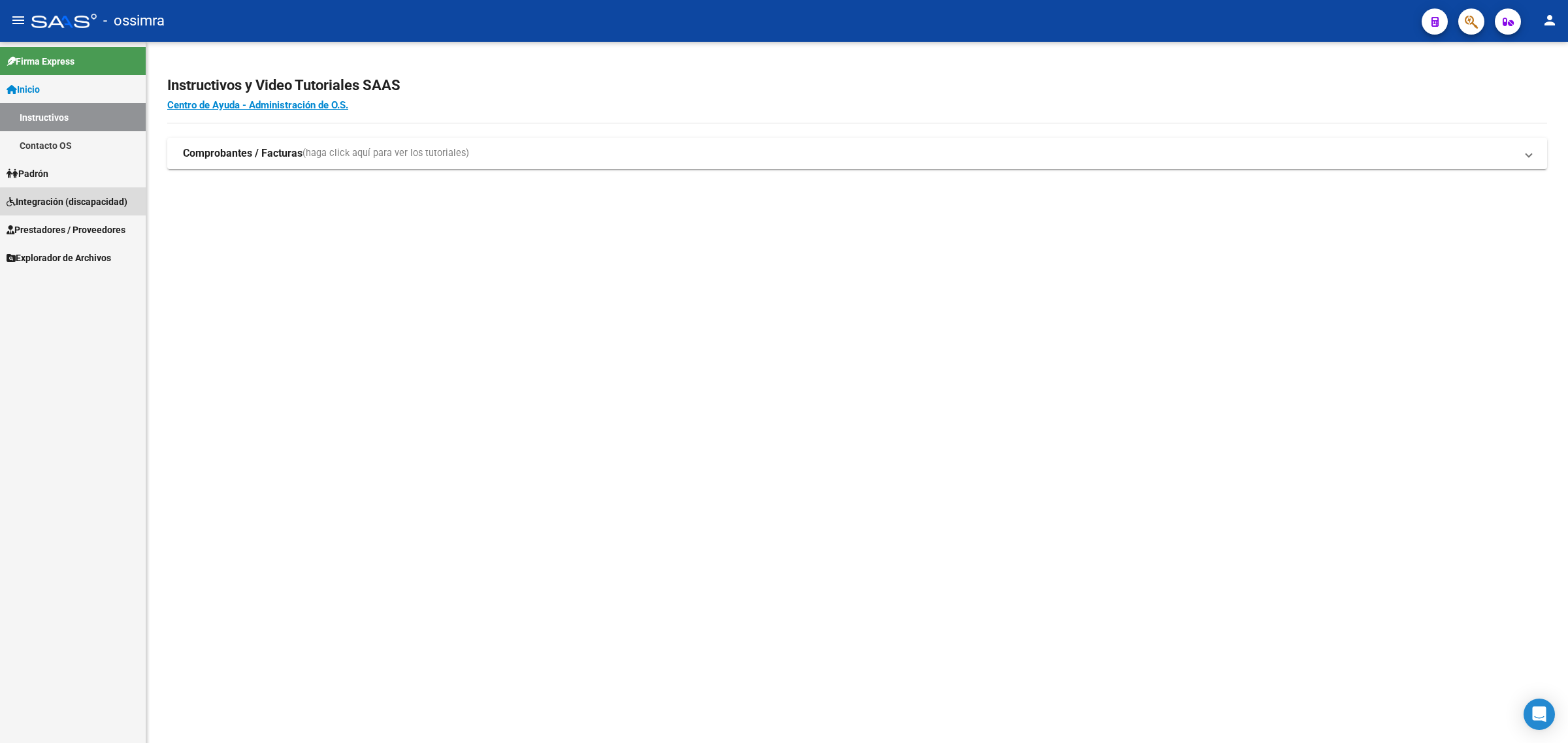
click at [84, 203] on span "Integración (discapacidad)" at bounding box center [66, 202] width 121 height 15
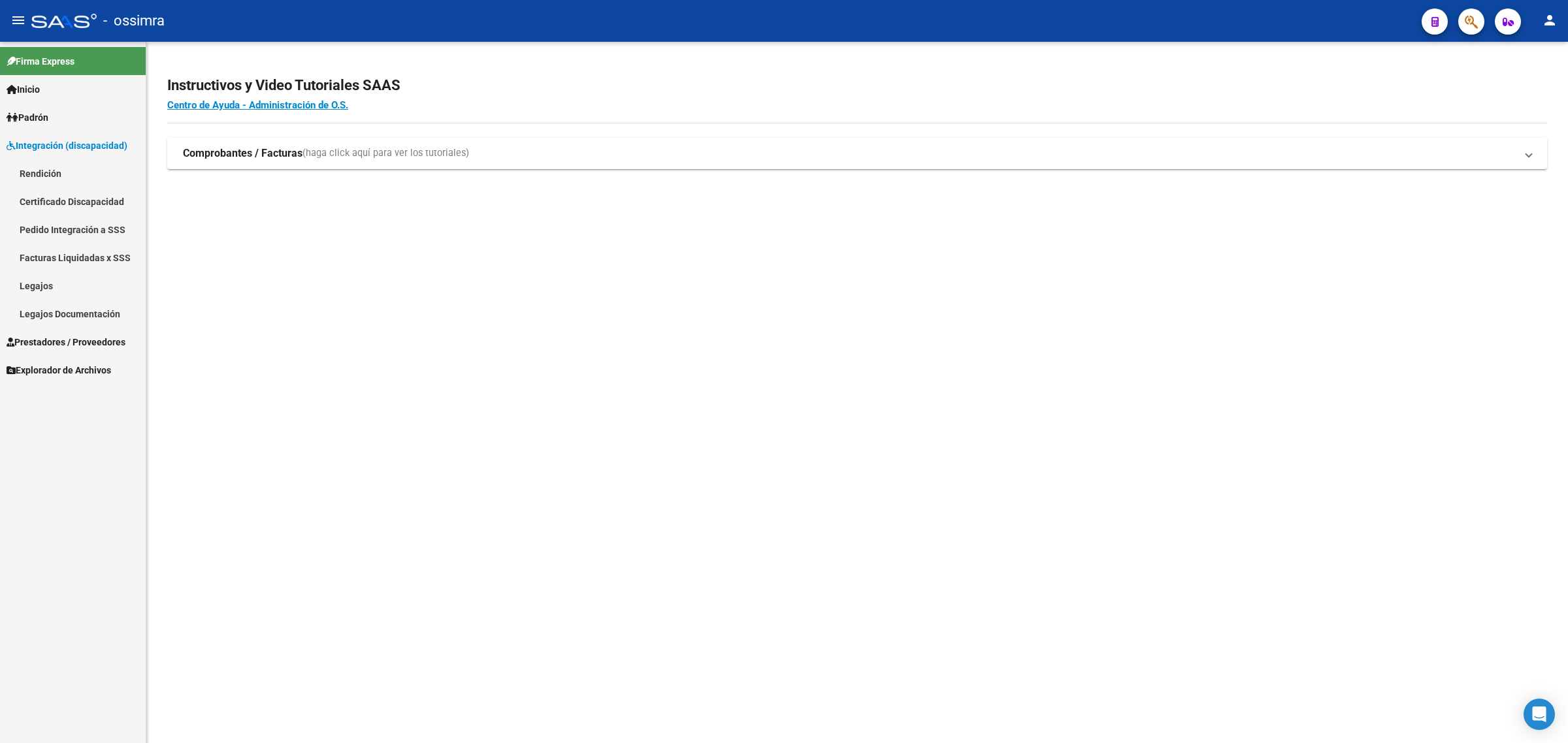
click at [90, 196] on link "Certificado Discapacidad" at bounding box center [73, 201] width 145 height 28
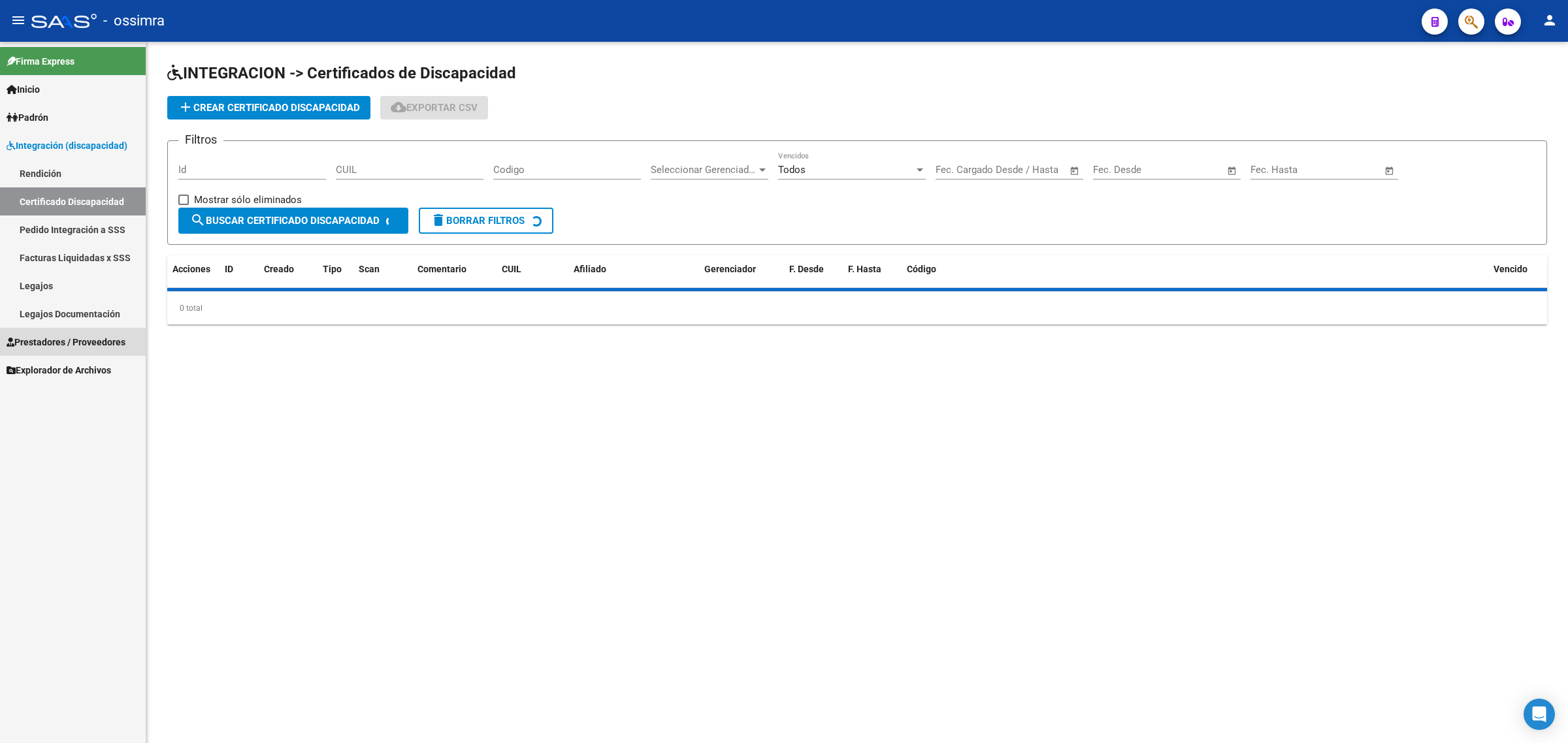
click at [82, 335] on span "Prestadores / Proveedores" at bounding box center [66, 342] width 119 height 15
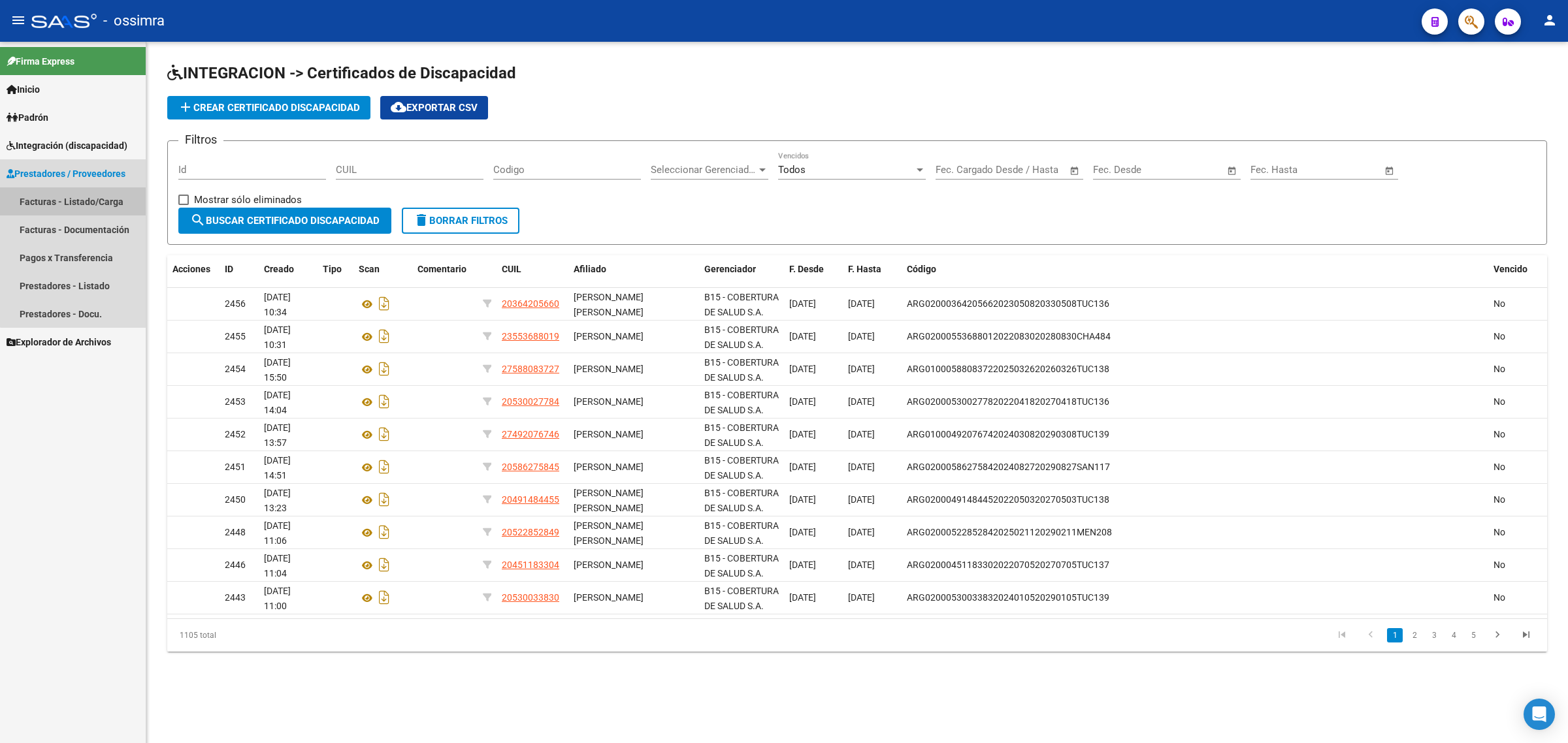
click at [96, 201] on link "Facturas - Listado/Carga" at bounding box center [73, 201] width 145 height 28
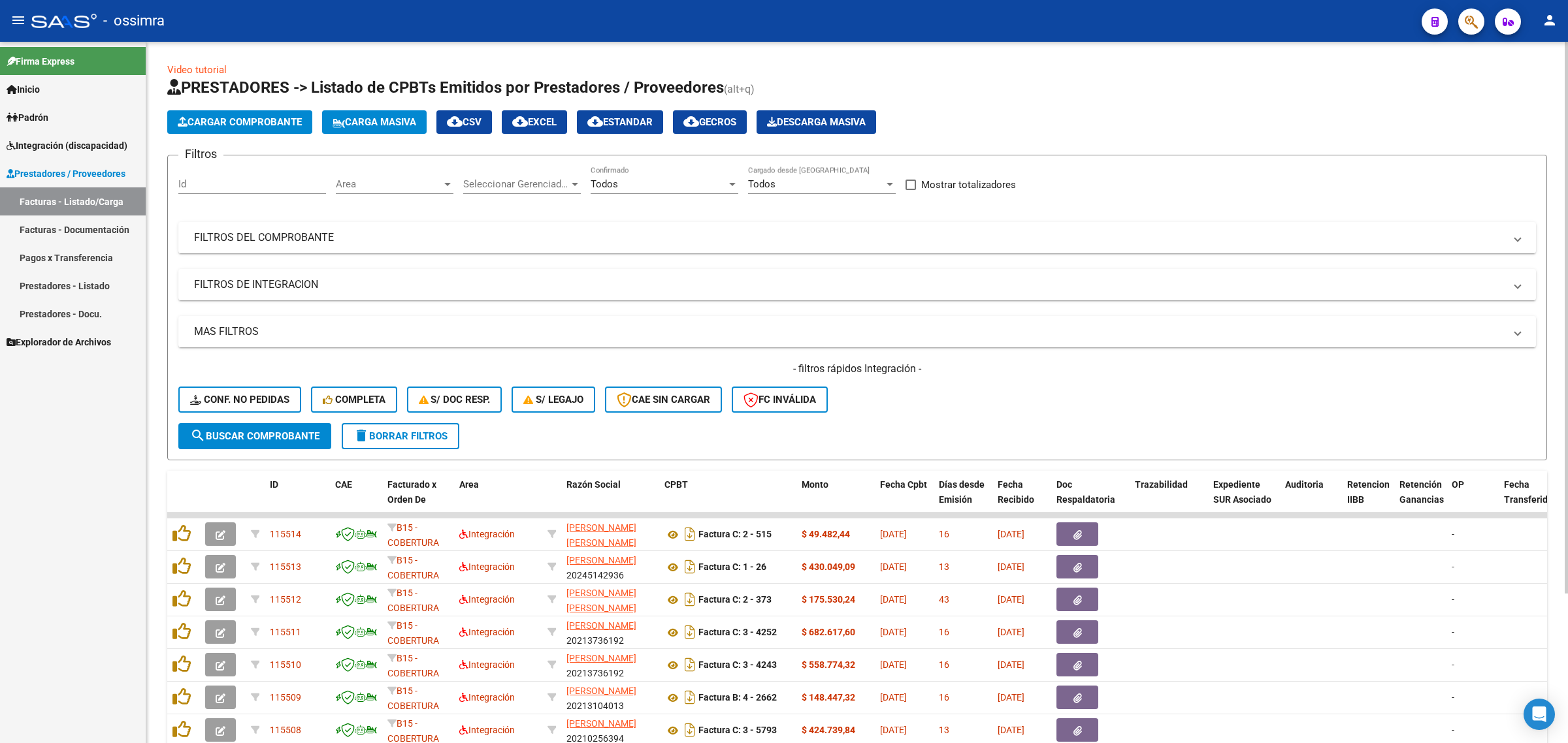
click at [224, 119] on span "Cargar Comprobante" at bounding box center [240, 122] width 124 height 12
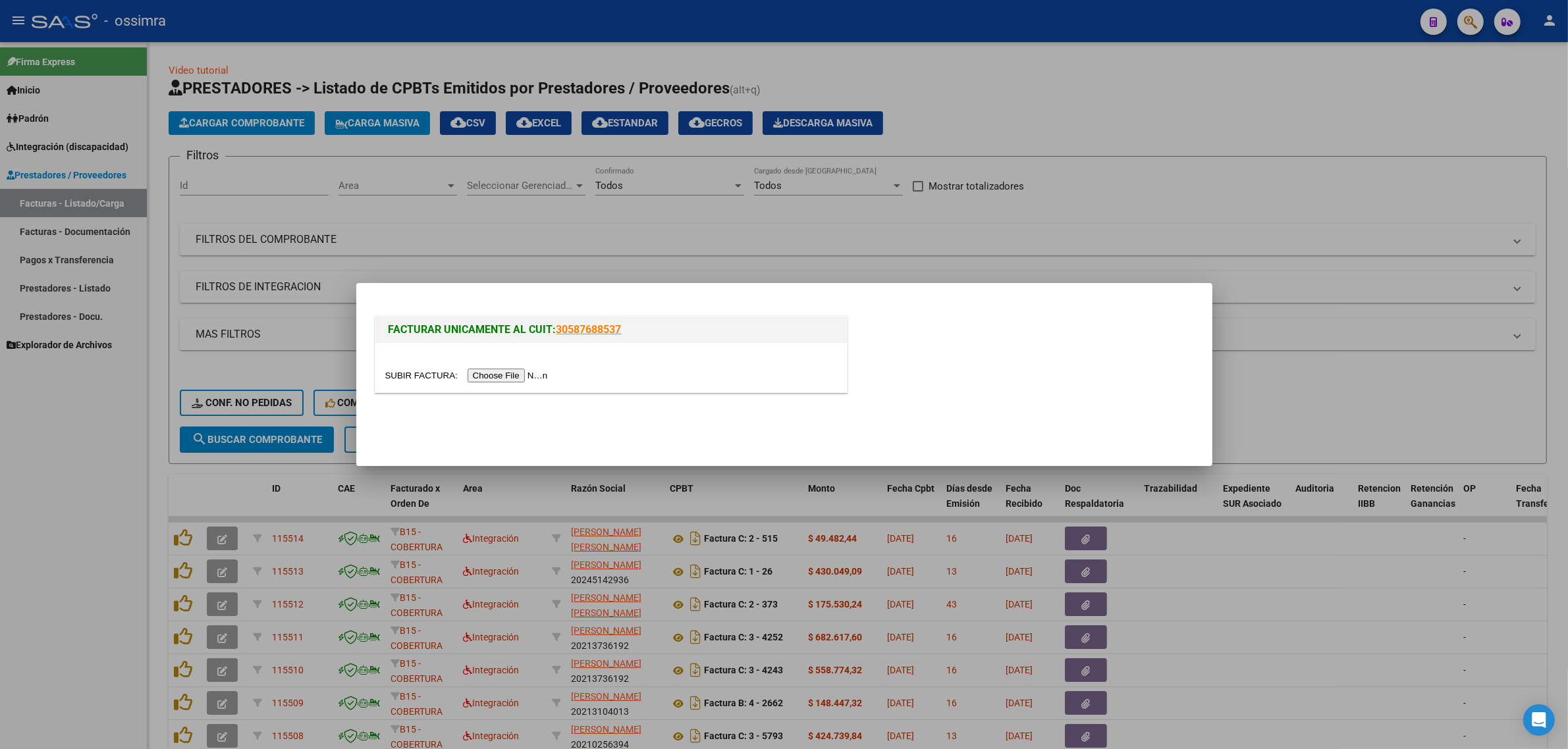
click at [521, 379] on input "file" at bounding box center [468, 376] width 167 height 14
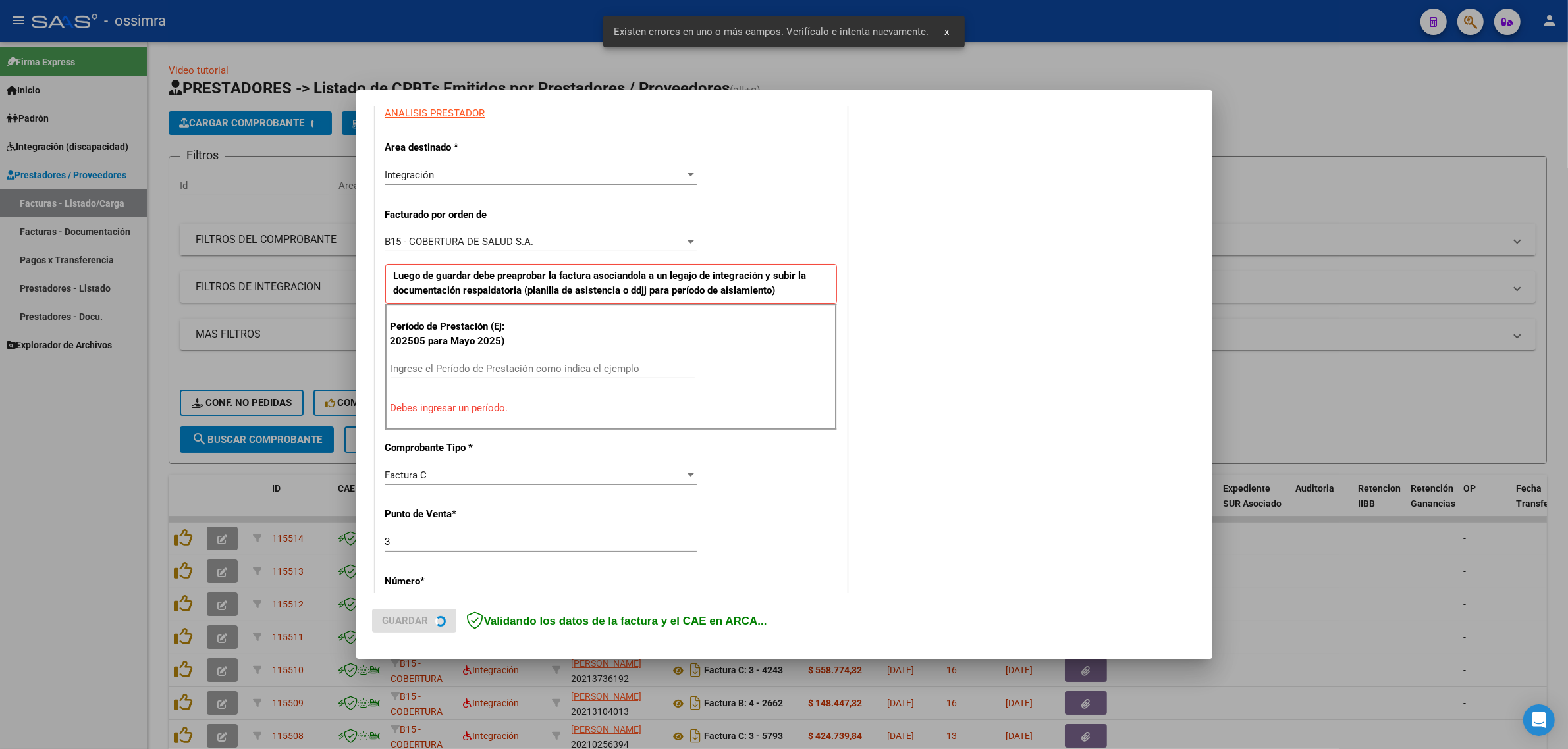
scroll to position [258, 0]
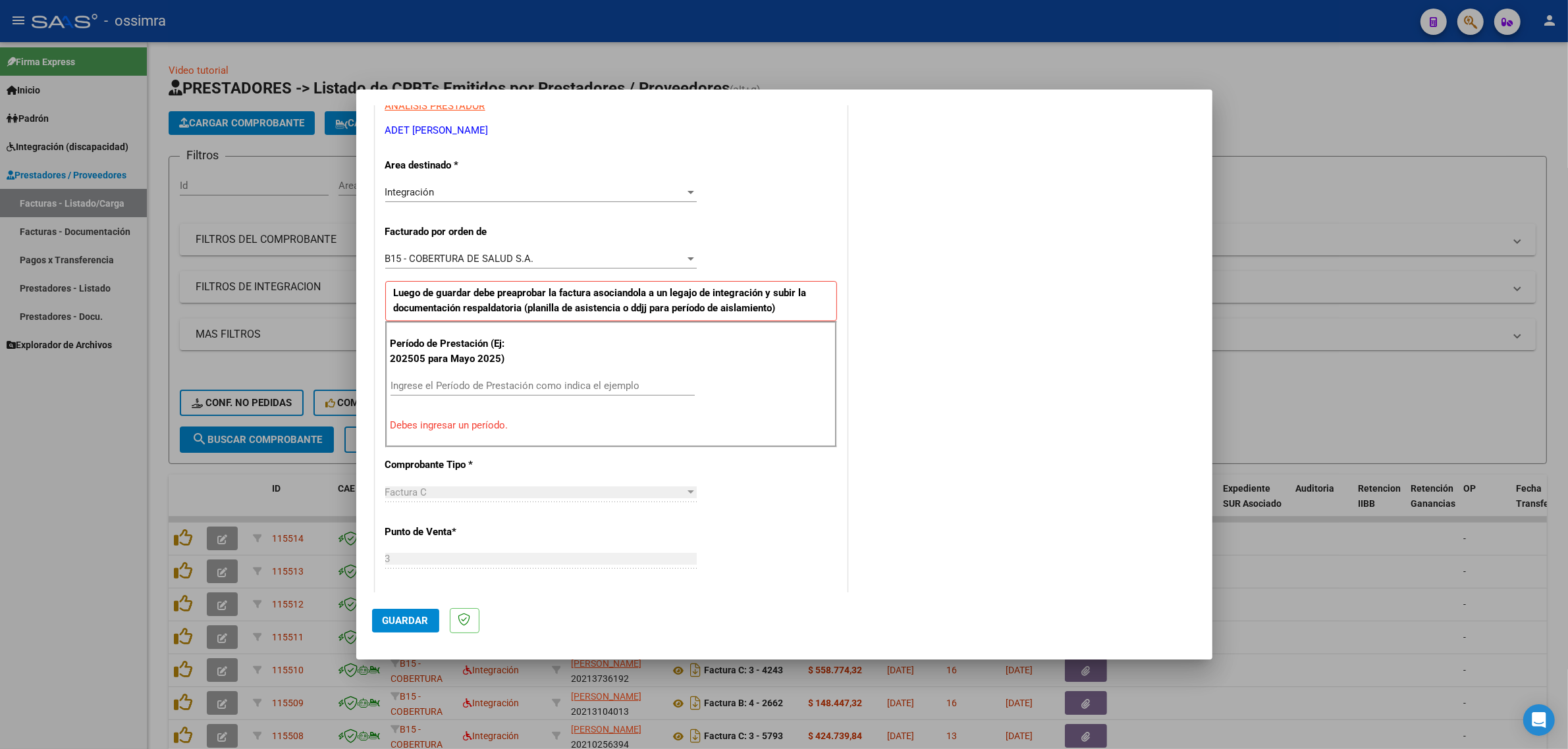
click at [626, 386] on input "Ingrese el Período de Prestación como indica el ejemplo" at bounding box center [542, 385] width 304 height 12
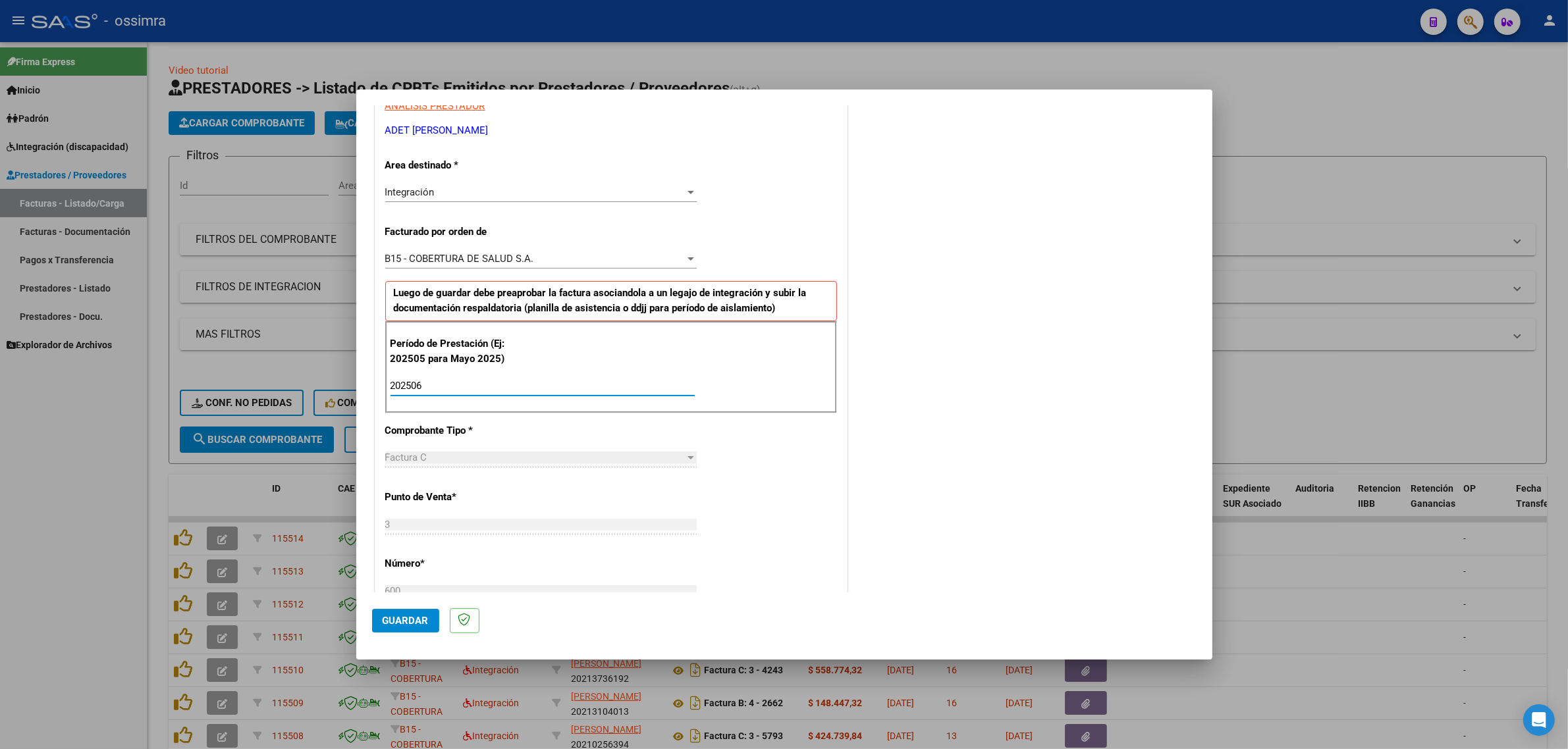
type input "202506"
drag, startPoint x: 403, startPoint y: 610, endPoint x: 430, endPoint y: 579, distance: 41.1
click at [403, 610] on button "Guardar" at bounding box center [405, 621] width 67 height 24
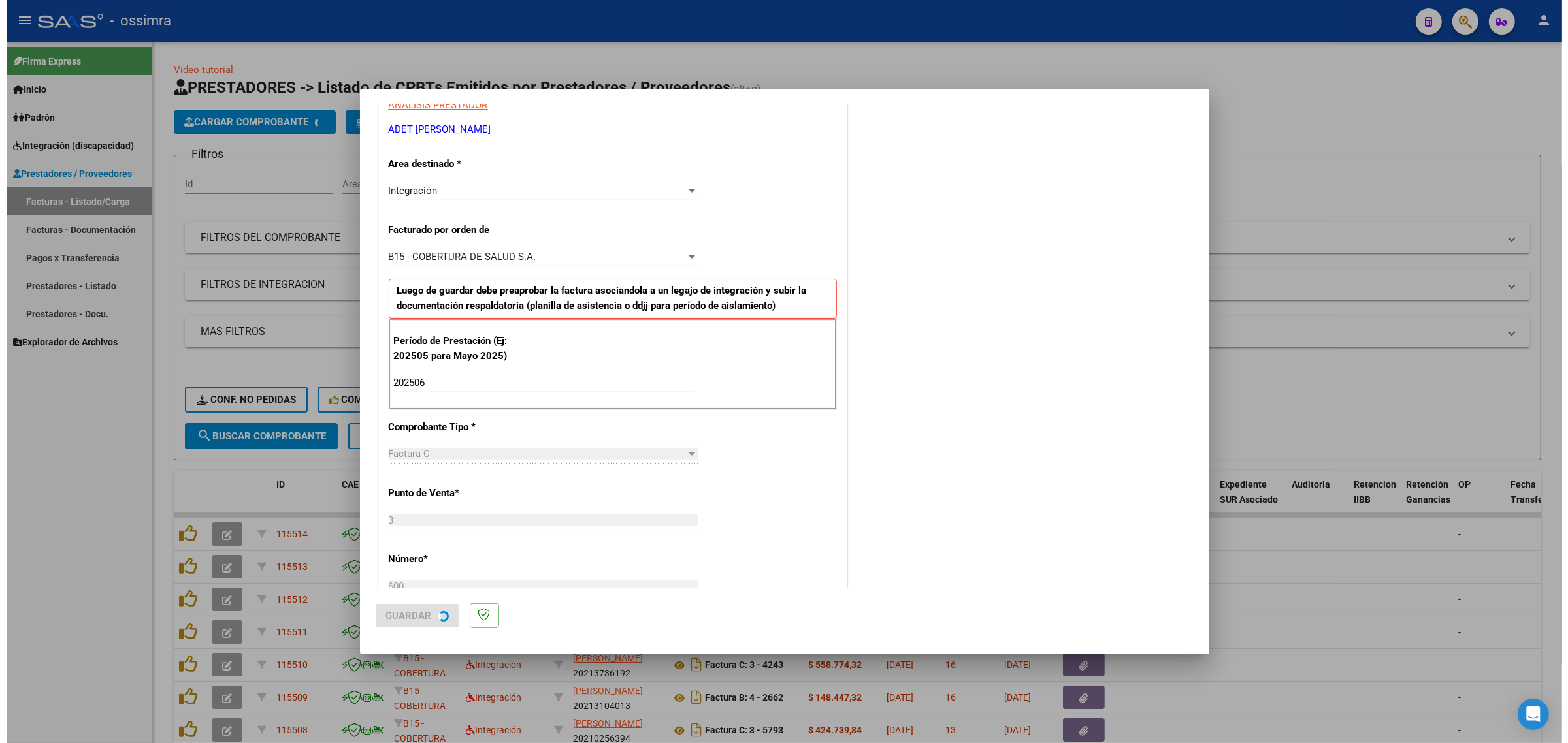
scroll to position [0, 0]
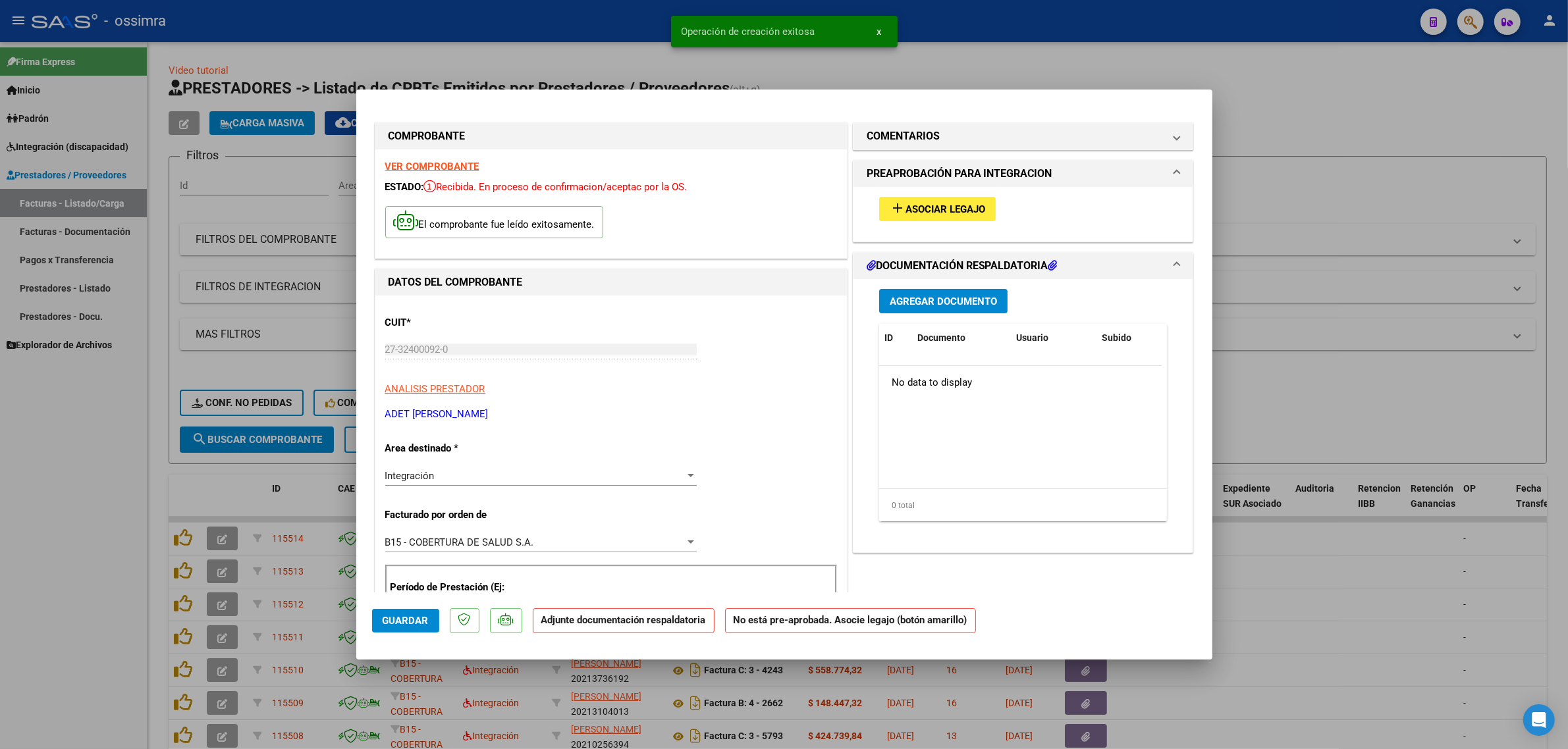
click at [916, 220] on button "add Asociar Legajo" at bounding box center [937, 209] width 116 height 25
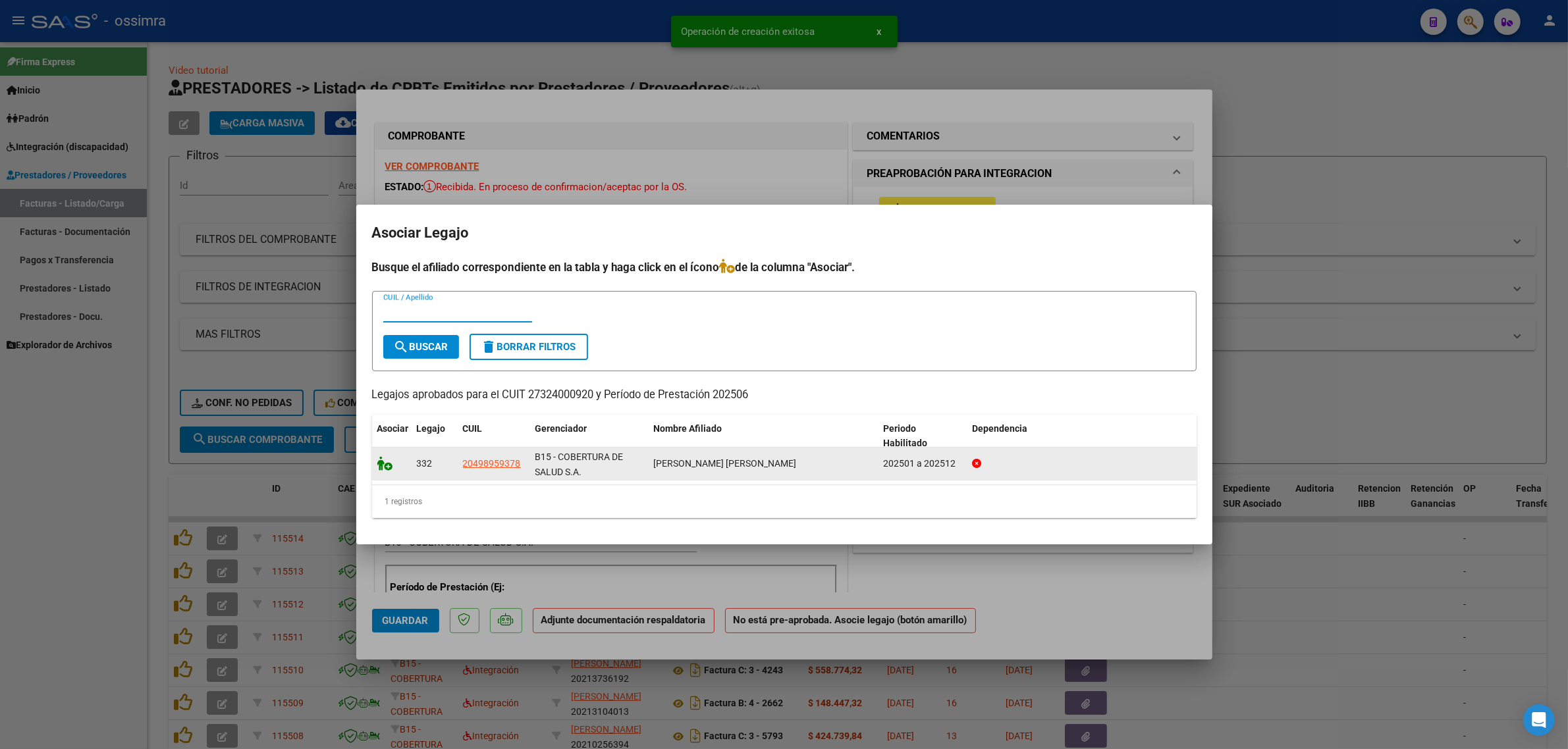
click at [390, 462] on icon at bounding box center [385, 463] width 15 height 15
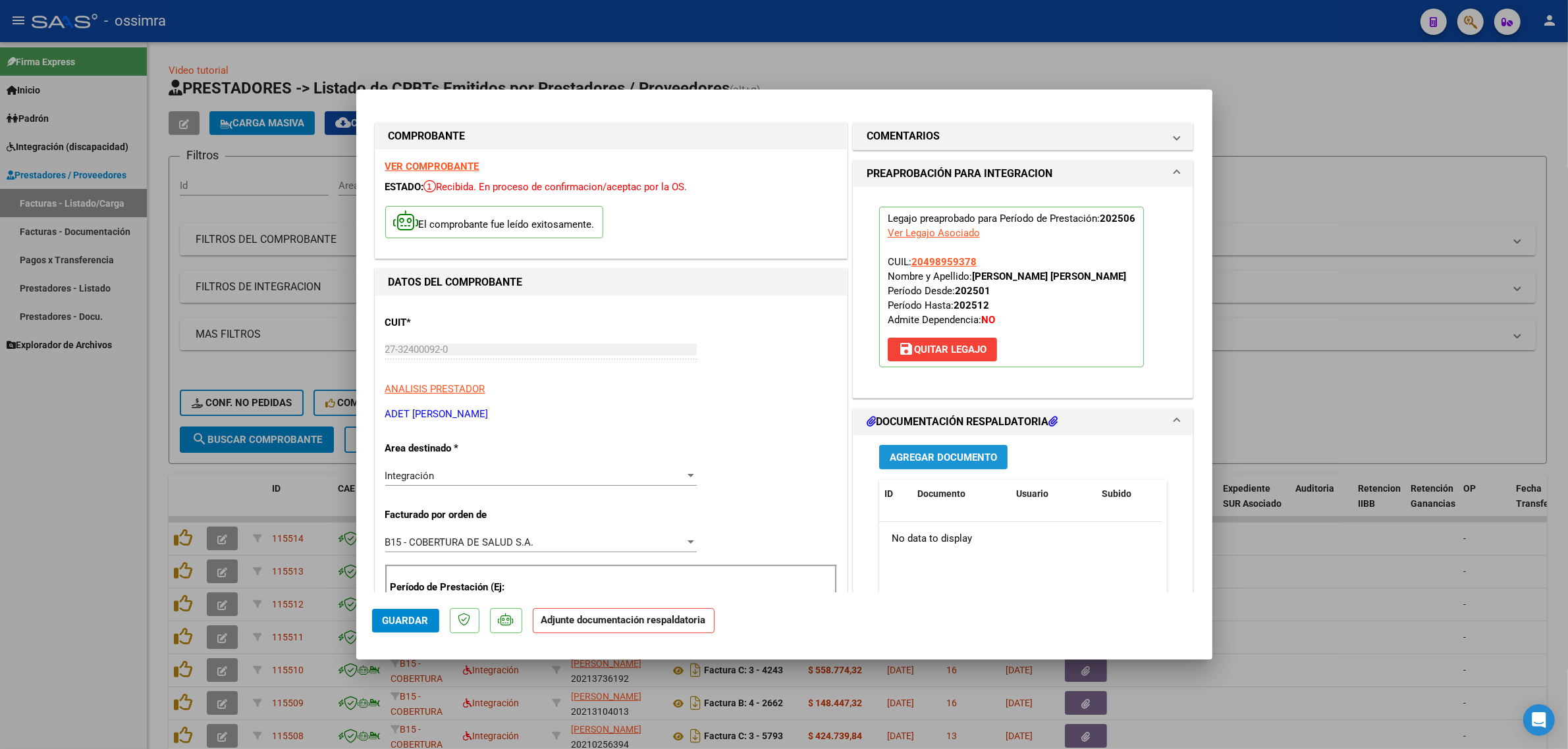
click at [953, 452] on span "Agregar Documento" at bounding box center [943, 457] width 107 height 12
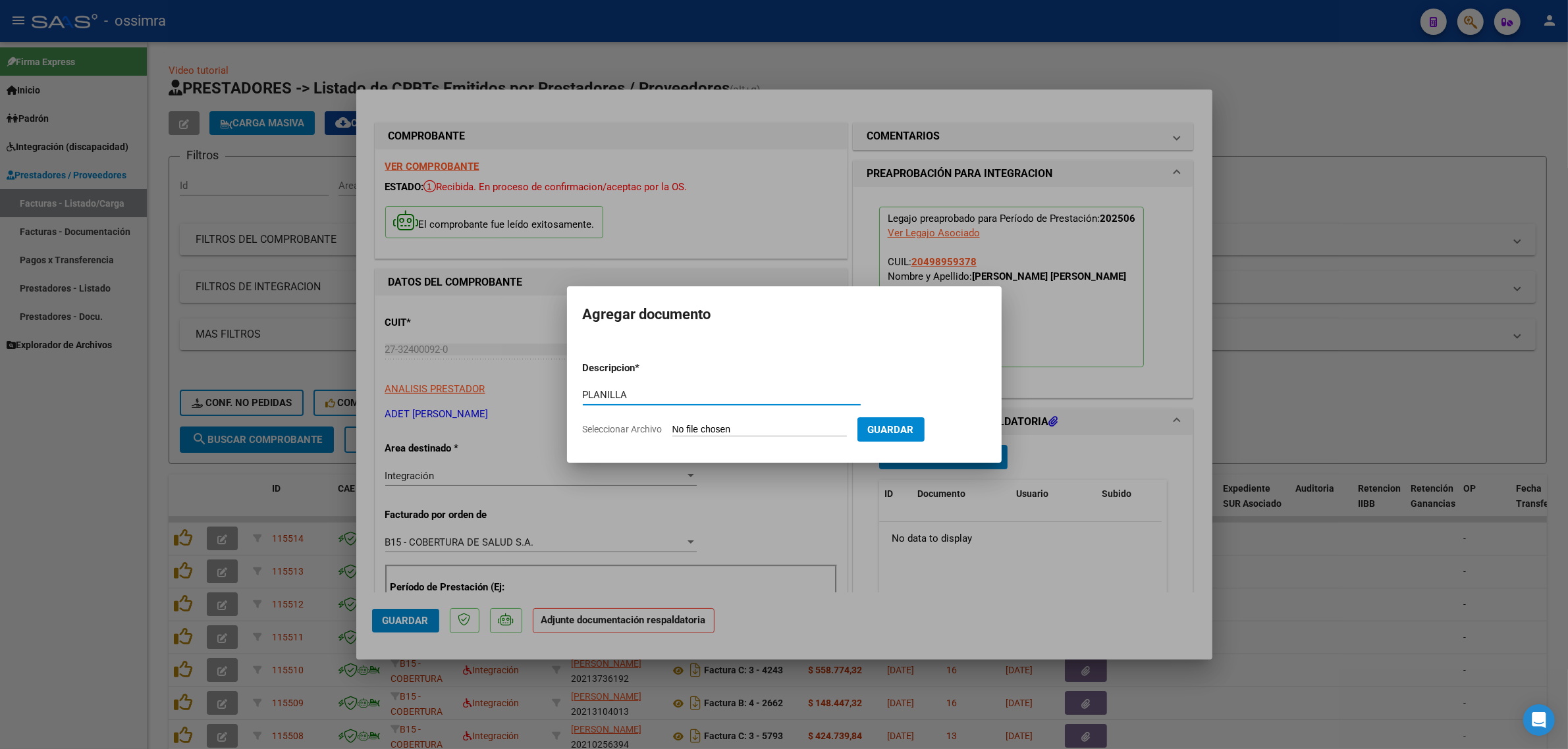
type input "PLANILLA"
click at [800, 434] on input "Seleccionar Archivo" at bounding box center [760, 430] width 175 height 13
type input "C:\fakepath\149416-2-Planilla_de_Asistencia.pdf"
click at [971, 436] on button "Guardar" at bounding box center [959, 429] width 67 height 25
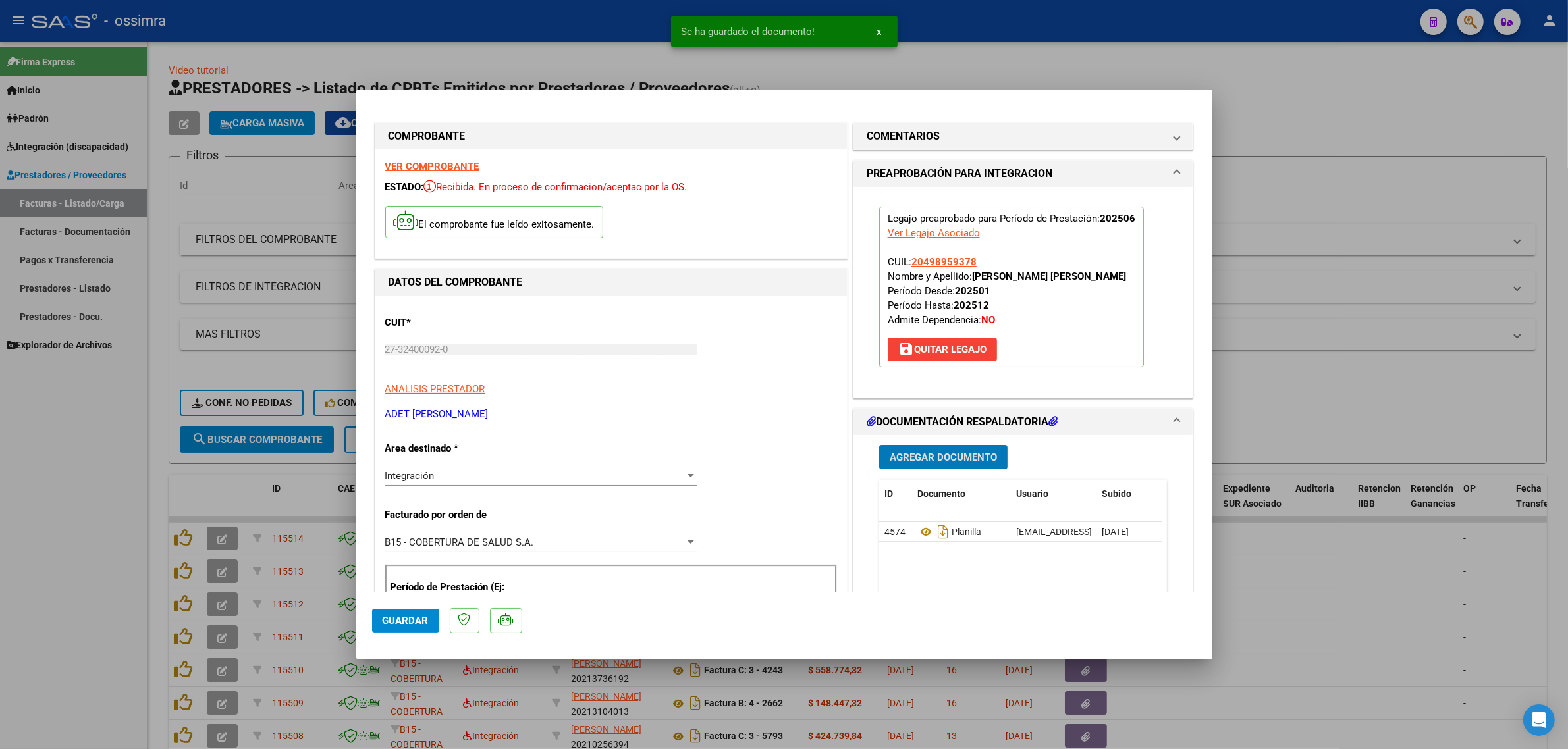
click at [404, 614] on button "Guardar" at bounding box center [405, 621] width 67 height 24
click at [248, 499] on div at bounding box center [784, 374] width 1568 height 749
type input "$ 0,00"
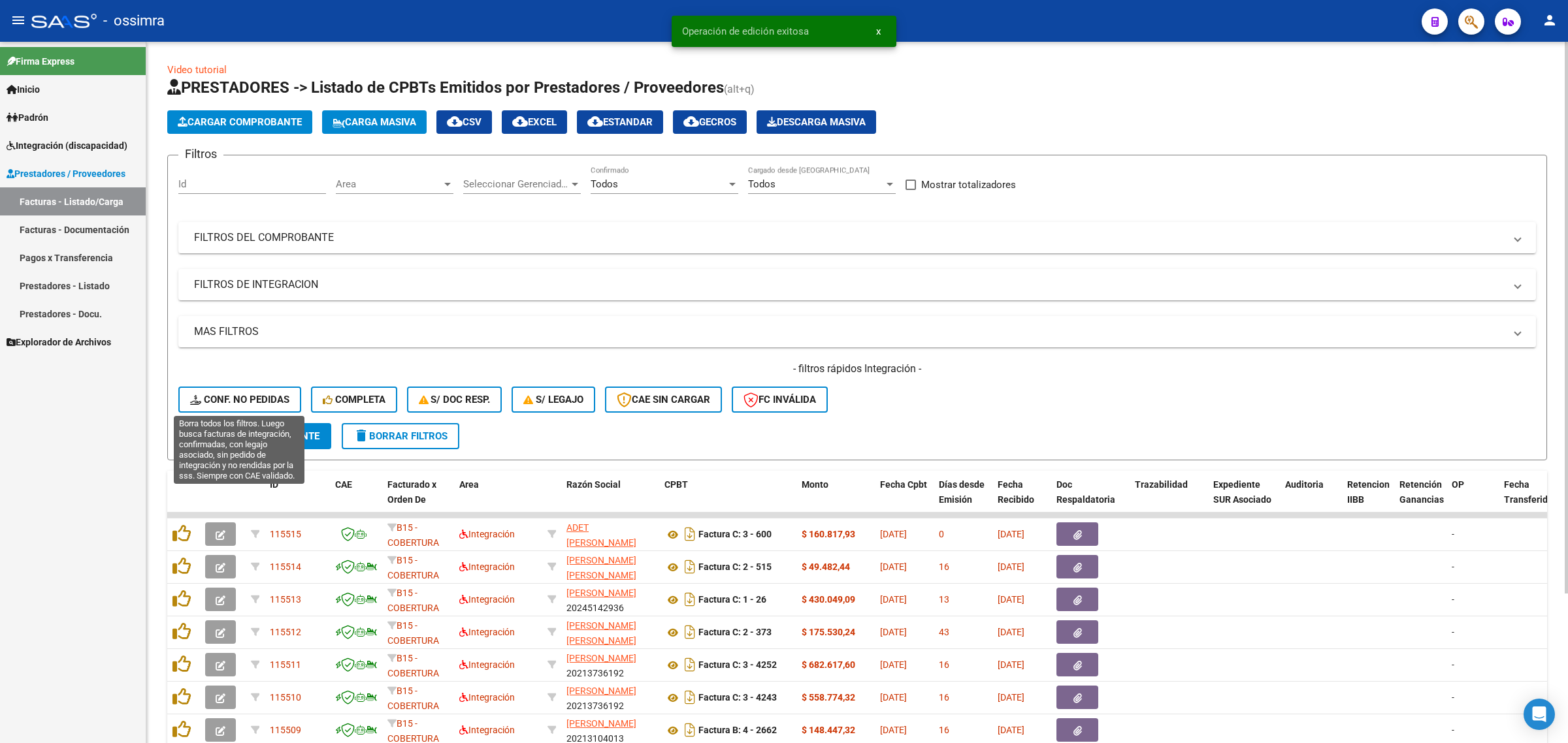
click at [246, 403] on span "Conf. no pedidas" at bounding box center [240, 399] width 99 height 12
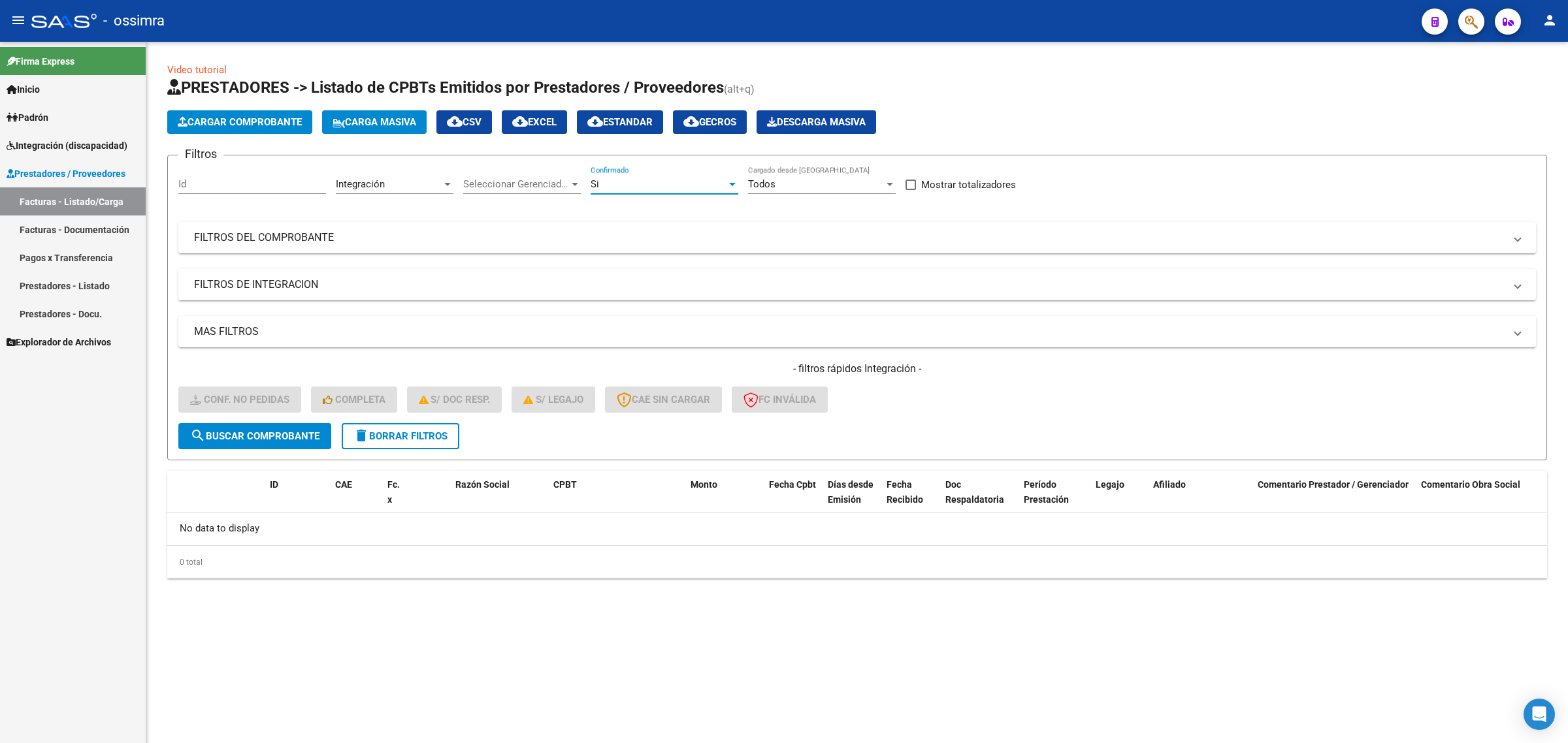
click at [625, 184] on div "Si" at bounding box center [658, 184] width 136 height 12
click at [613, 152] on span "Todos" at bounding box center [664, 154] width 147 height 29
click at [289, 430] on span "search Buscar Comprobante" at bounding box center [254, 436] width 129 height 12
click at [380, 439] on span "delete Borrar Filtros" at bounding box center [400, 436] width 94 height 12
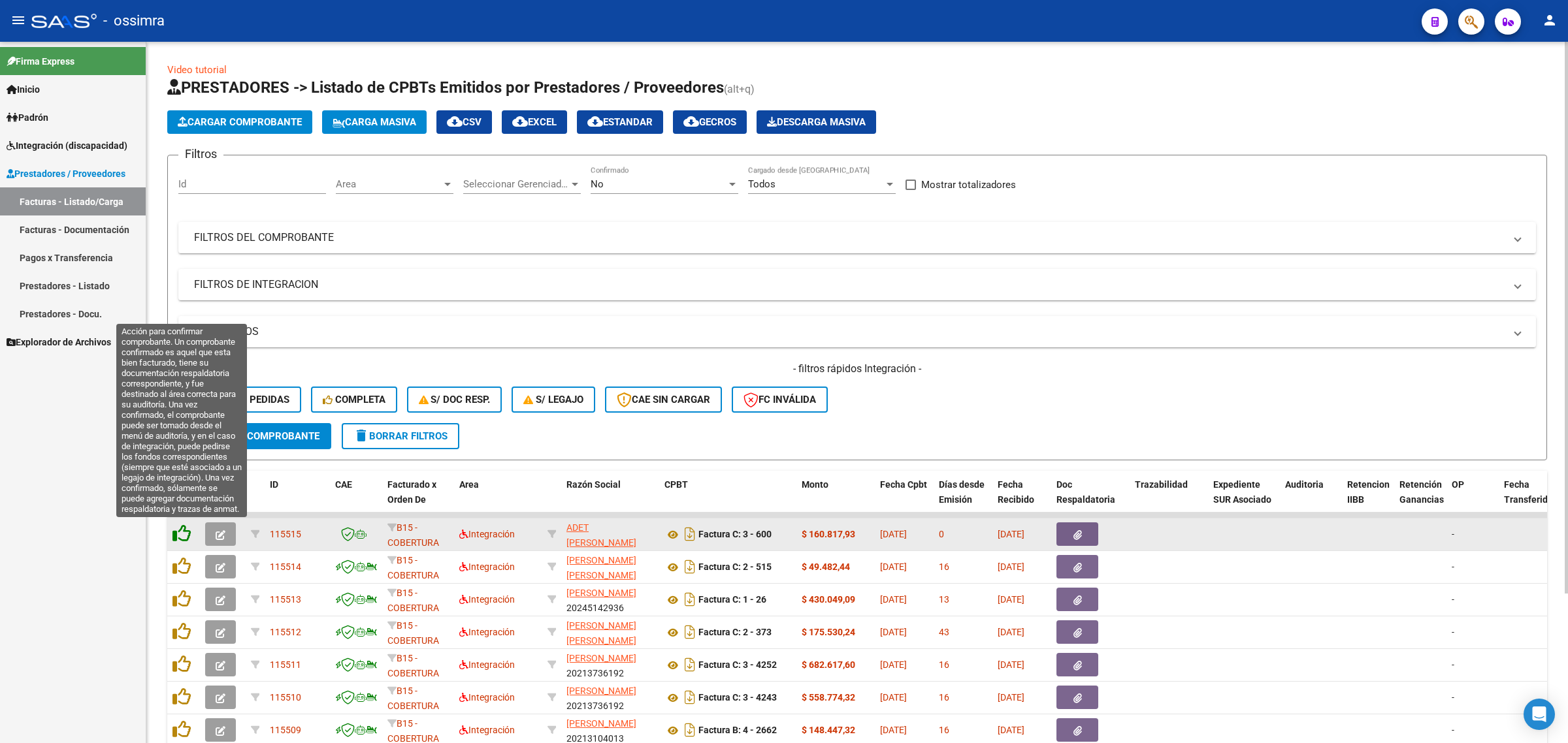
click at [185, 530] on icon at bounding box center [182, 534] width 18 height 18
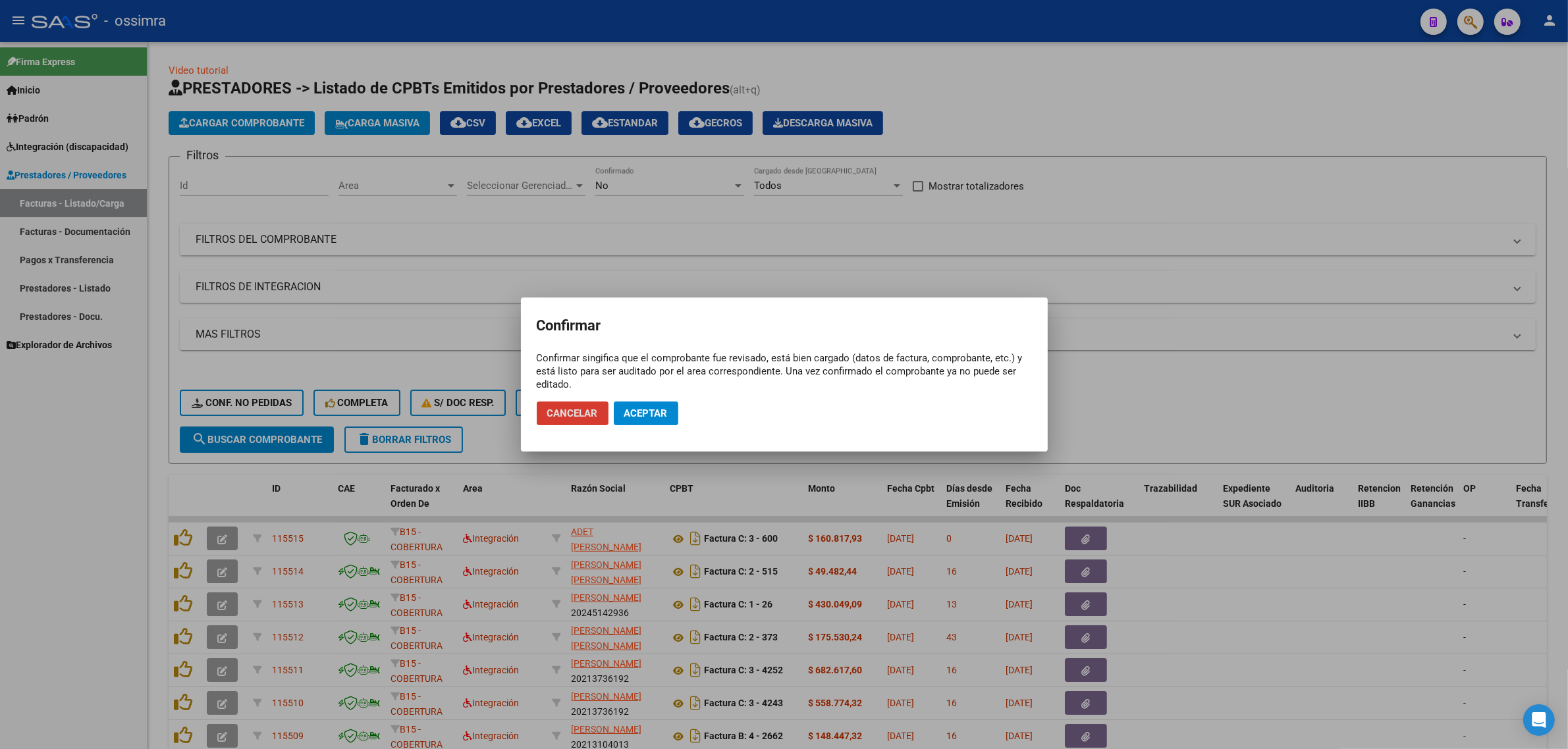
click at [657, 415] on span "Aceptar" at bounding box center [646, 413] width 44 height 12
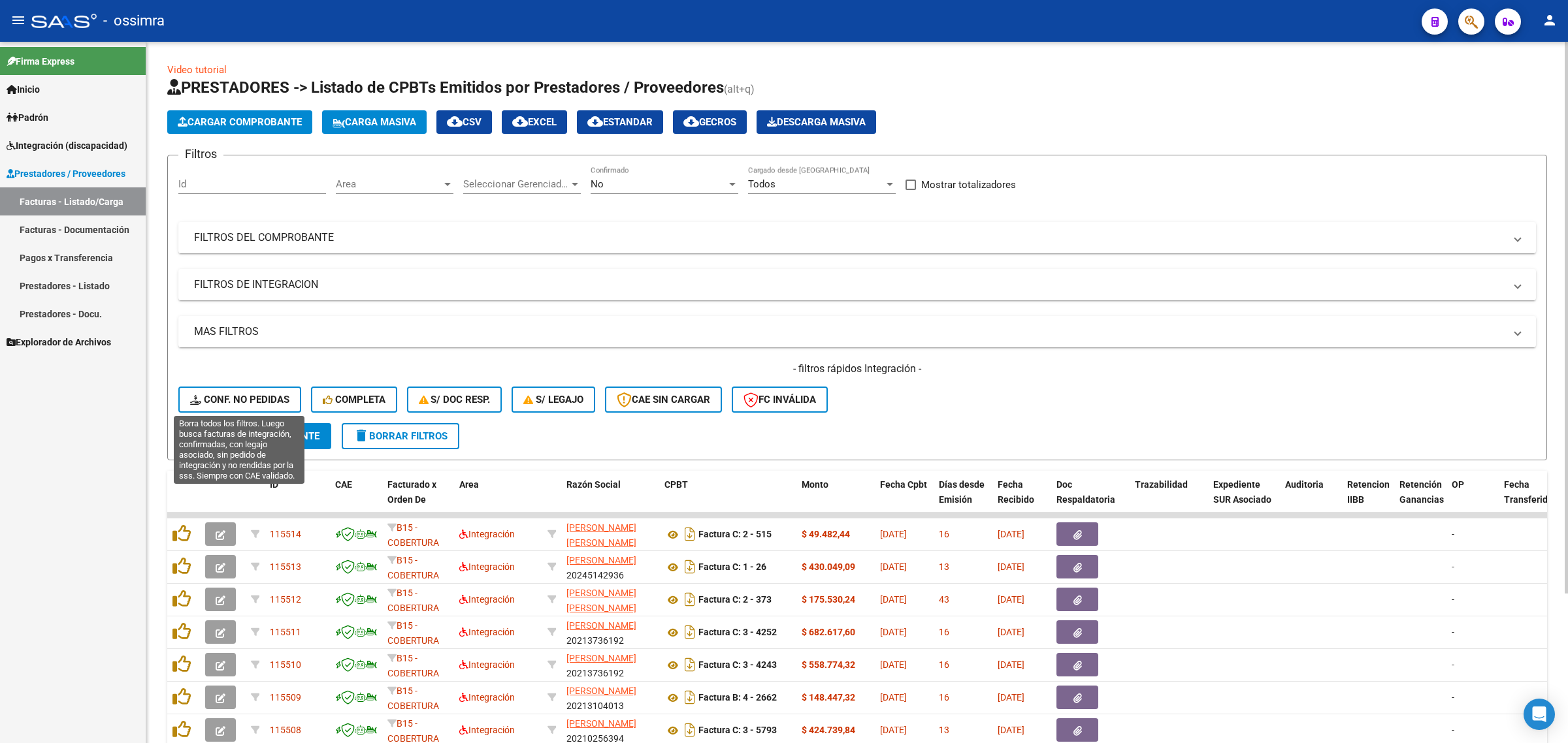
click at [263, 404] on button "Conf. no pedidas" at bounding box center [240, 399] width 123 height 26
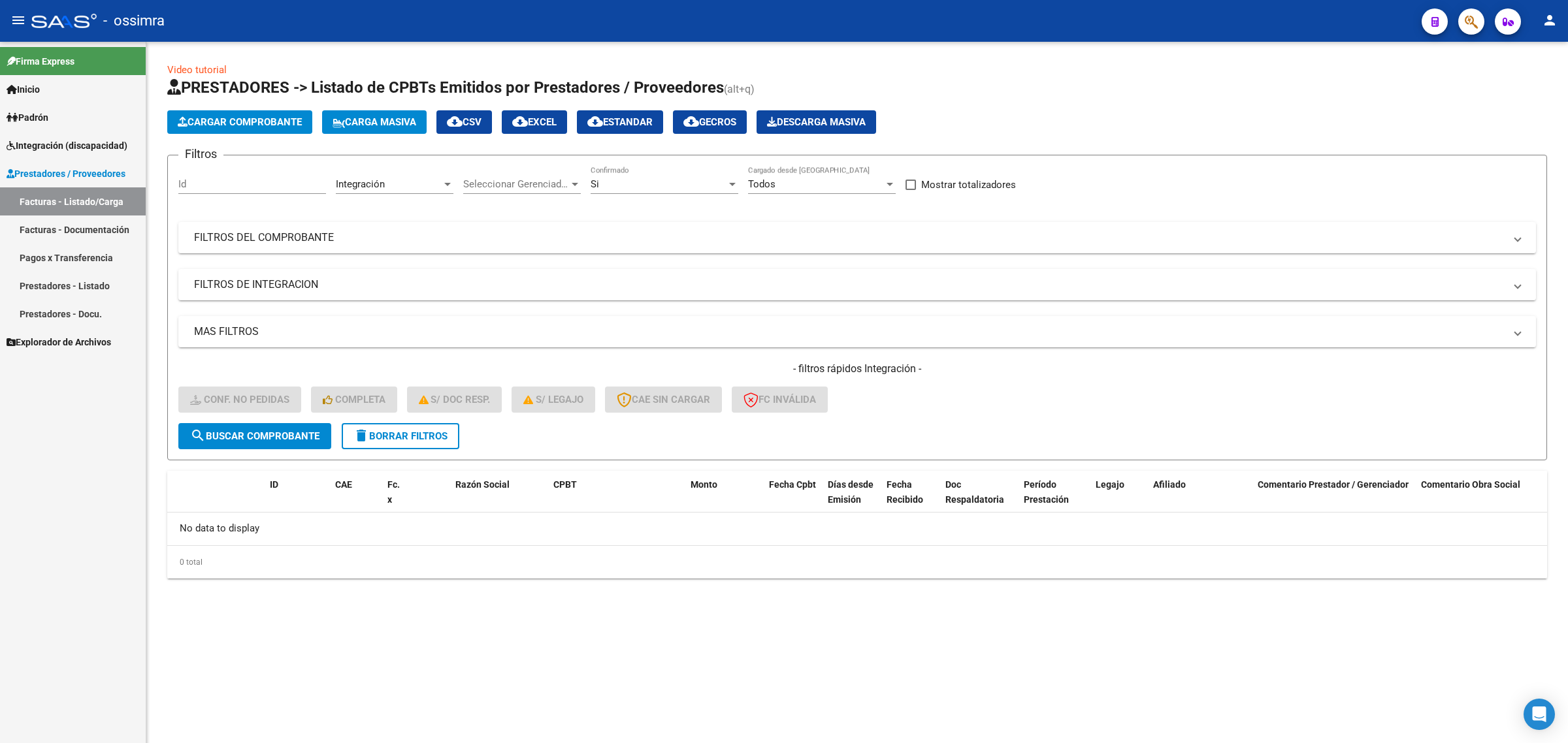
click at [597, 176] on div "Si Confirmado" at bounding box center [664, 179] width 147 height 28
click at [625, 152] on span "Todos" at bounding box center [664, 154] width 147 height 29
click at [258, 430] on span "search Buscar Comprobante" at bounding box center [254, 436] width 129 height 12
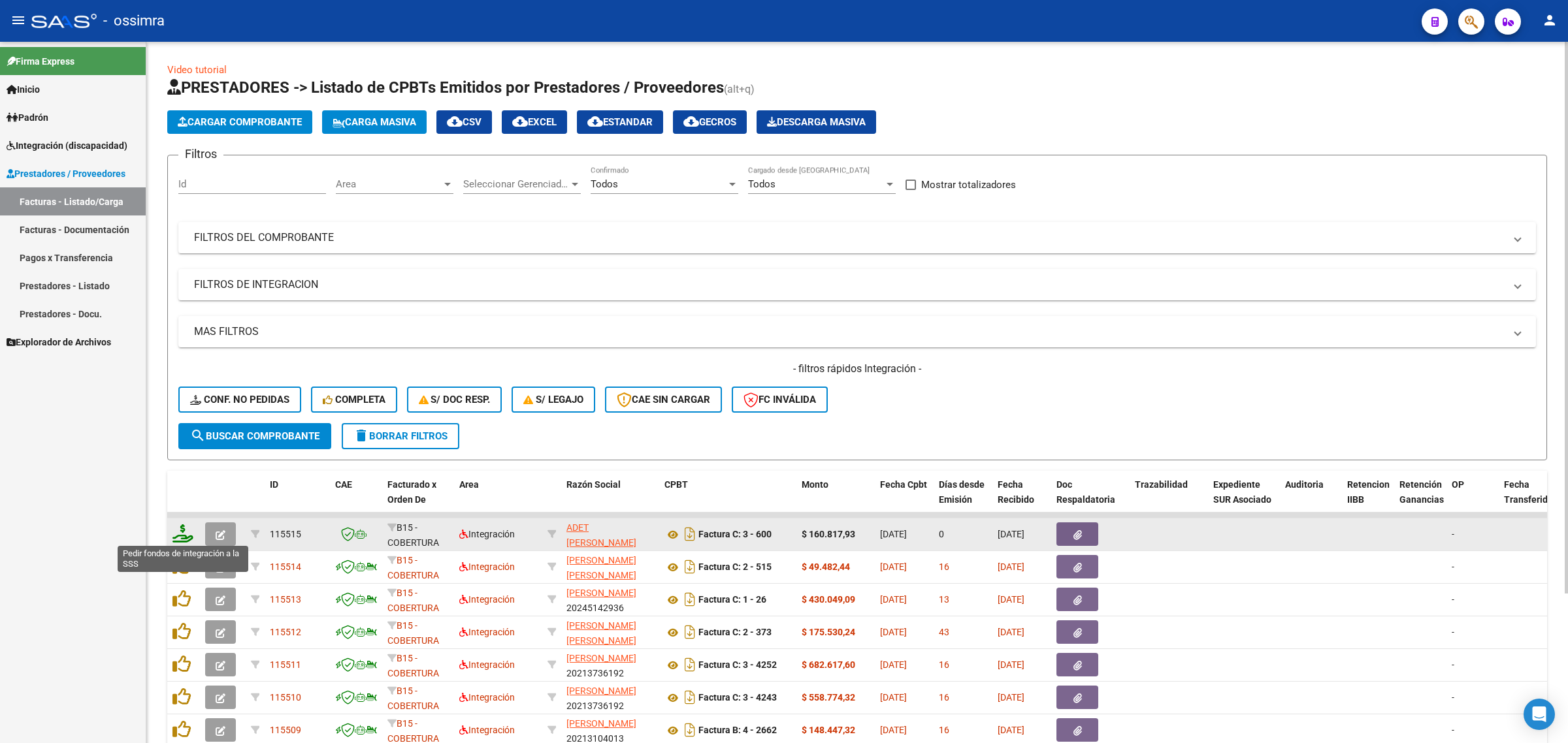
click at [180, 527] on icon at bounding box center [183, 534] width 21 height 18
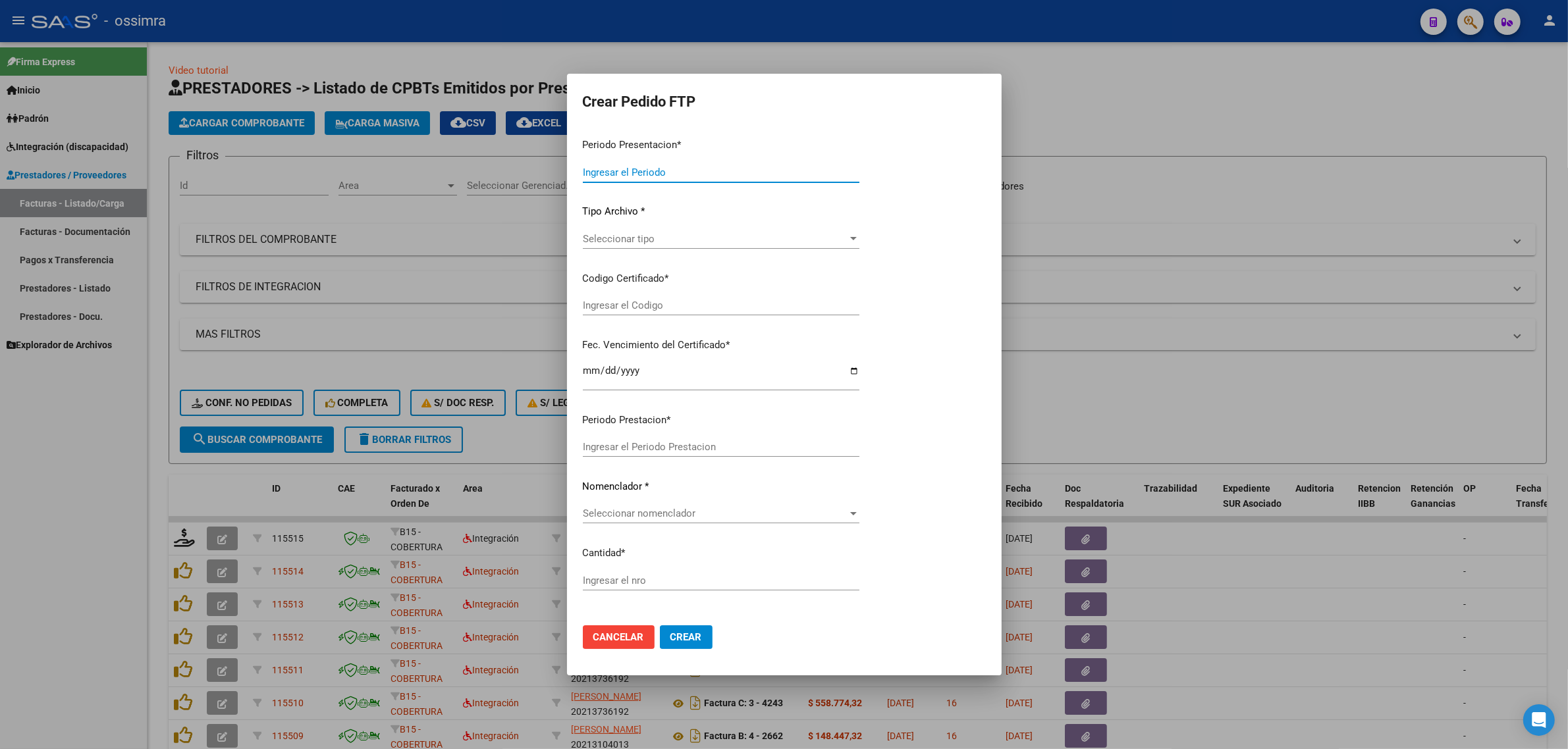
type input "202508"
type input "202506"
type input "$ 160.817,93"
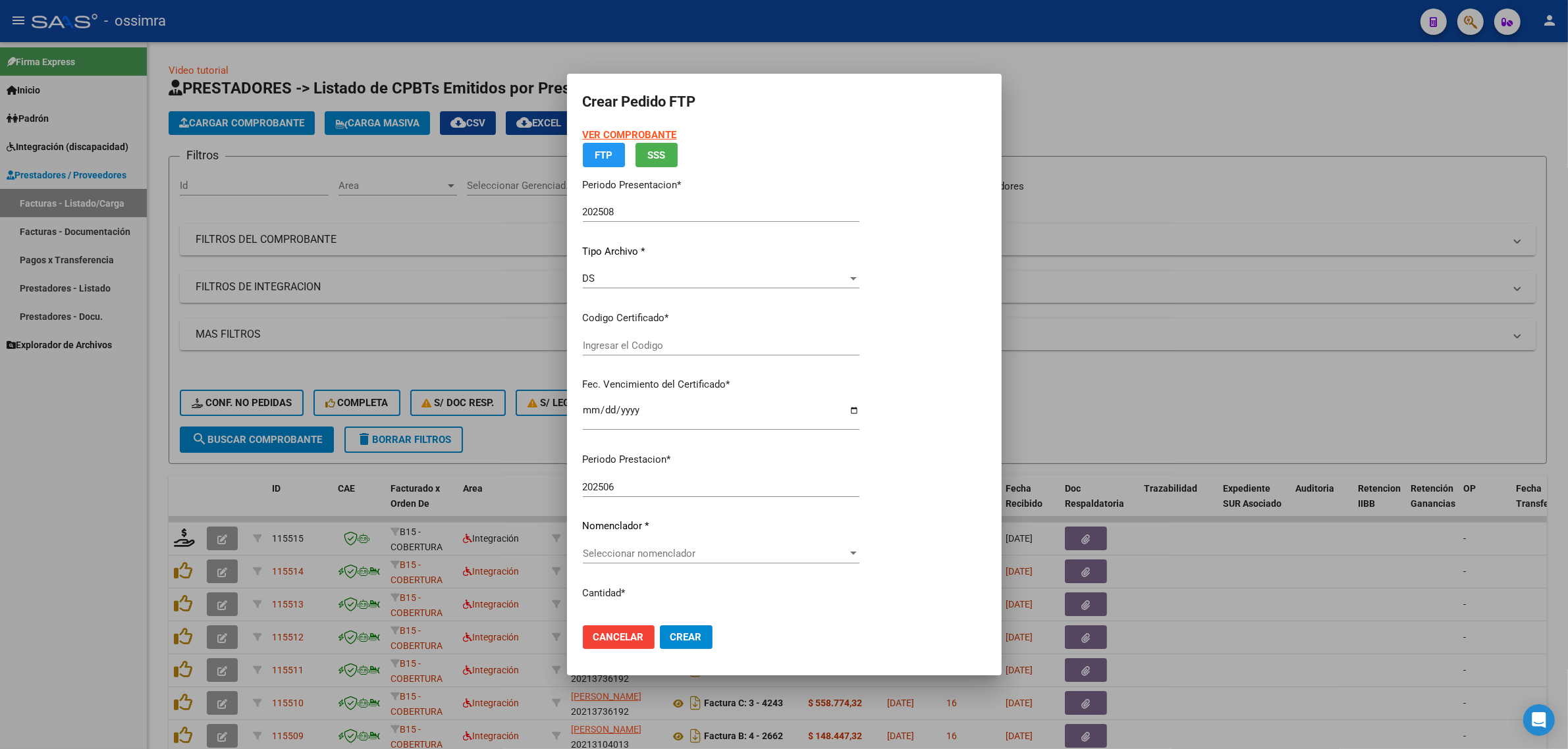
type input "ARG02000498959372018070320230703SAL121"
type input "2023-07-03"
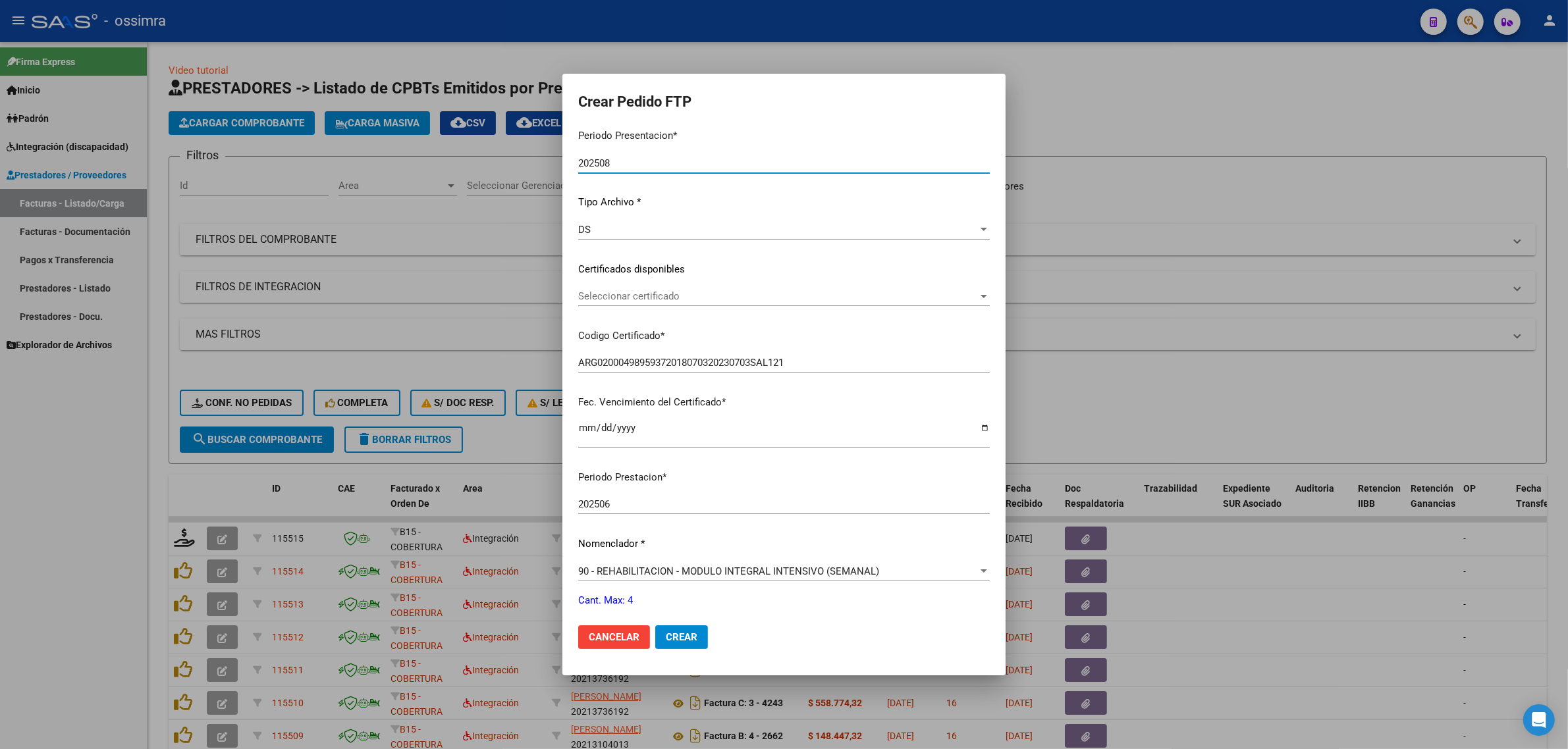
scroll to position [247, 0]
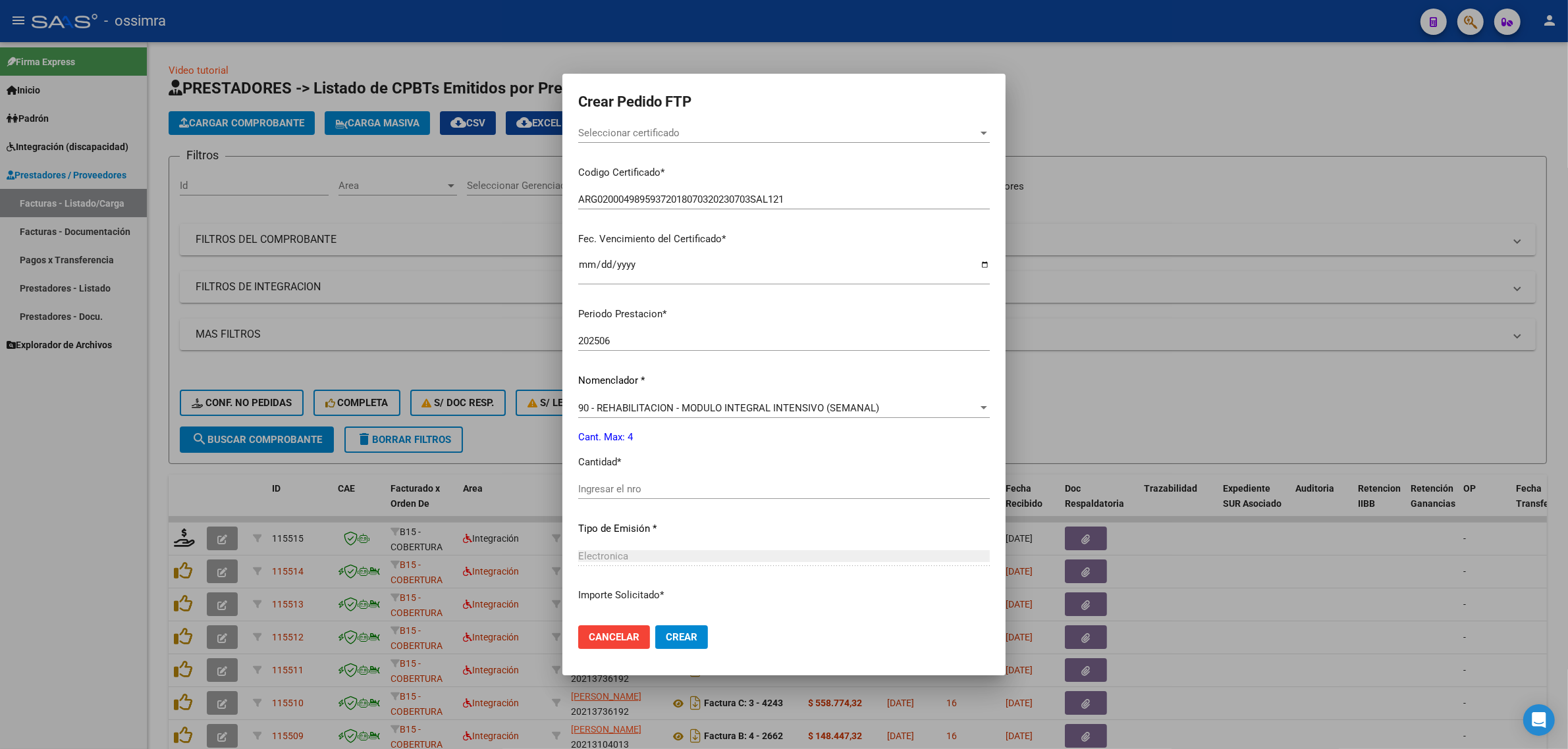
click at [613, 491] on input "Ingresar el nro" at bounding box center [784, 489] width 411 height 12
type input "4"
click at [667, 627] on button "Crear" at bounding box center [681, 637] width 53 height 24
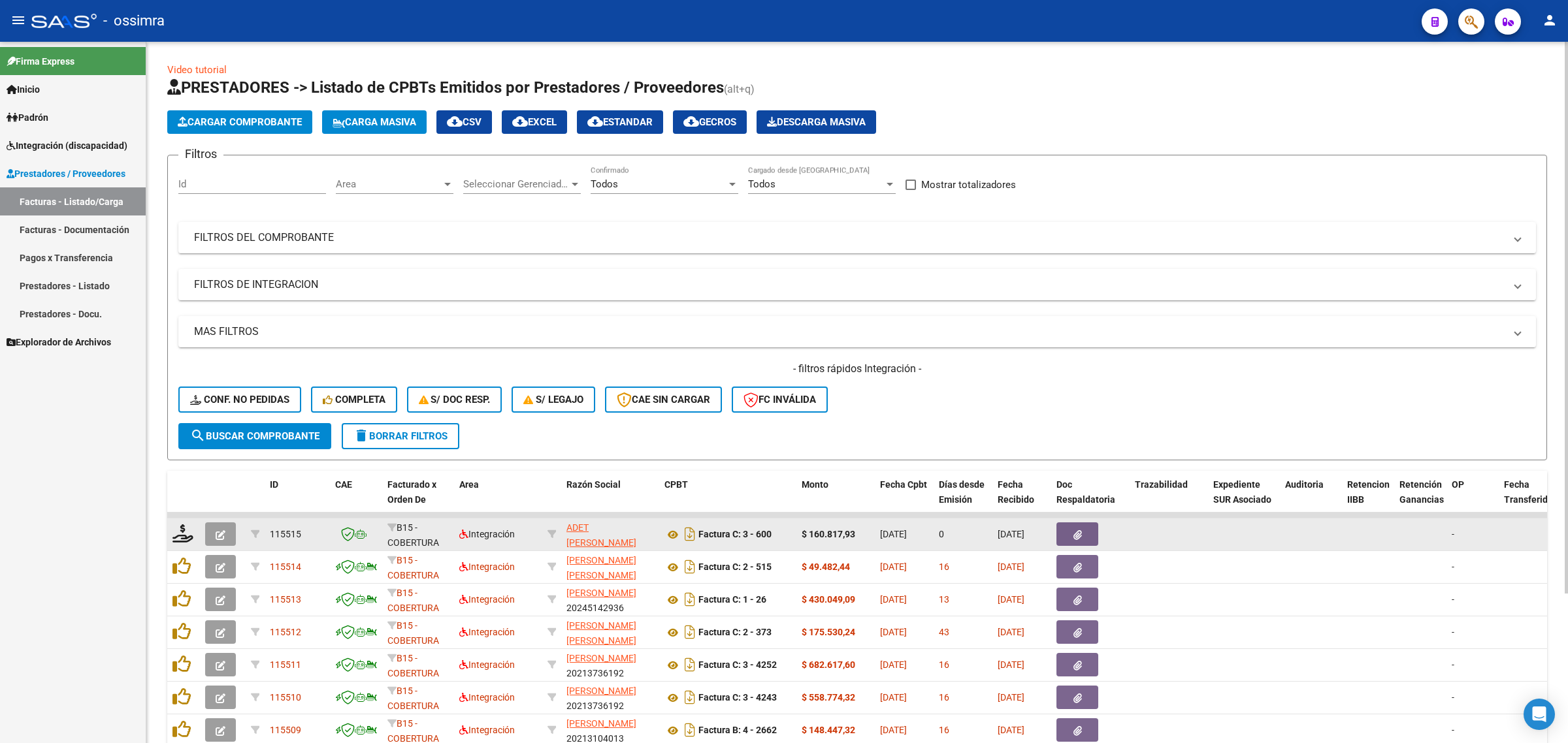
click at [224, 534] on icon "button" at bounding box center [221, 535] width 10 height 10
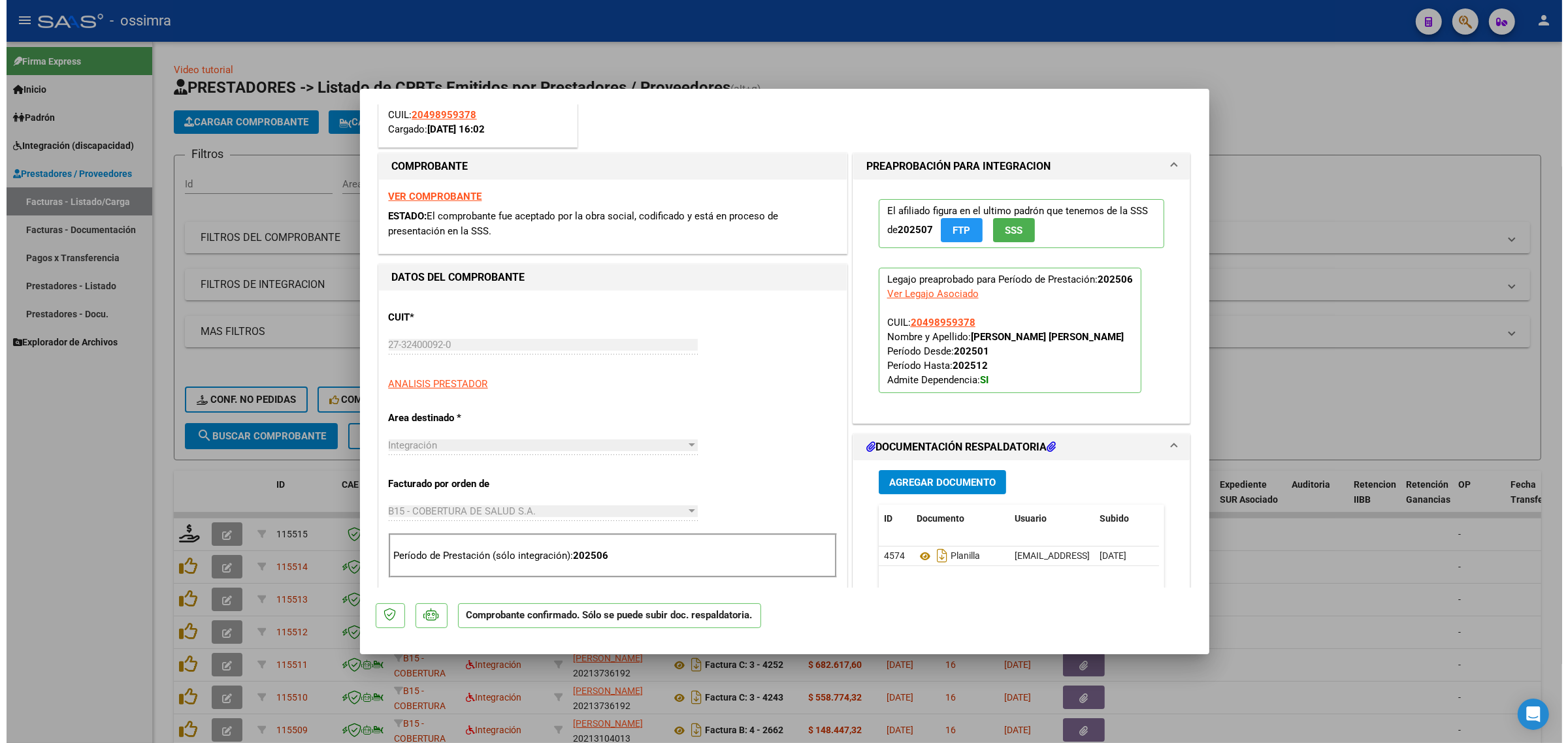
scroll to position [163, 0]
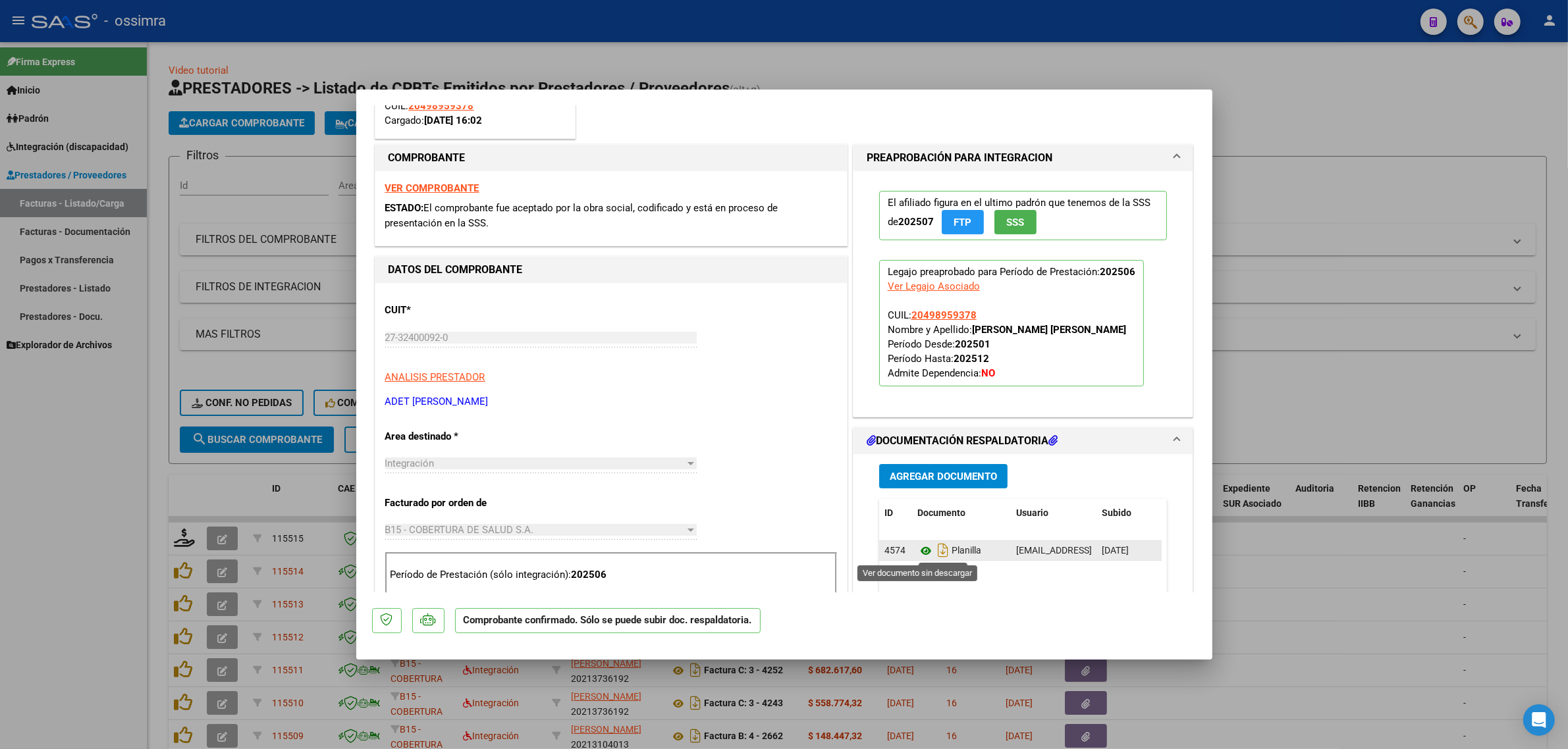
click at [917, 551] on icon at bounding box center [926, 550] width 17 height 15
click at [196, 481] on div at bounding box center [784, 374] width 1568 height 749
type input "$ 0,00"
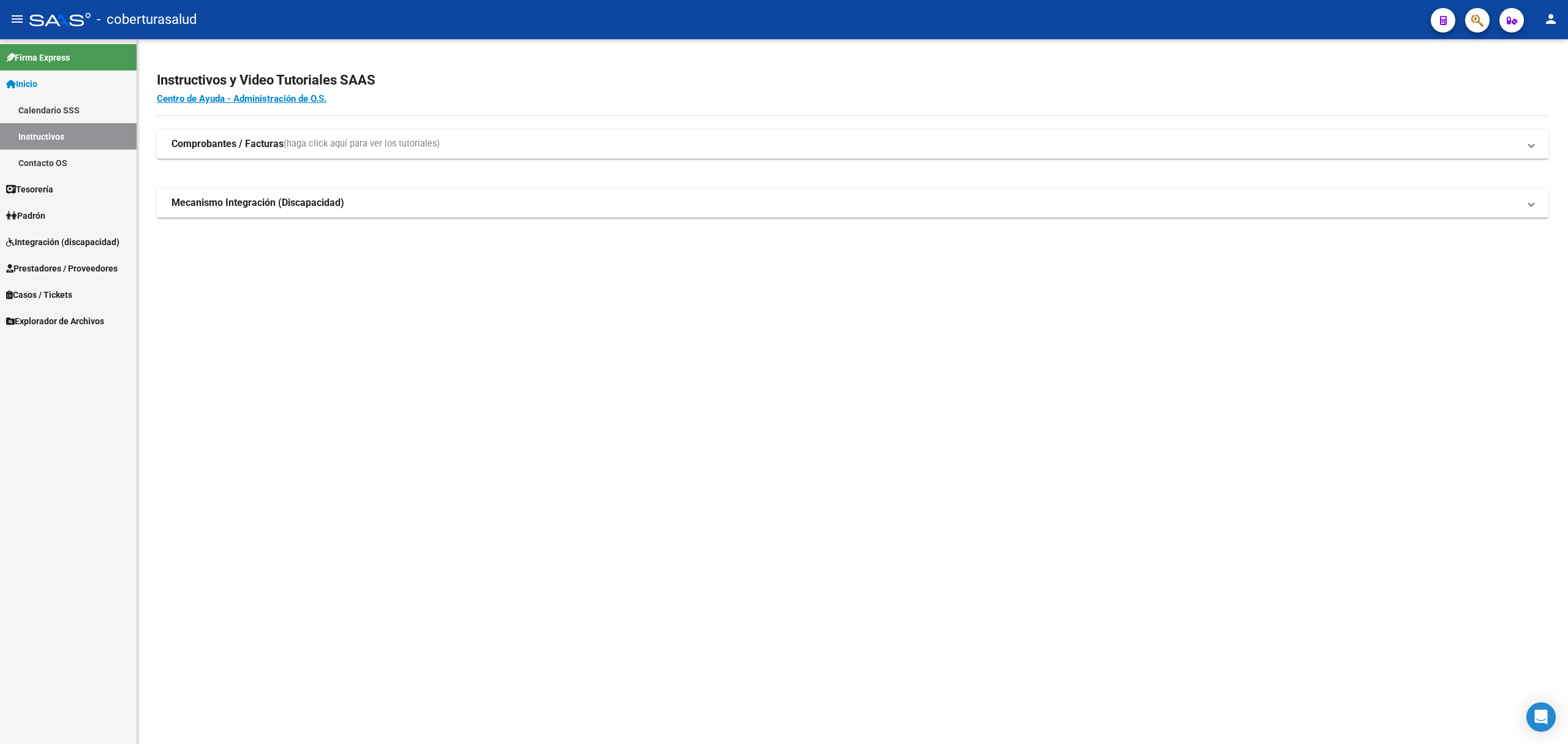
click at [49, 239] on span "Integración (discapacidad)" at bounding box center [62, 242] width 113 height 14
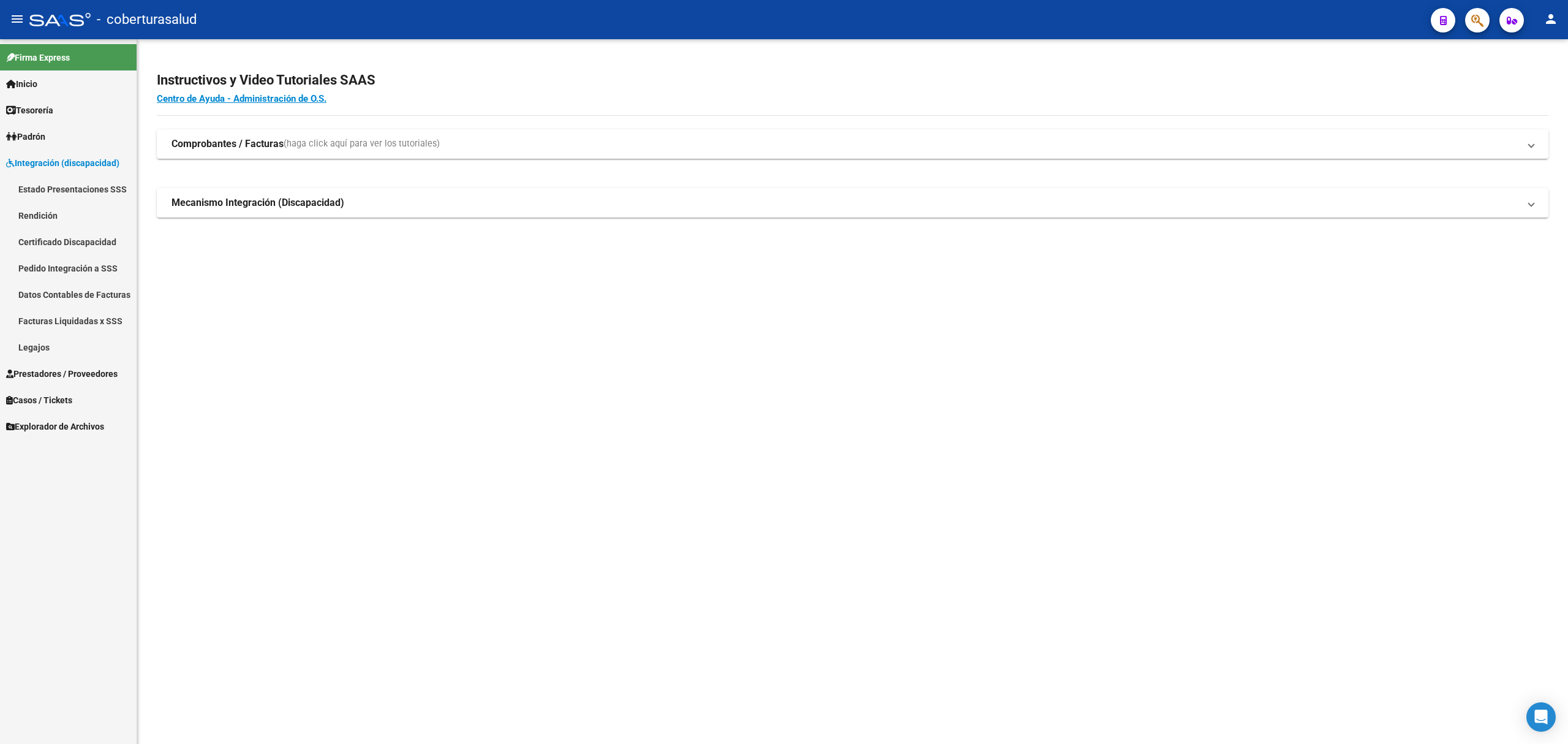
click at [64, 273] on link "Pedido Integración a SSS" at bounding box center [68, 268] width 136 height 26
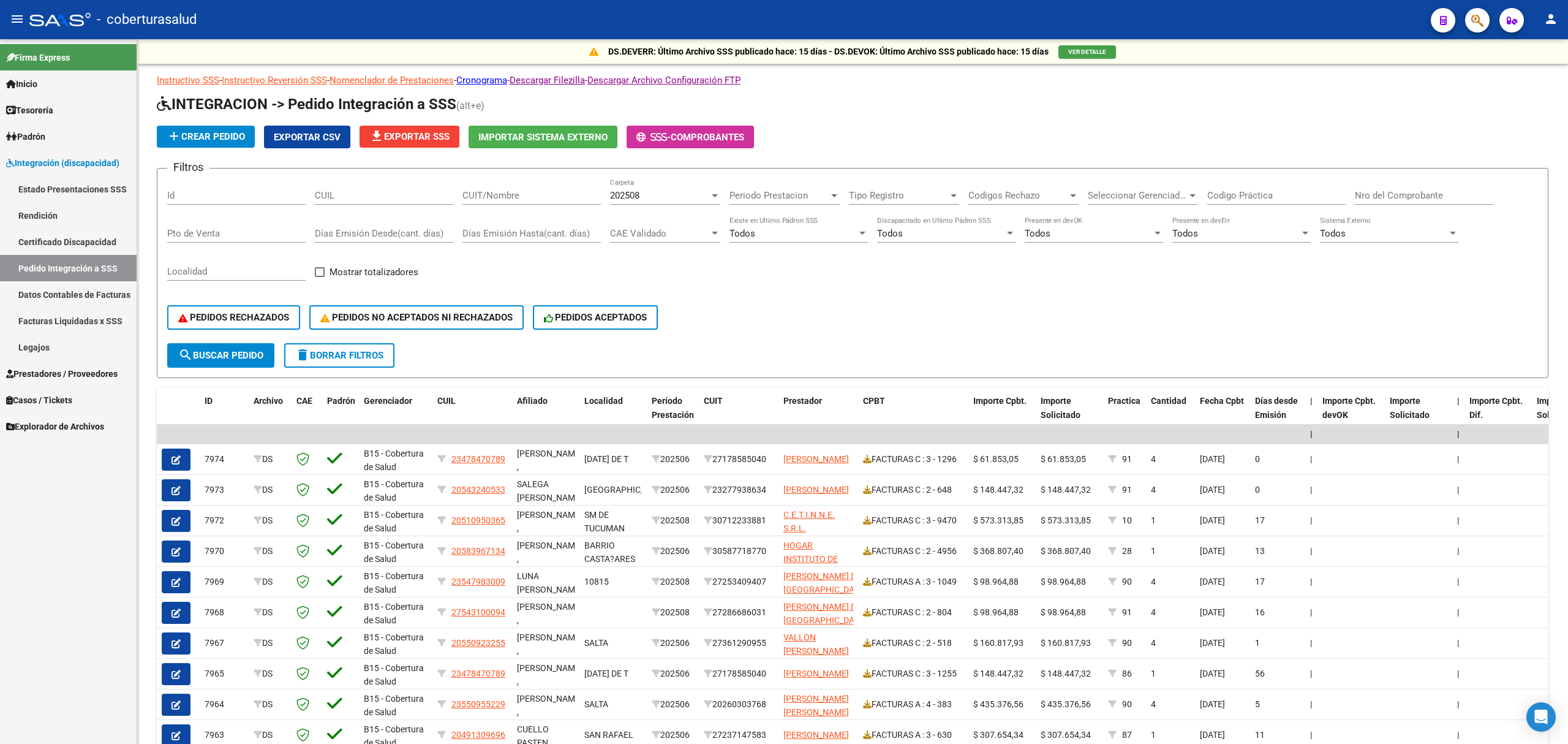
click at [60, 370] on span "Prestadores / Proveedores" at bounding box center [62, 374] width 111 height 14
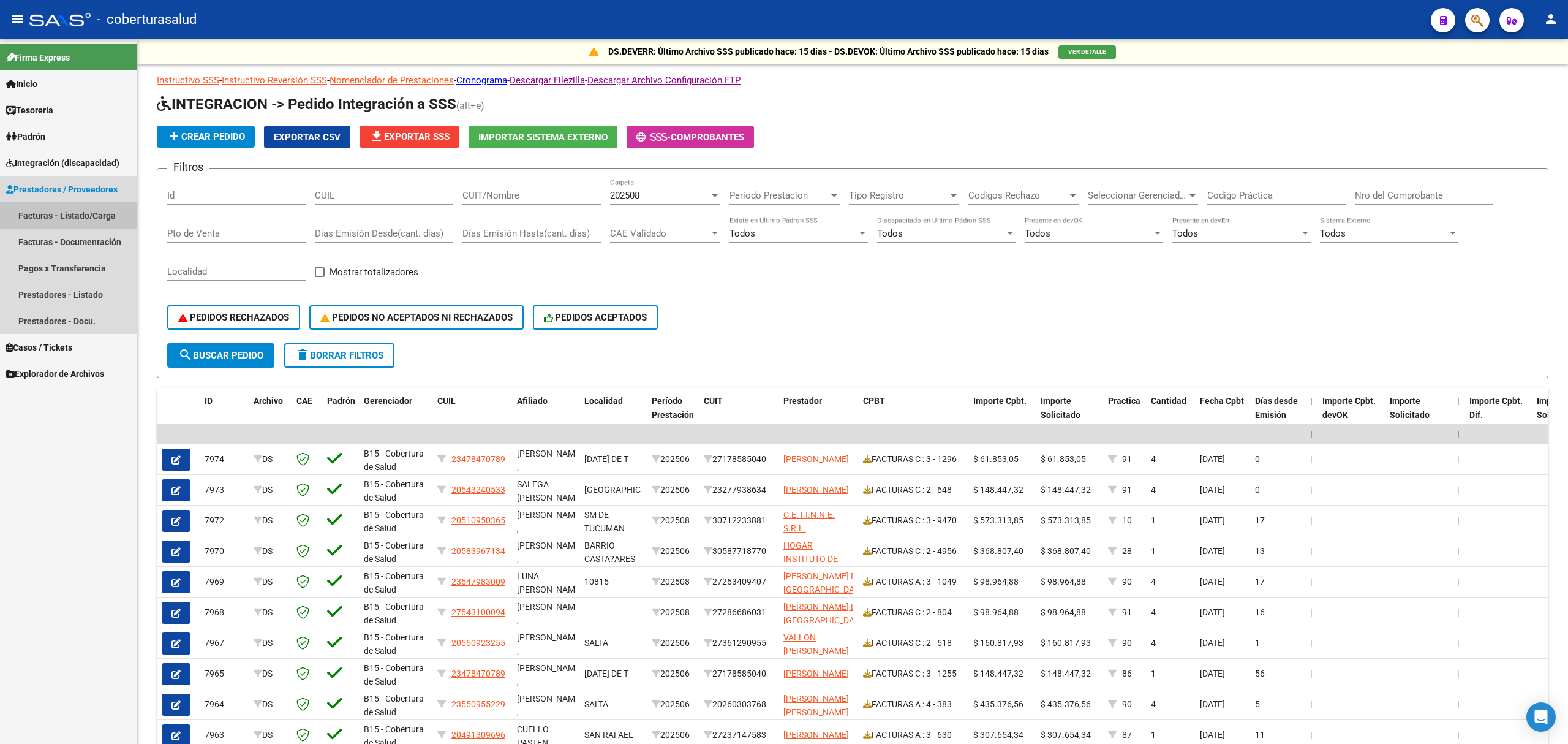
click at [82, 220] on link "Facturas - Listado/Carga" at bounding box center [68, 216] width 136 height 26
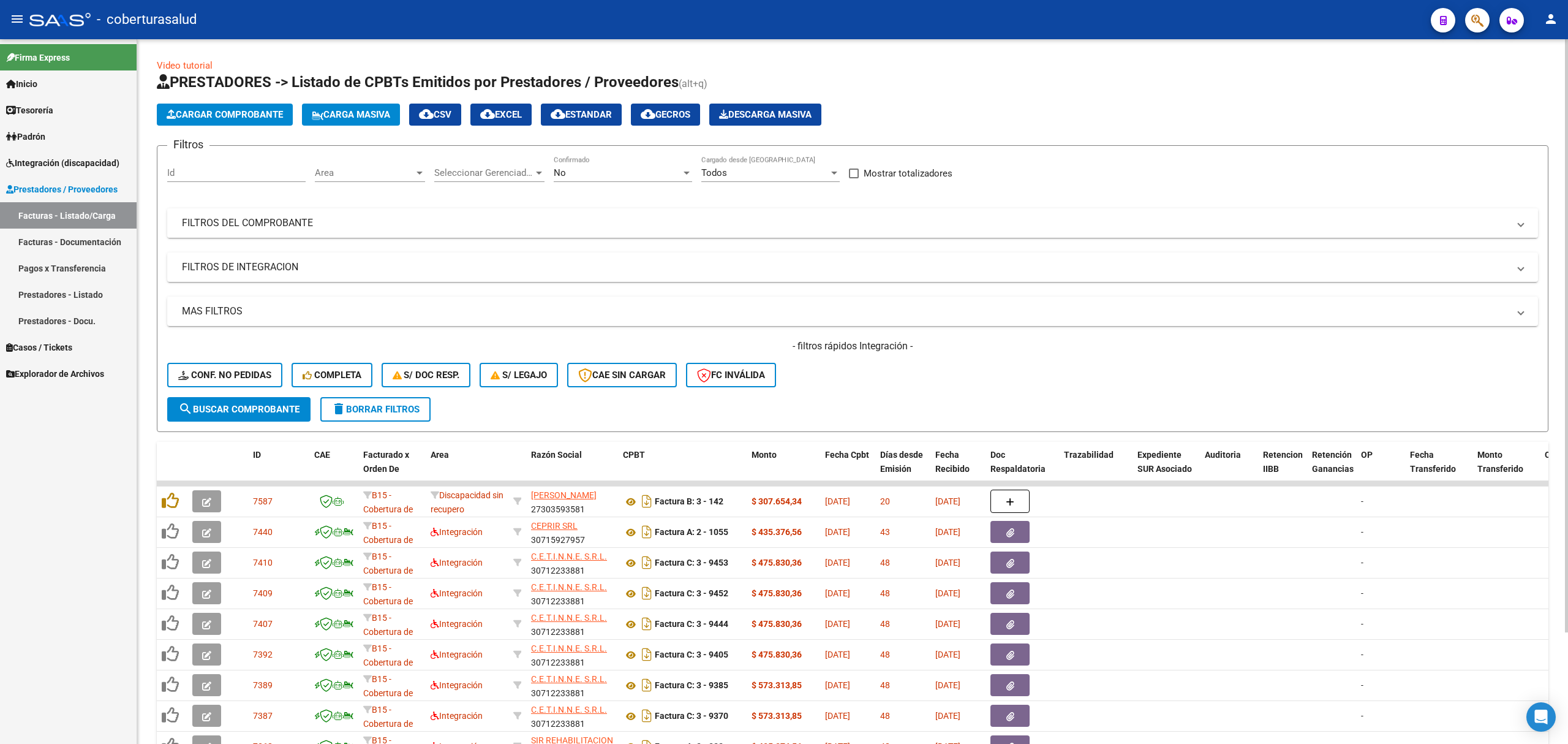
click at [356, 225] on mat-panel-title "FILTROS DEL COMPROBANTE" at bounding box center [845, 223] width 1327 height 14
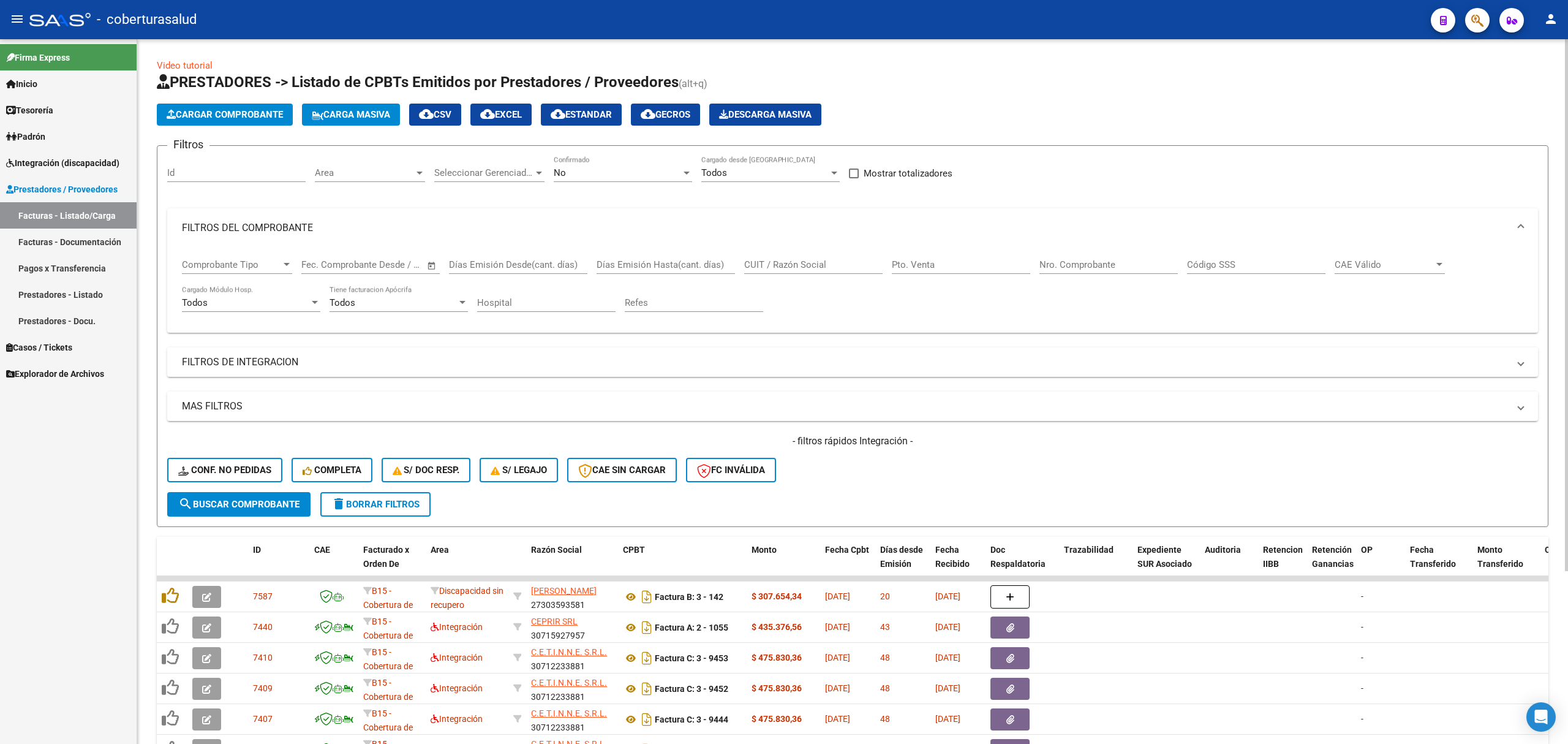
click at [1059, 265] on input "Nro. Comprobante" at bounding box center [1109, 264] width 138 height 11
paste input "27253409407"
type input "27253409407"
click at [1075, 258] on div "27253409407 Nro. Comprobante" at bounding box center [1109, 261] width 138 height 26
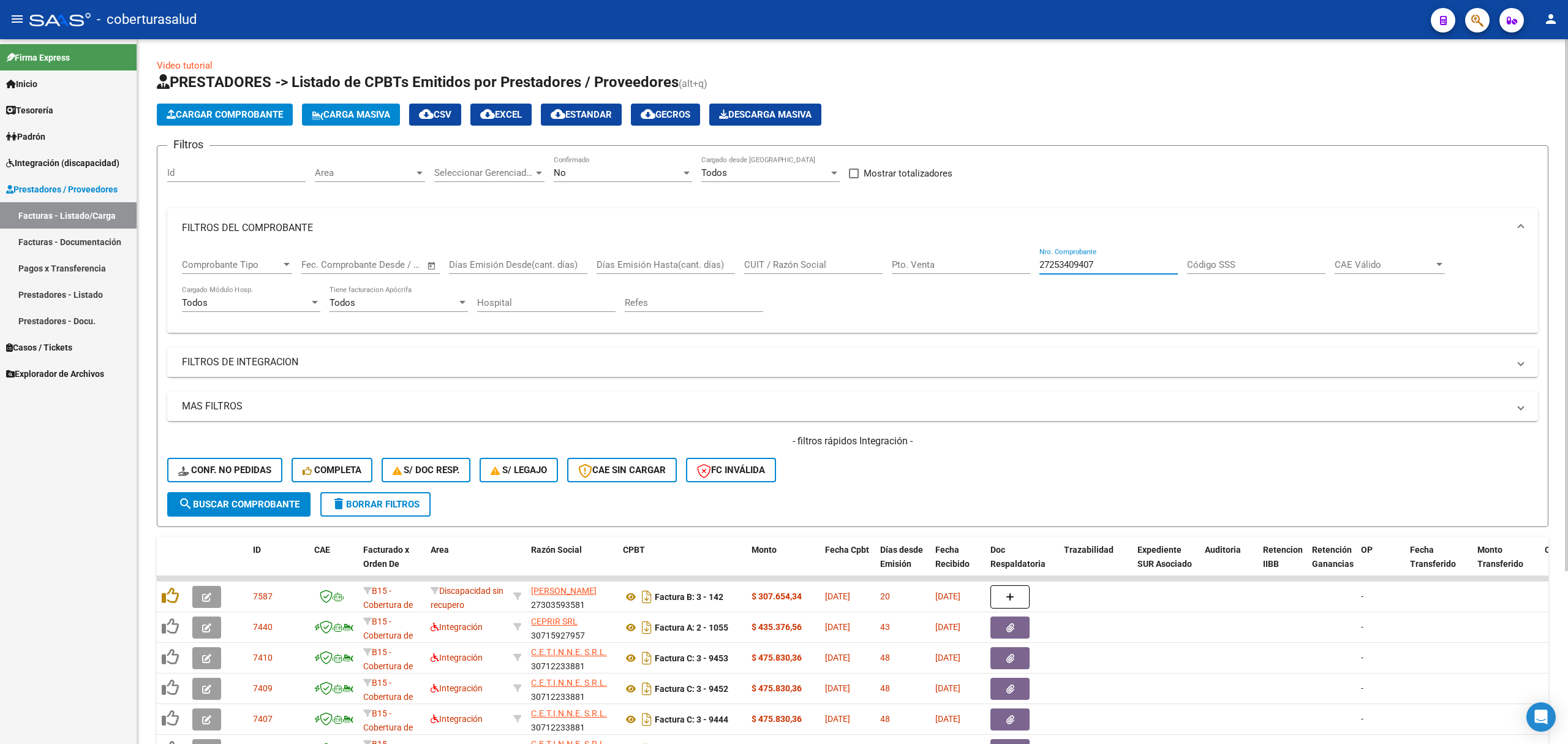
click at [1071, 260] on input "27253409407" at bounding box center [1109, 264] width 138 height 11
click at [816, 272] on div "CUIT / Razón Social" at bounding box center [813, 261] width 138 height 26
paste input "27253409407"
type input "27253409407"
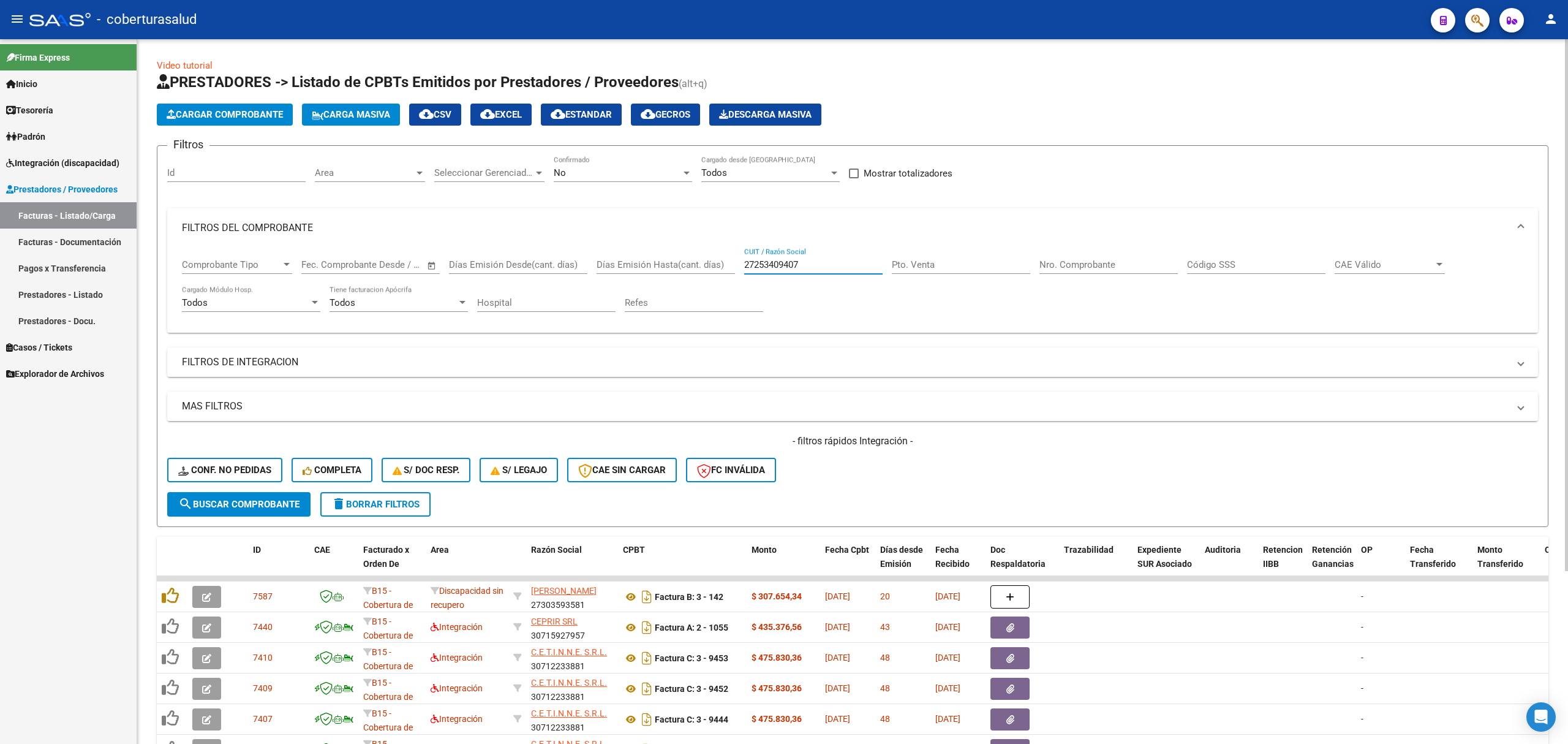
drag, startPoint x: 569, startPoint y: 183, endPoint x: 575, endPoint y: 179, distance: 7.2
click at [571, 182] on div "No Confirmado" at bounding box center [622, 174] width 138 height 38
click at [583, 175] on div "No" at bounding box center [617, 172] width 127 height 11
click at [589, 123] on span "Todos" at bounding box center [622, 118] width 138 height 28
click at [256, 494] on button "search Buscar Comprobante" at bounding box center [239, 504] width 143 height 24
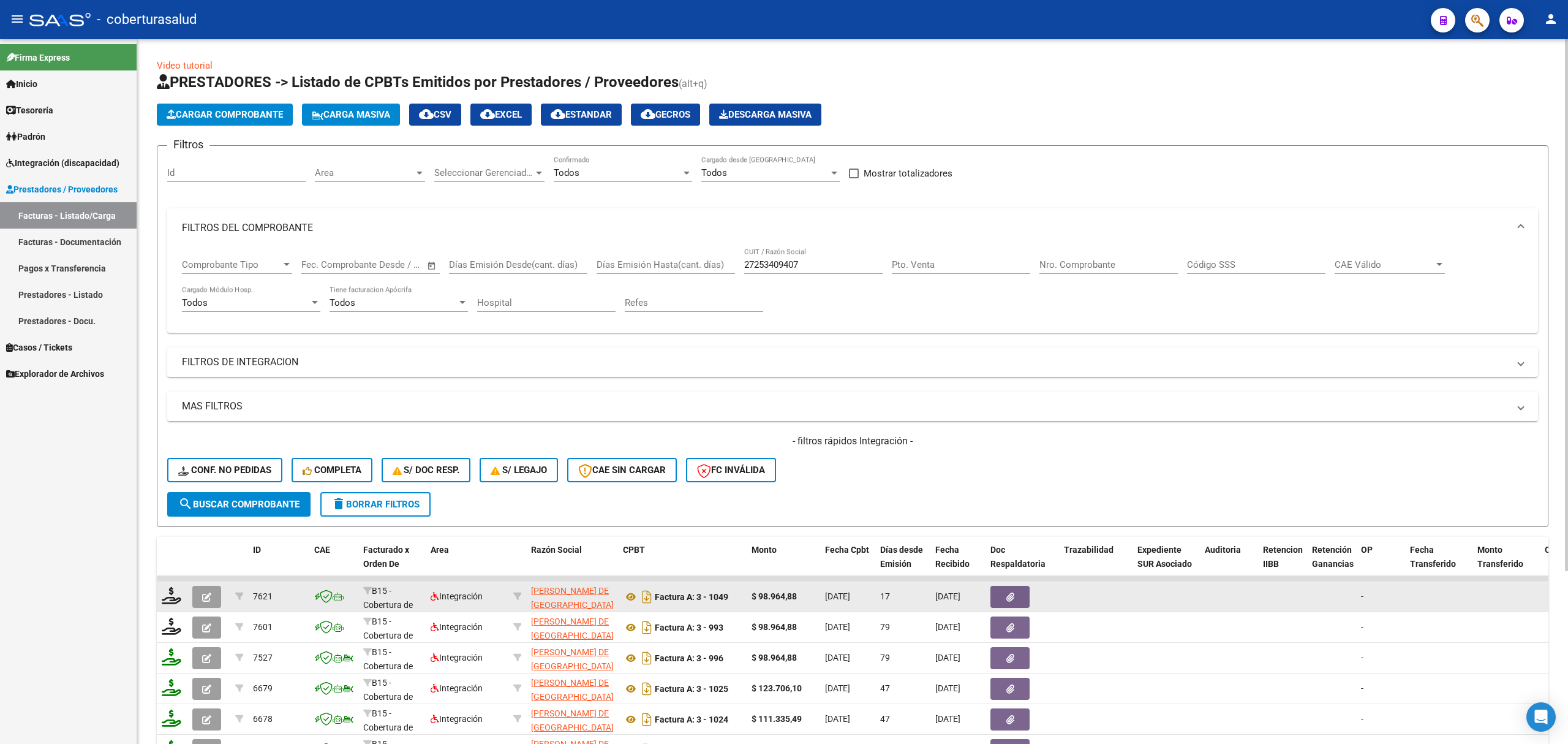
click at [204, 597] on icon "button" at bounding box center [207, 597] width 9 height 9
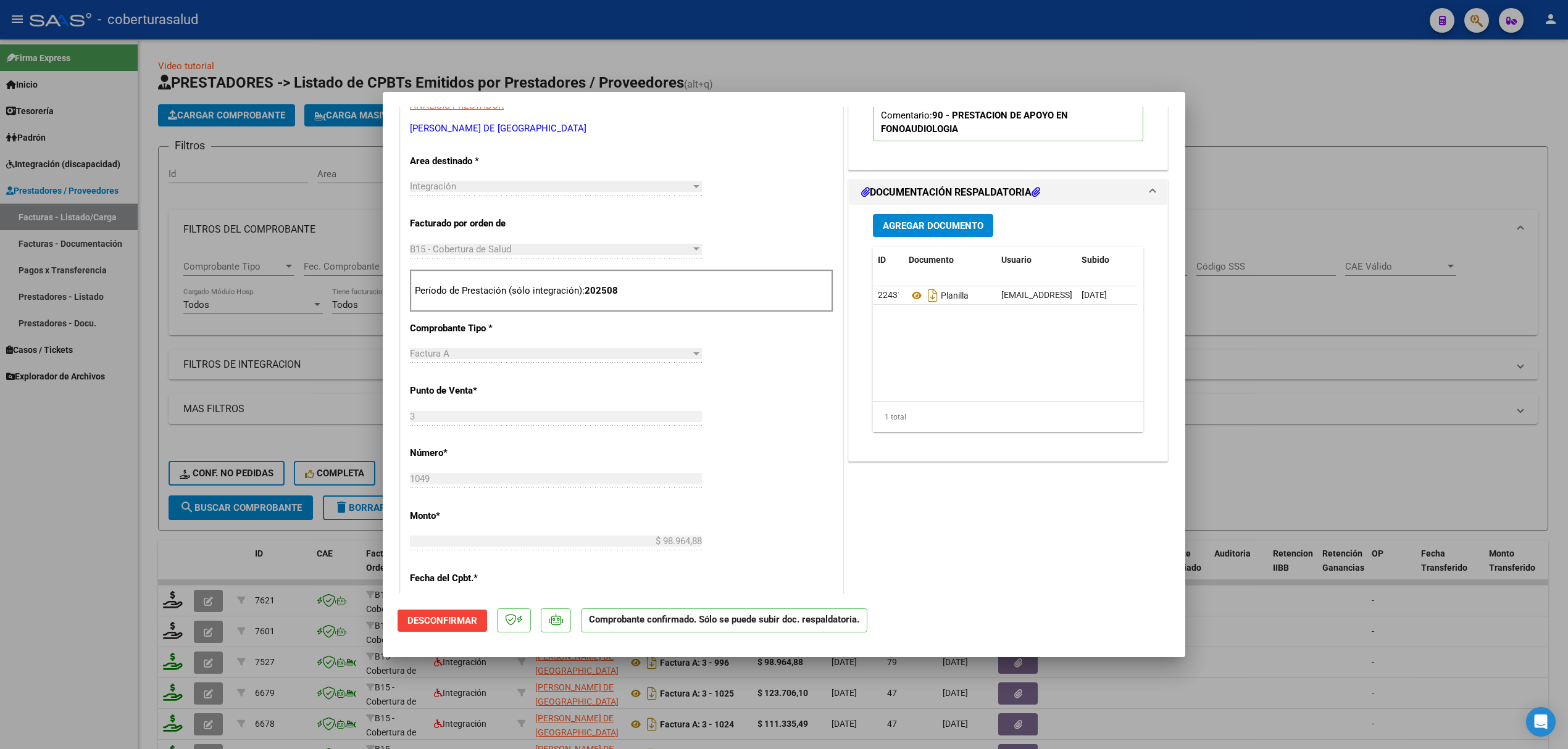
scroll to position [411, 0]
click at [908, 296] on icon at bounding box center [916, 295] width 16 height 15
click at [438, 623] on span "Desconfirmar" at bounding box center [442, 620] width 70 height 11
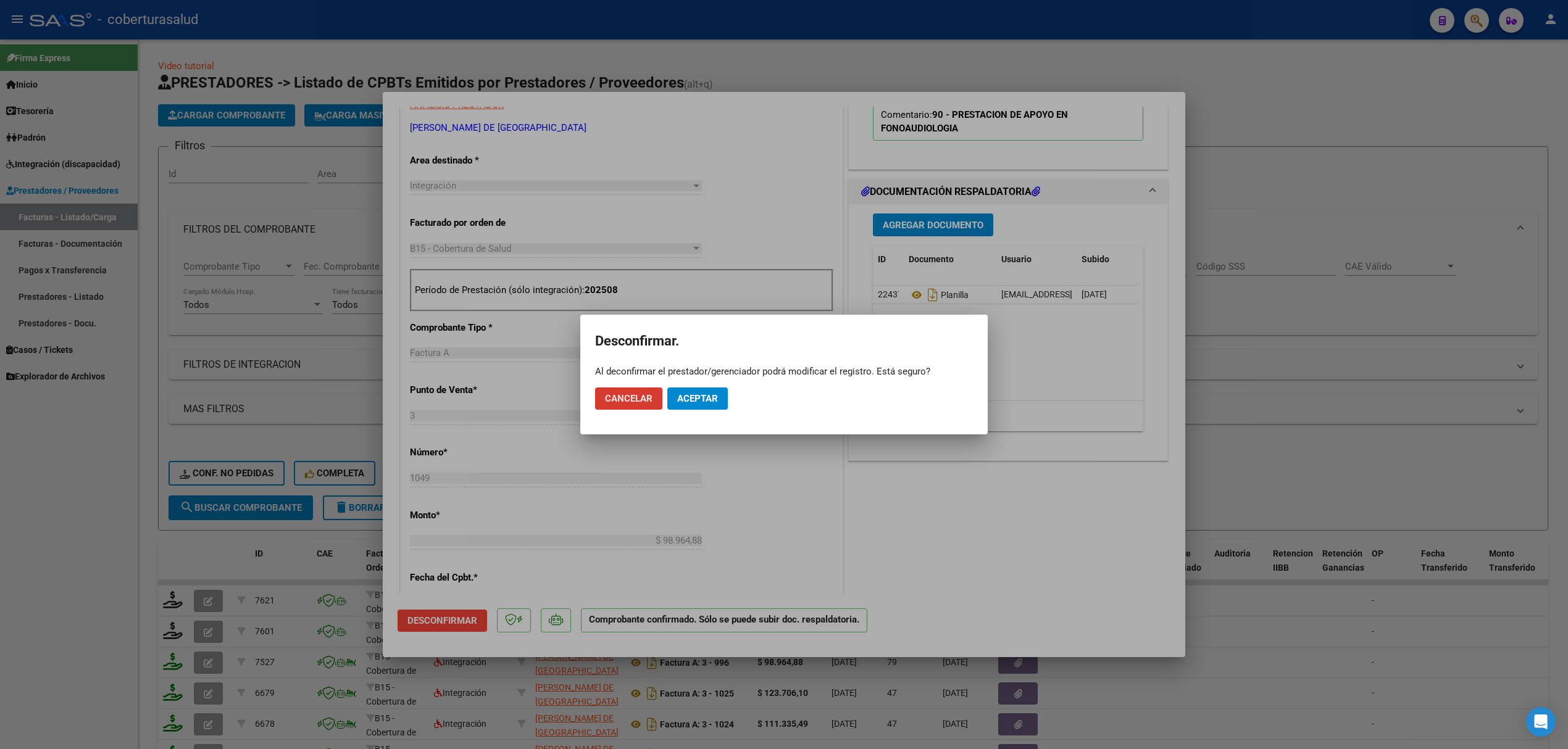
click at [697, 405] on button "Aceptar" at bounding box center [698, 399] width 61 height 22
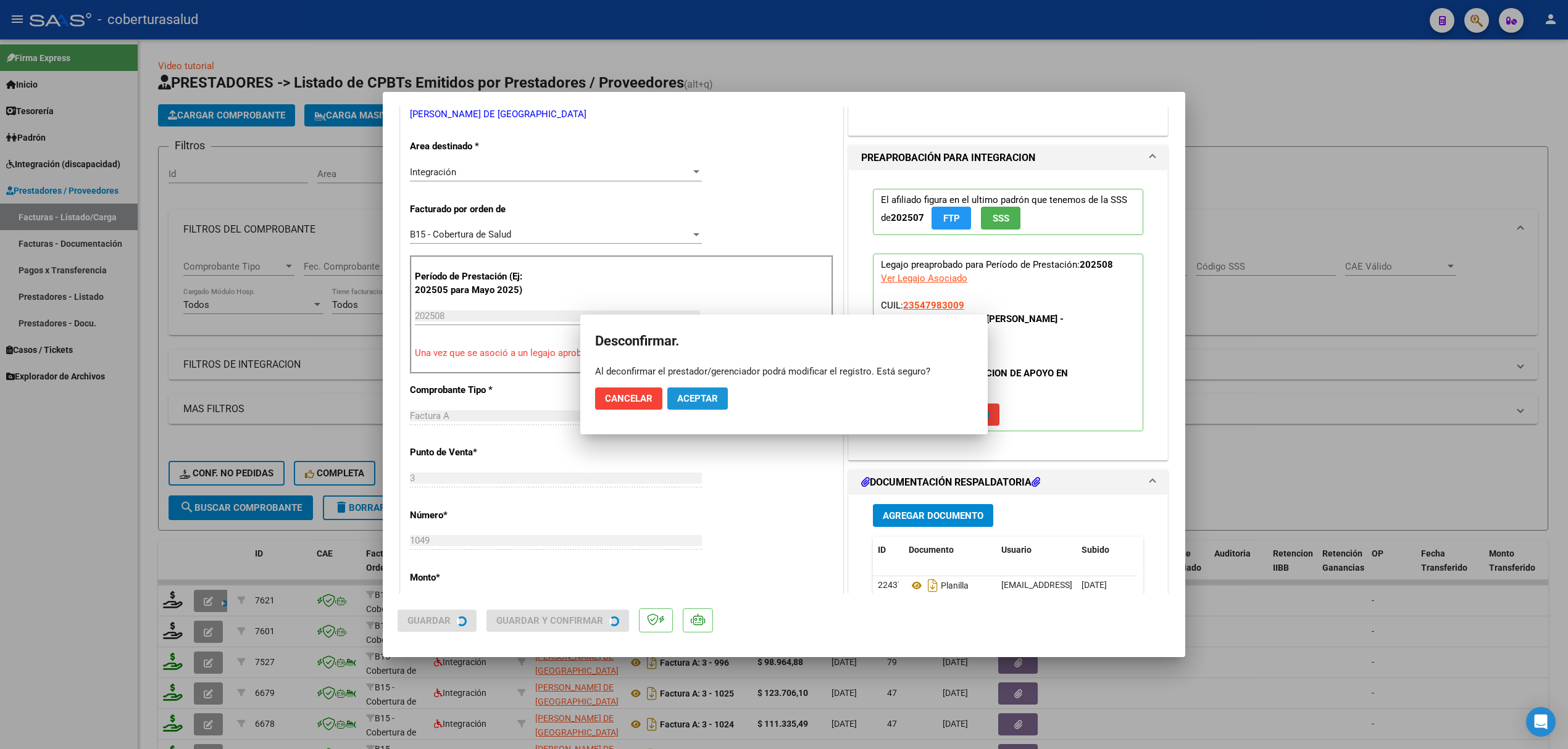
scroll to position [397, 0]
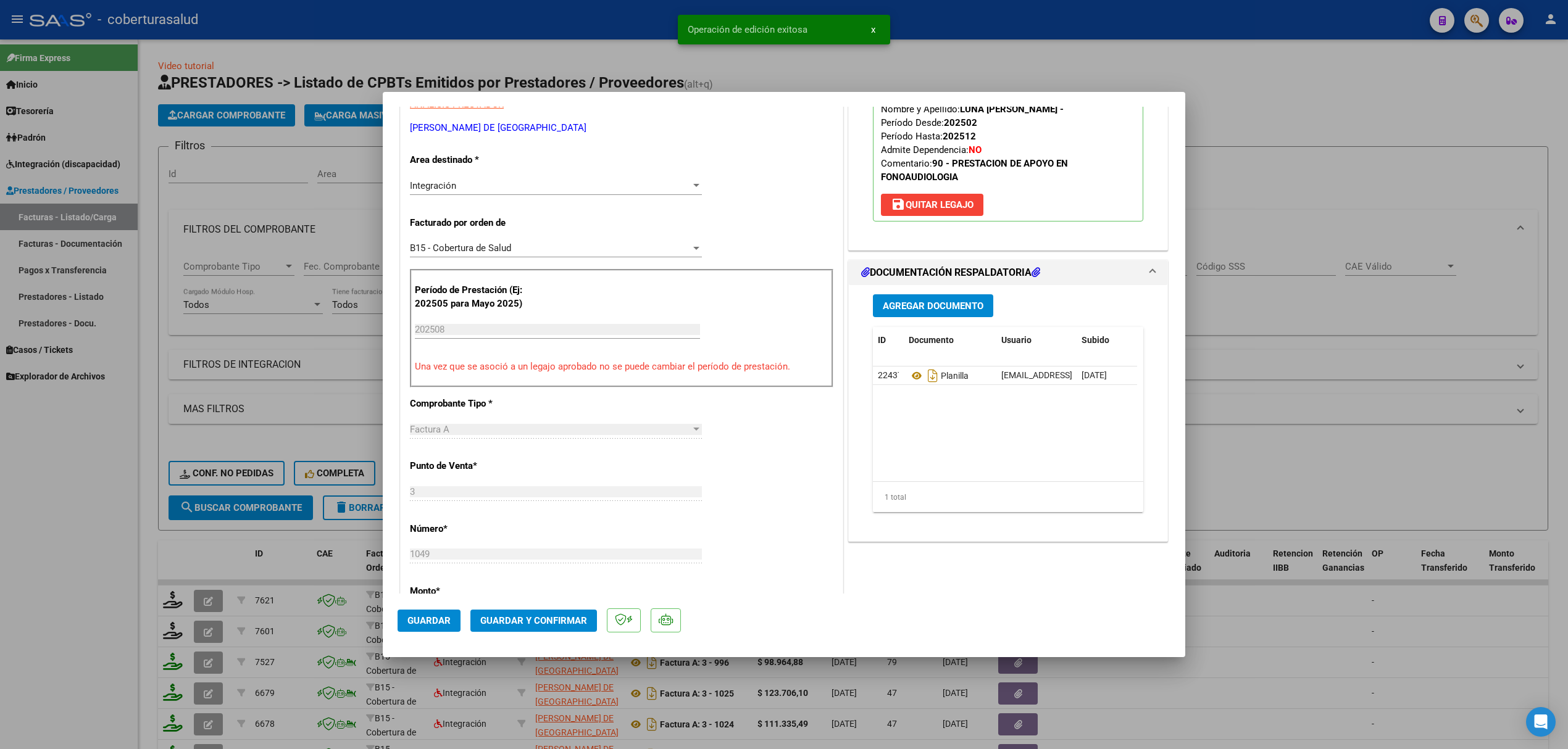
click at [102, 411] on div at bounding box center [784, 374] width 1568 height 749
type input "$ 0,00"
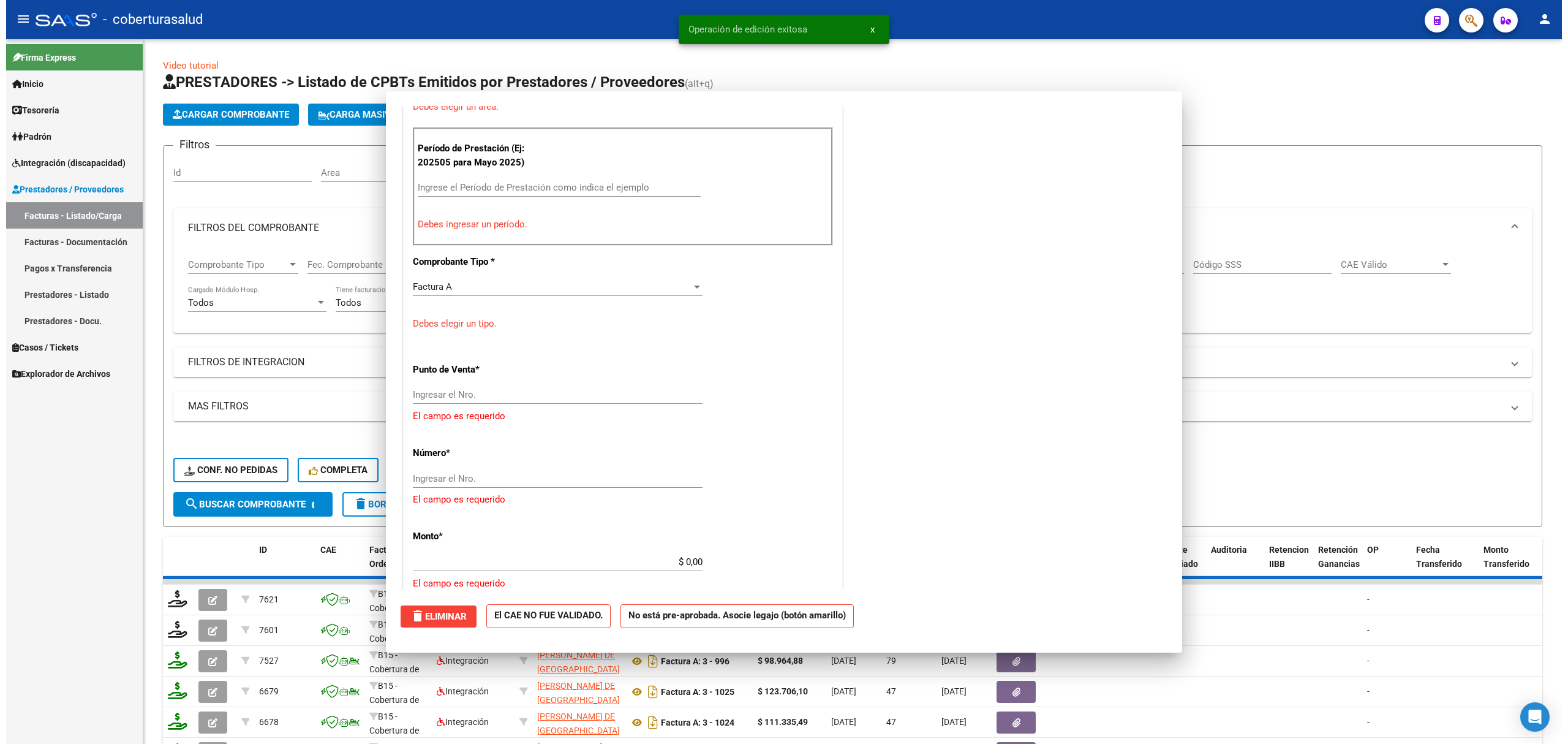
scroll to position [227, 0]
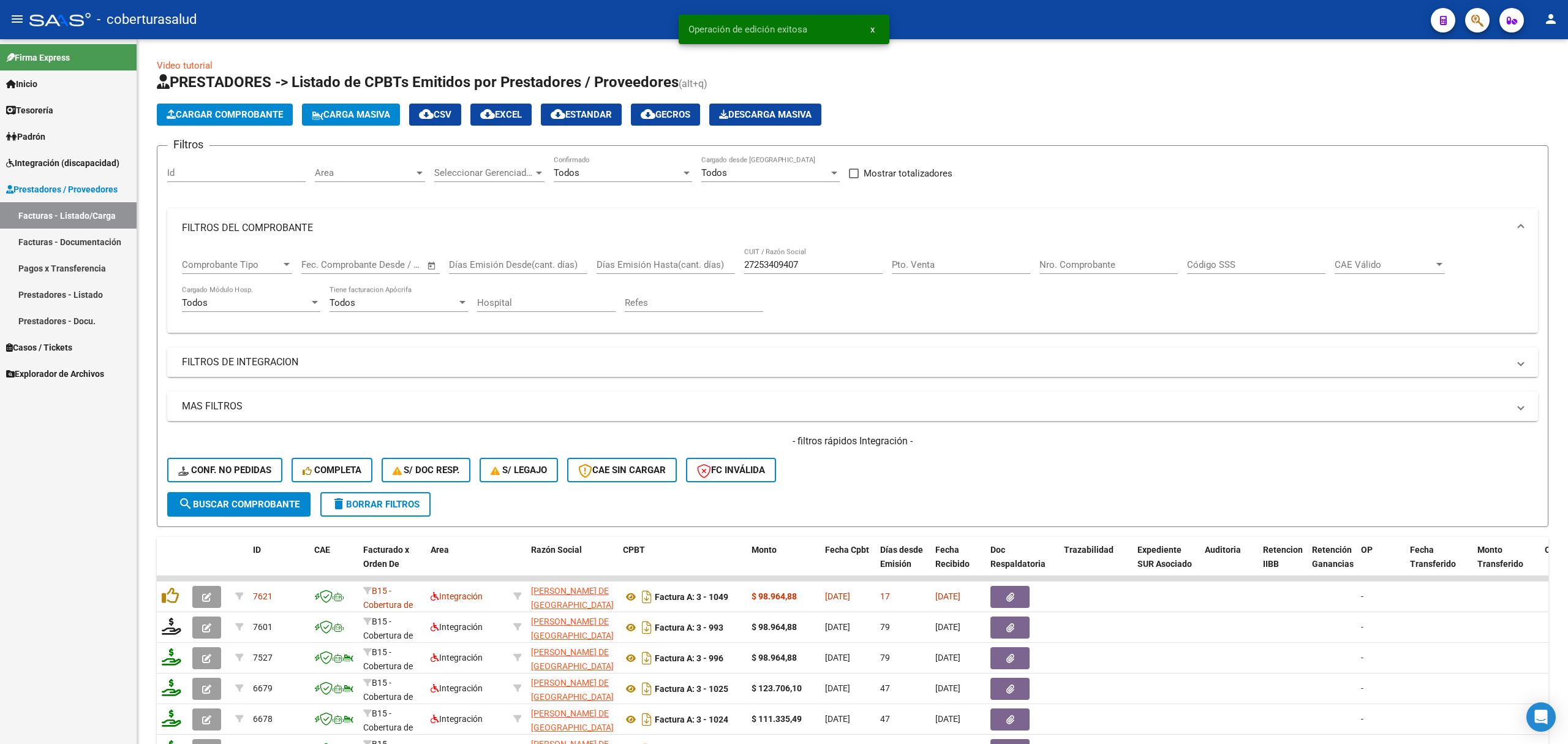
click at [60, 152] on link "Integración (discapacidad)" at bounding box center [68, 163] width 136 height 26
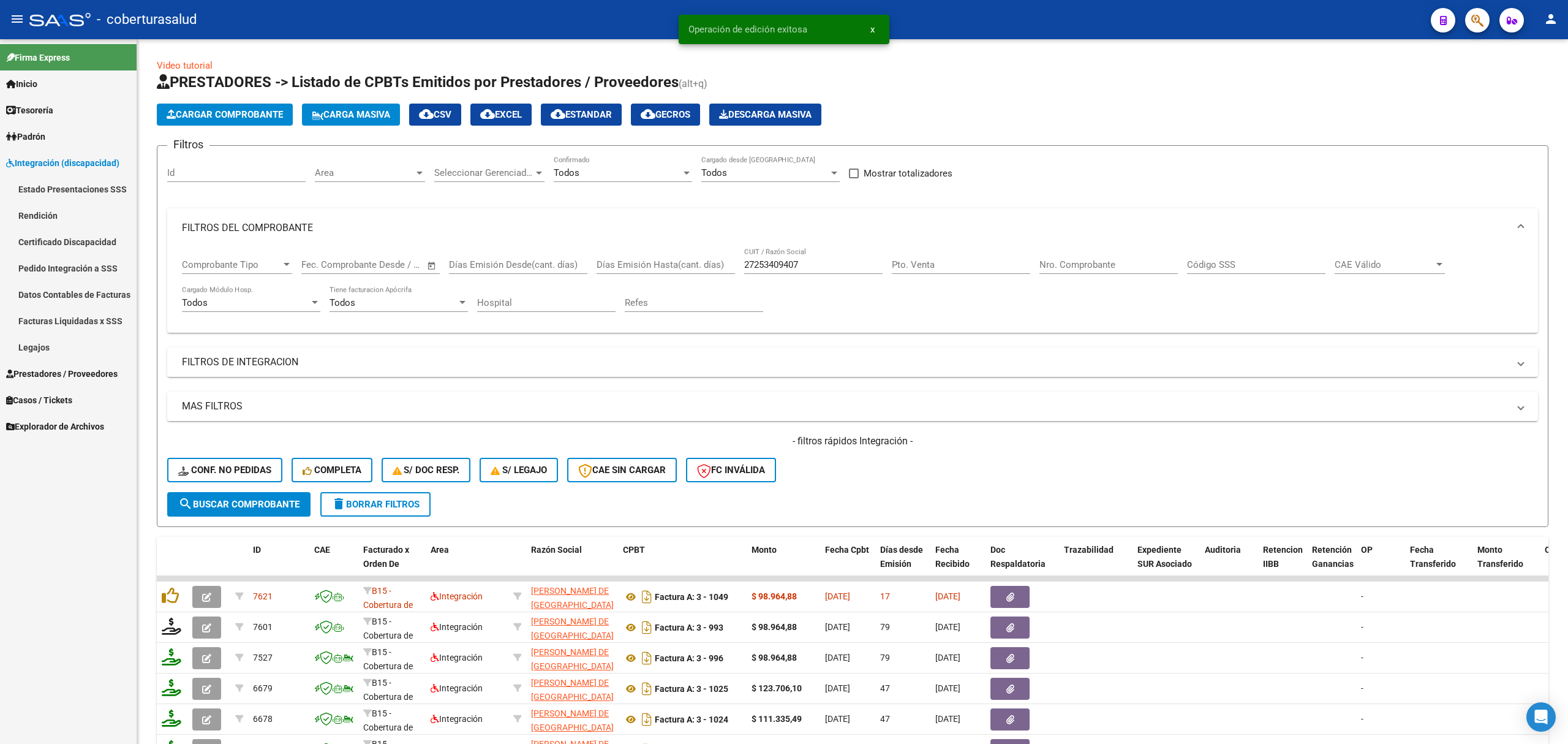
click at [64, 189] on link "Estado Presentaciones SSS" at bounding box center [68, 189] width 136 height 26
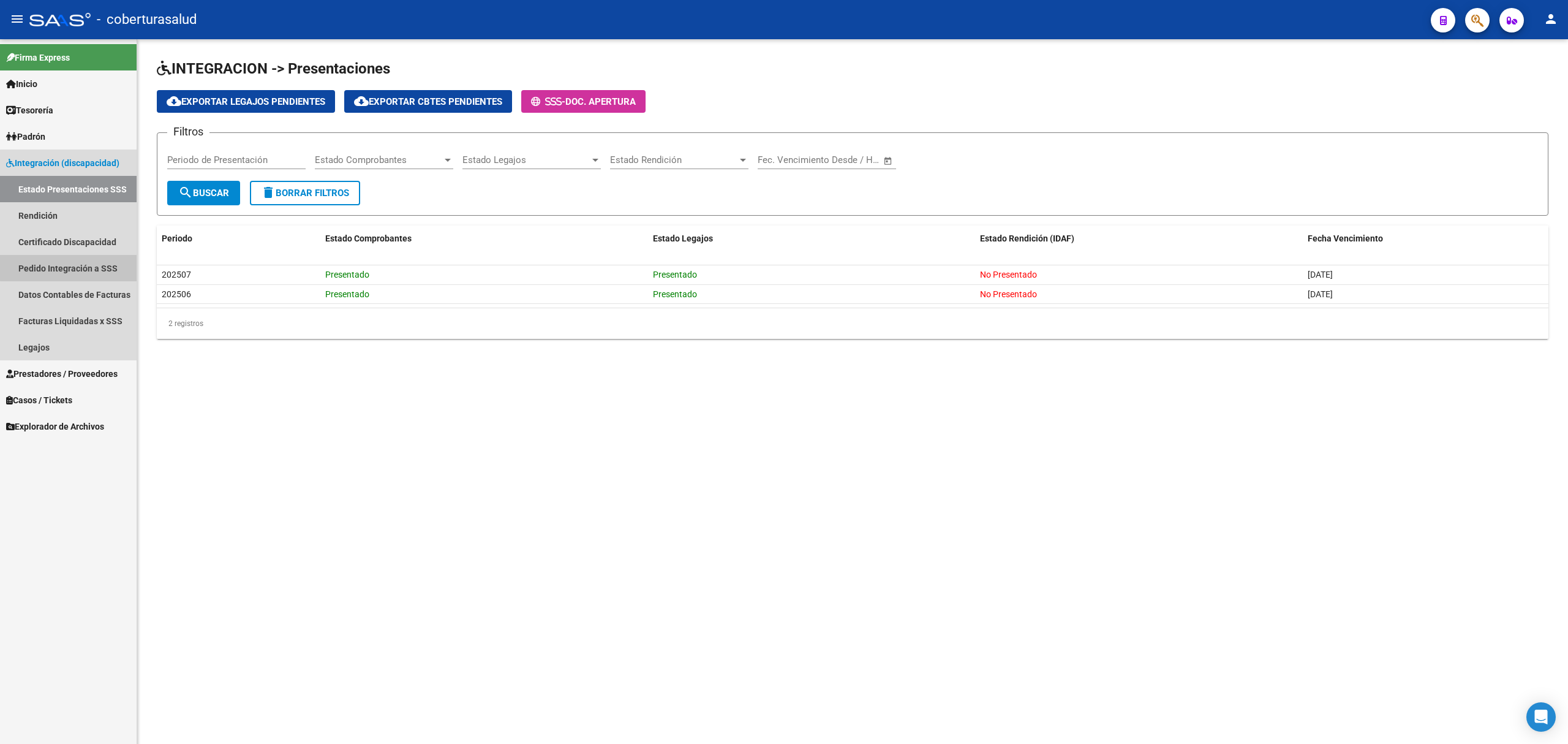
click at [77, 267] on link "Pedido Integración a SSS" at bounding box center [68, 268] width 136 height 26
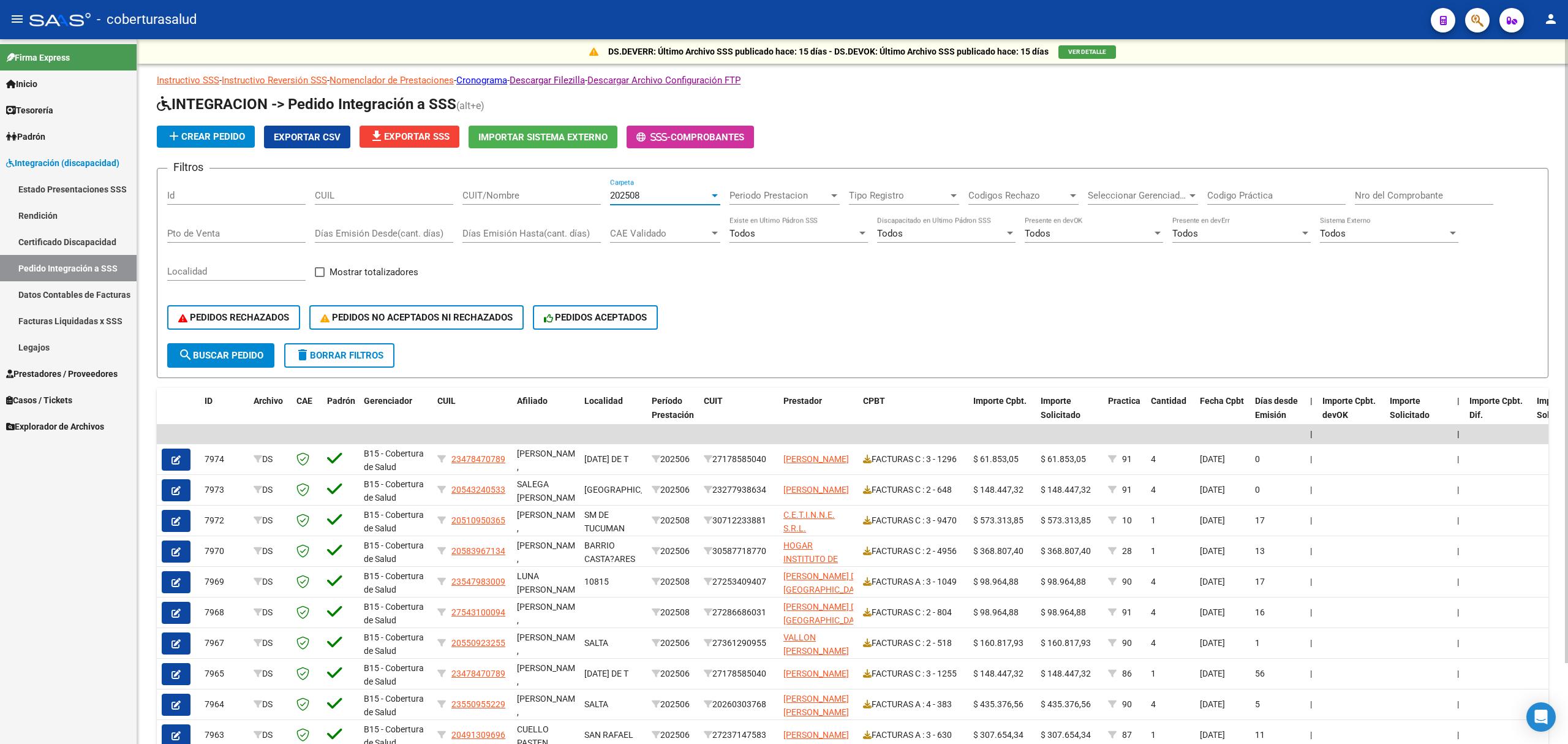
click at [672, 197] on div "202508" at bounding box center [659, 195] width 99 height 11
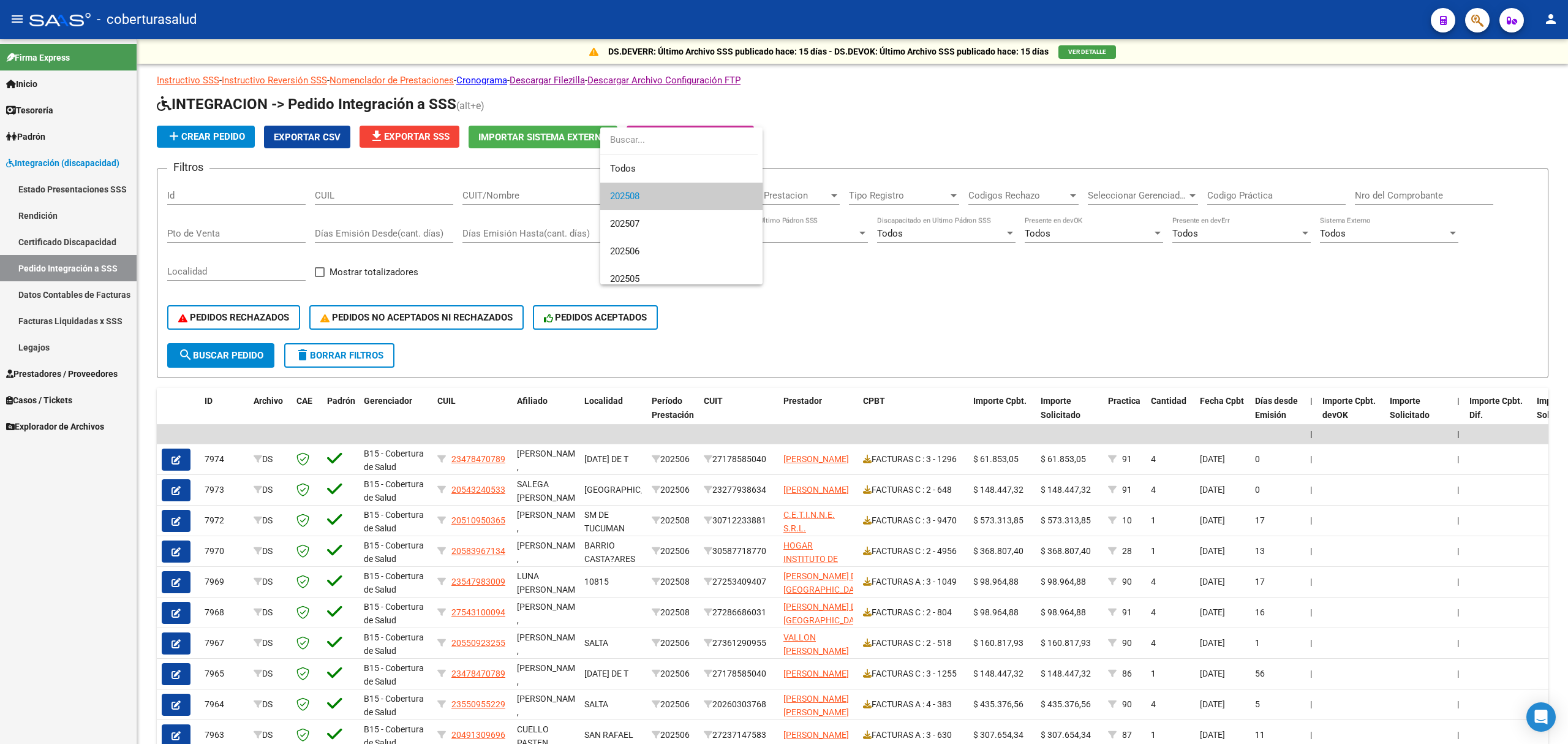
click at [494, 190] on div at bounding box center [784, 372] width 1568 height 744
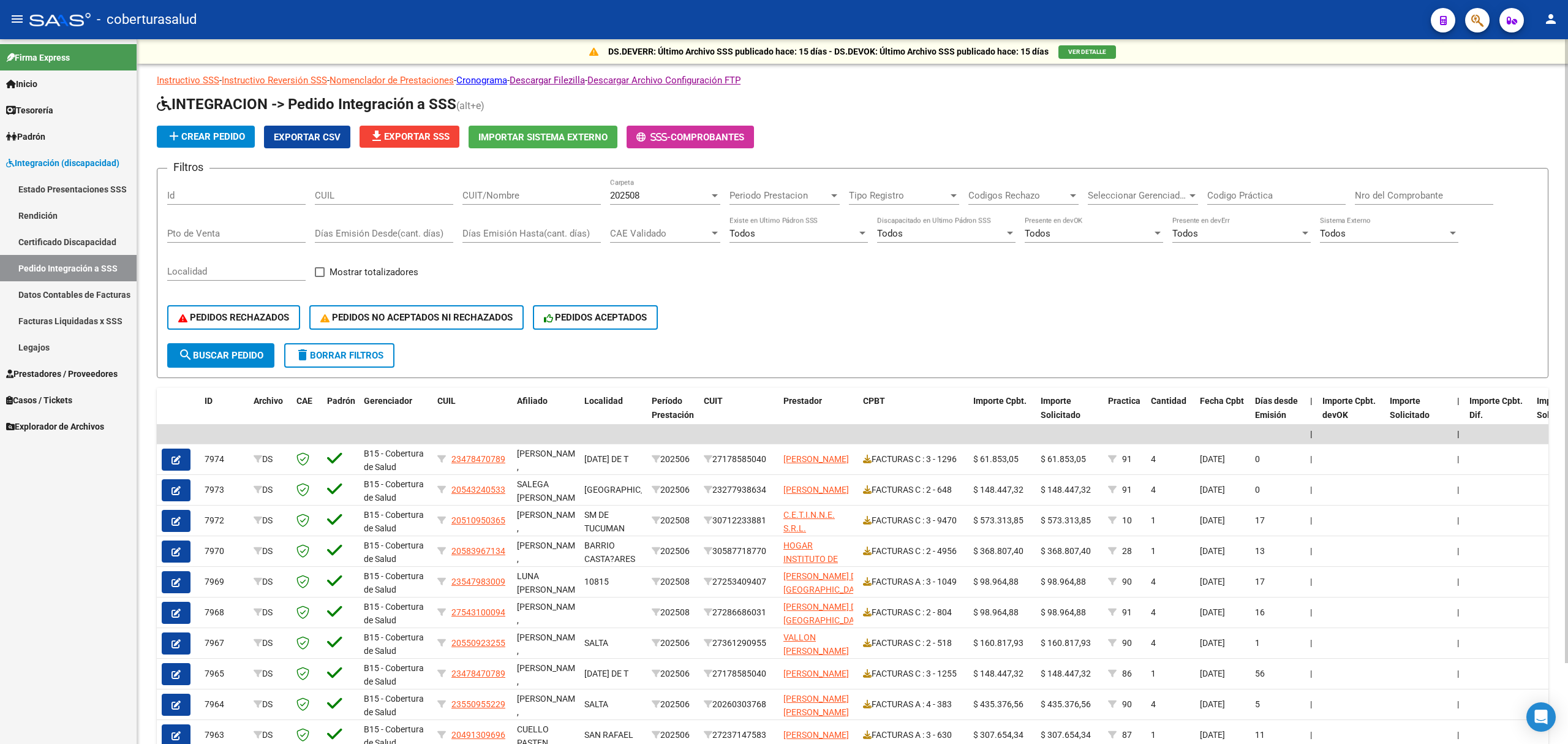
click at [501, 190] on input "CUIT/Nombre" at bounding box center [531, 195] width 138 height 11
paste input "27253409407"
type input "27253409407"
click at [239, 348] on button "search Buscar Pedido" at bounding box center [221, 355] width 107 height 24
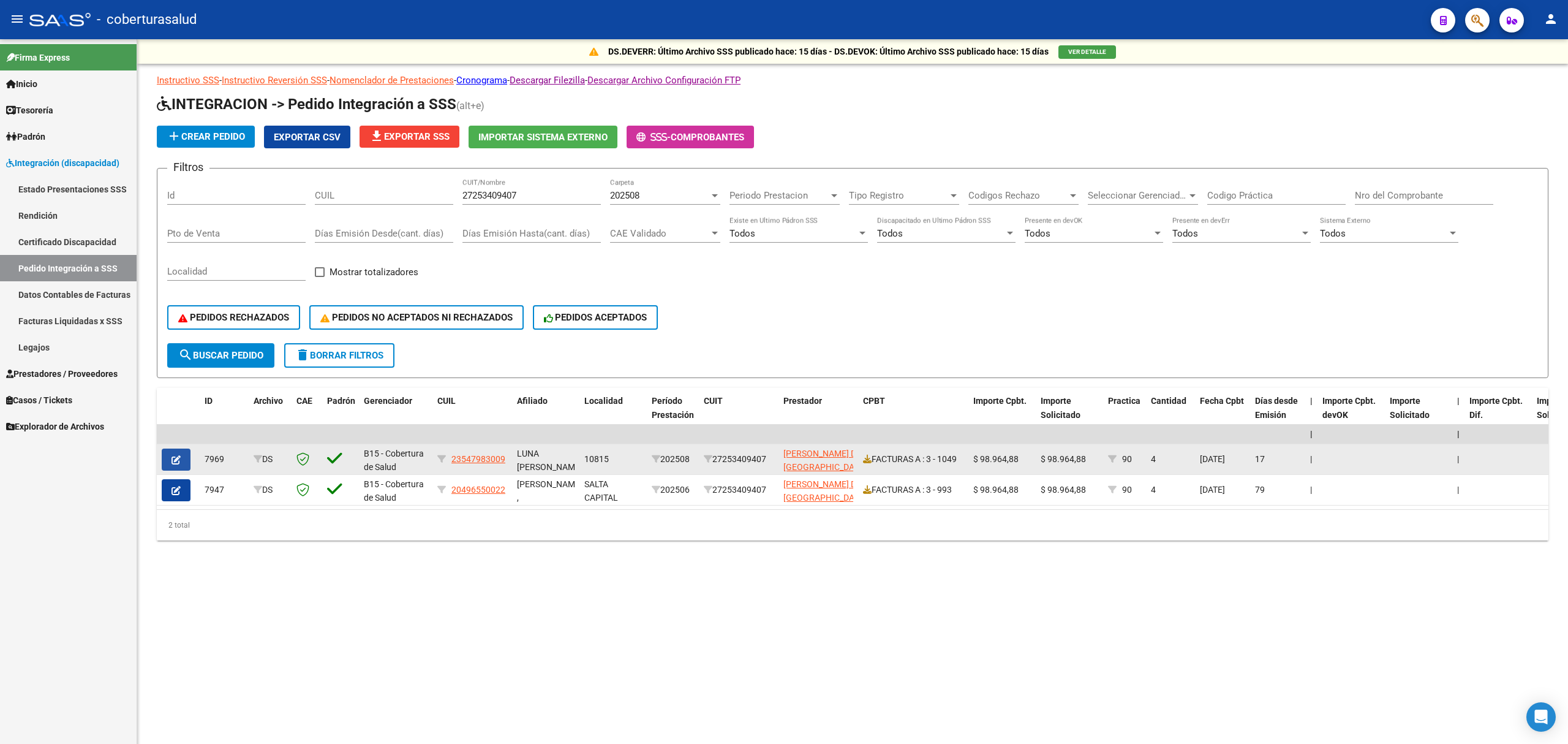
click at [182, 463] on button "button" at bounding box center [176, 460] width 29 height 22
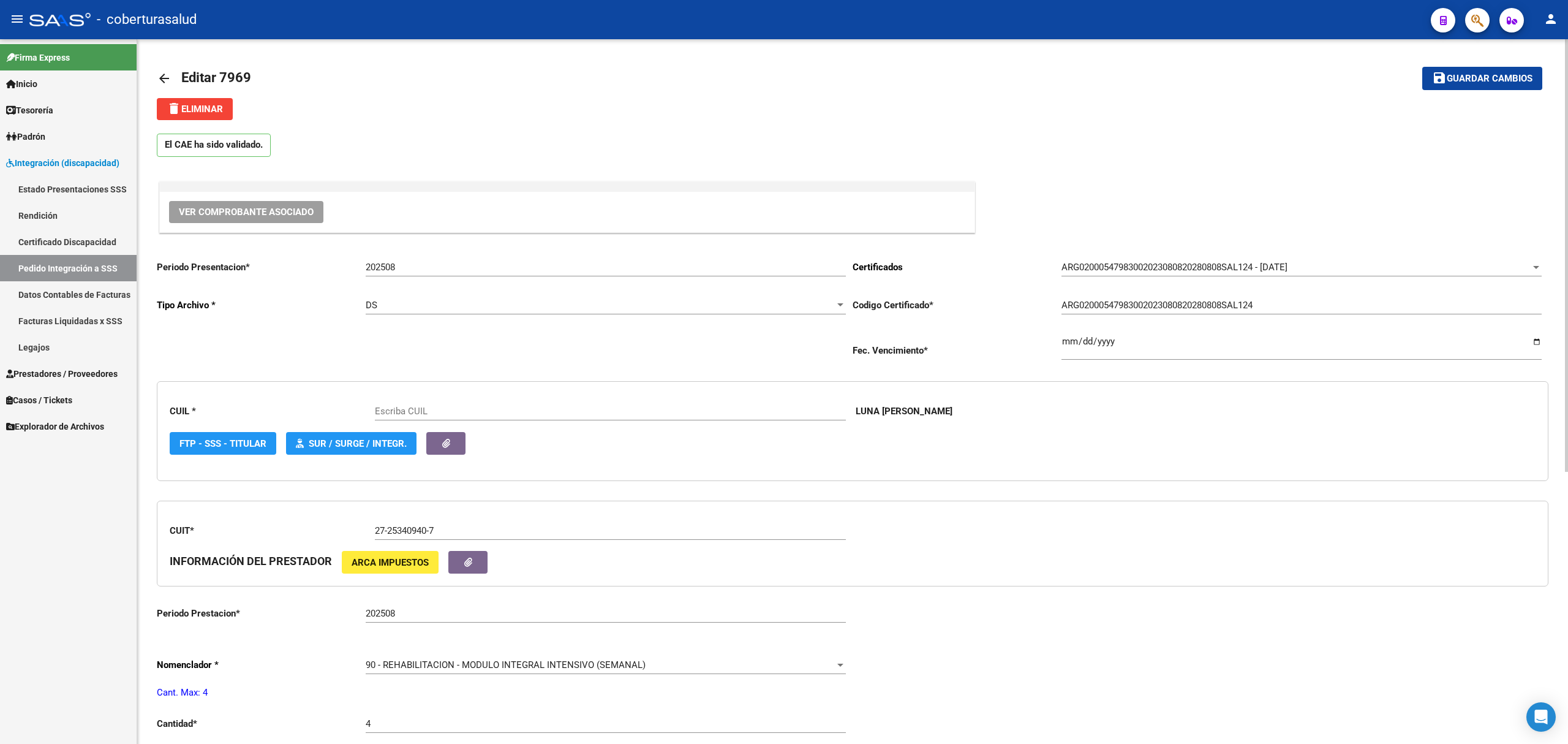
click at [204, 104] on span "delete Eliminar" at bounding box center [195, 109] width 56 height 11
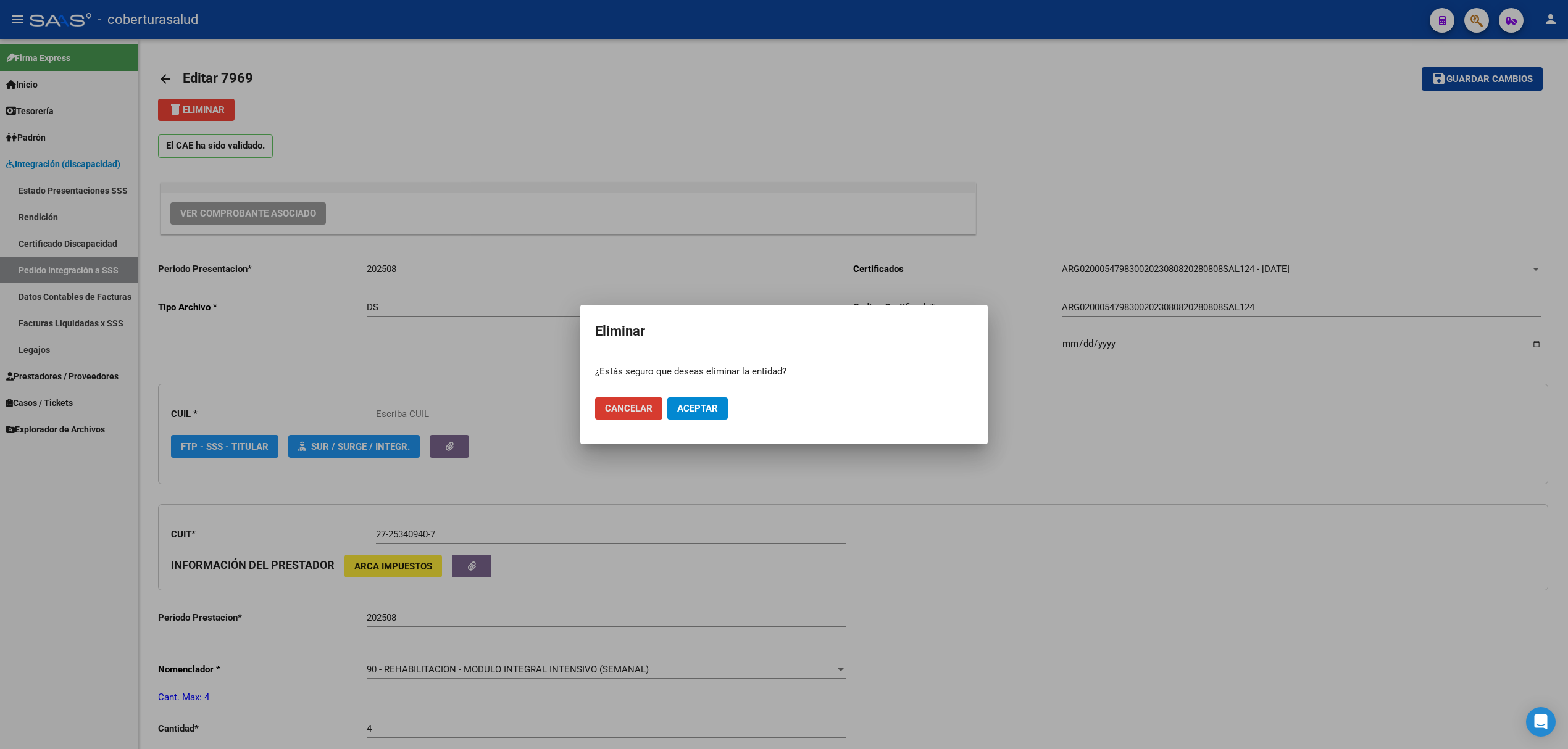
click at [689, 410] on span "Aceptar" at bounding box center [698, 408] width 41 height 11
type input "23547983009"
